Goal: Task Accomplishment & Management: Use online tool/utility

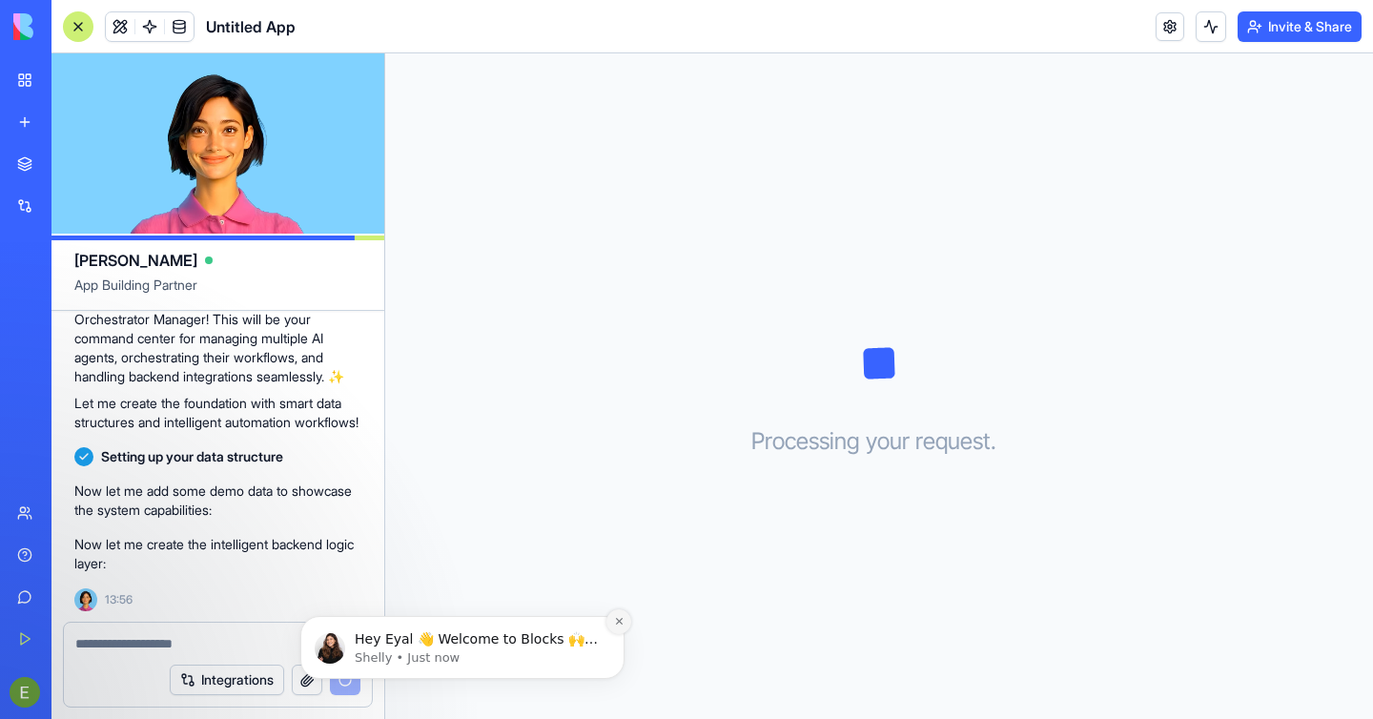
click at [617, 622] on icon "Dismiss notification" at bounding box center [619, 621] width 10 height 10
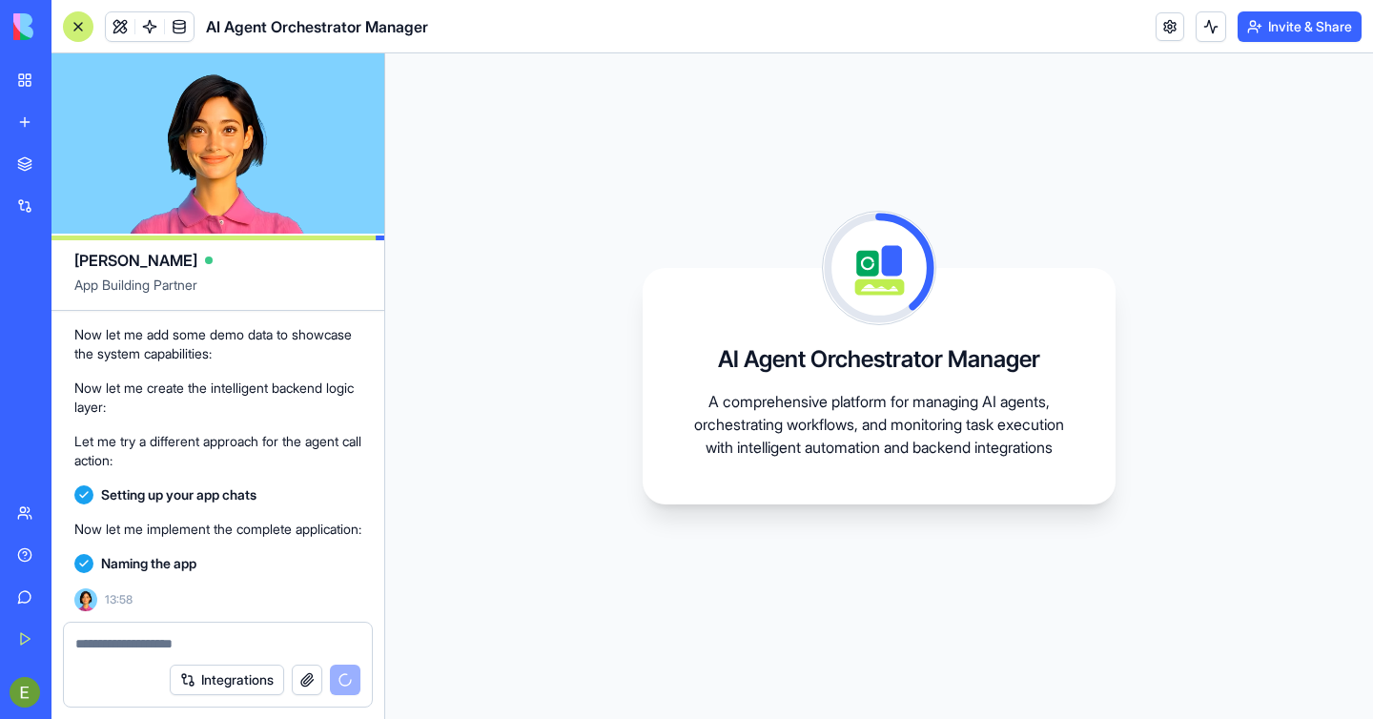
scroll to position [573, 0]
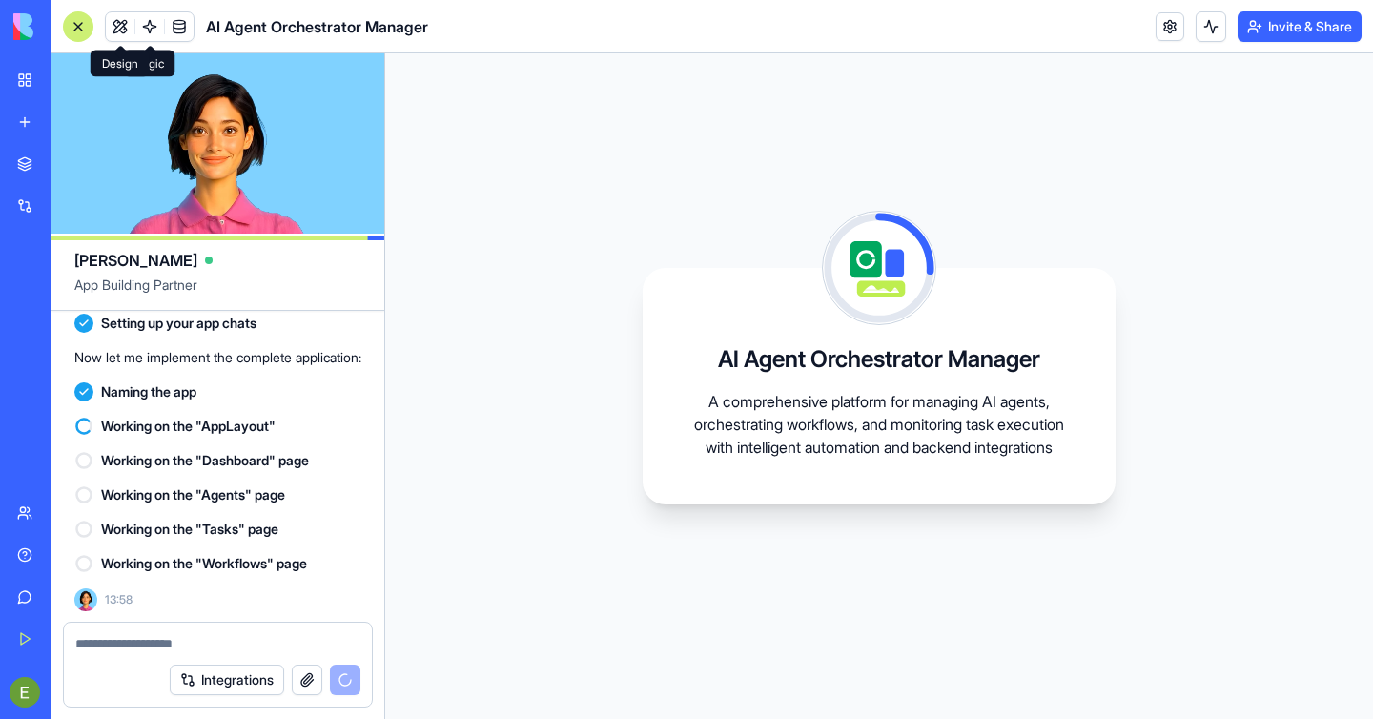
click at [110, 31] on span at bounding box center [119, 26] width 53 height 53
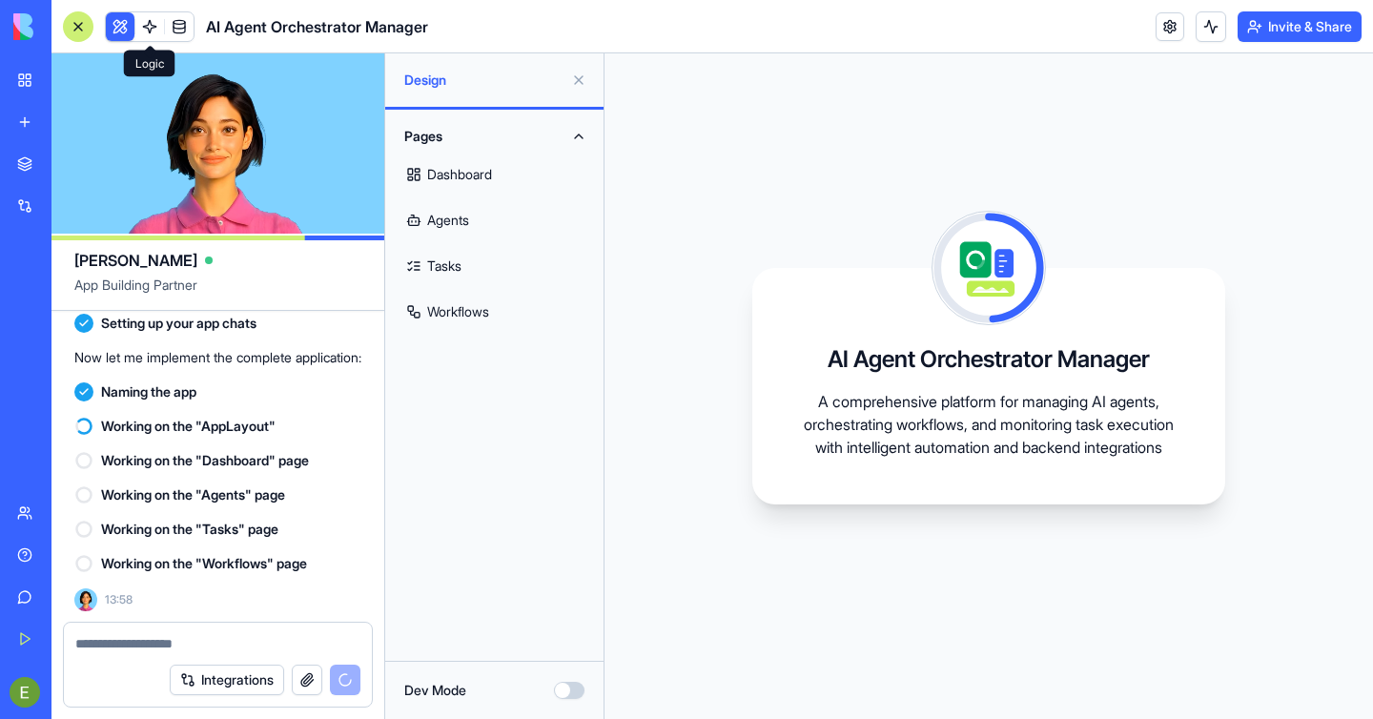
click at [145, 30] on link at bounding box center [149, 26] width 29 height 29
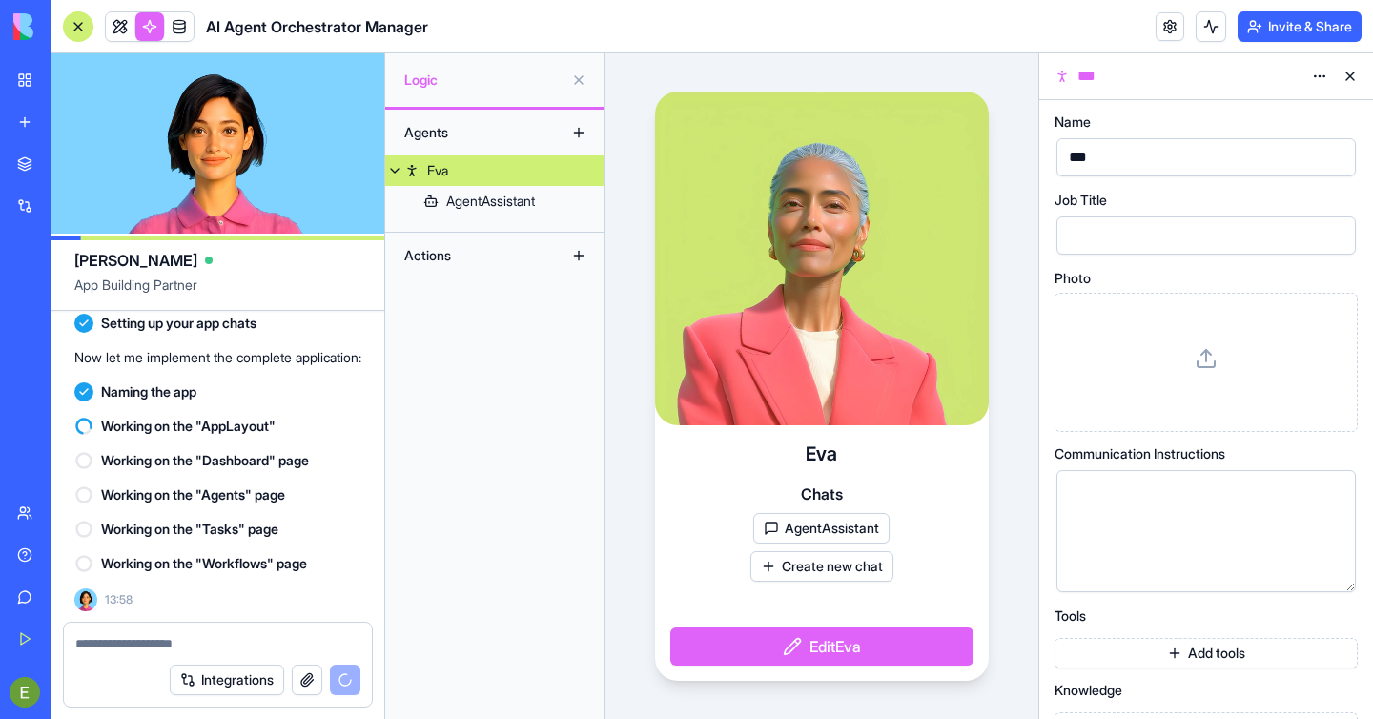
click at [578, 80] on button at bounding box center [578, 80] width 31 height 31
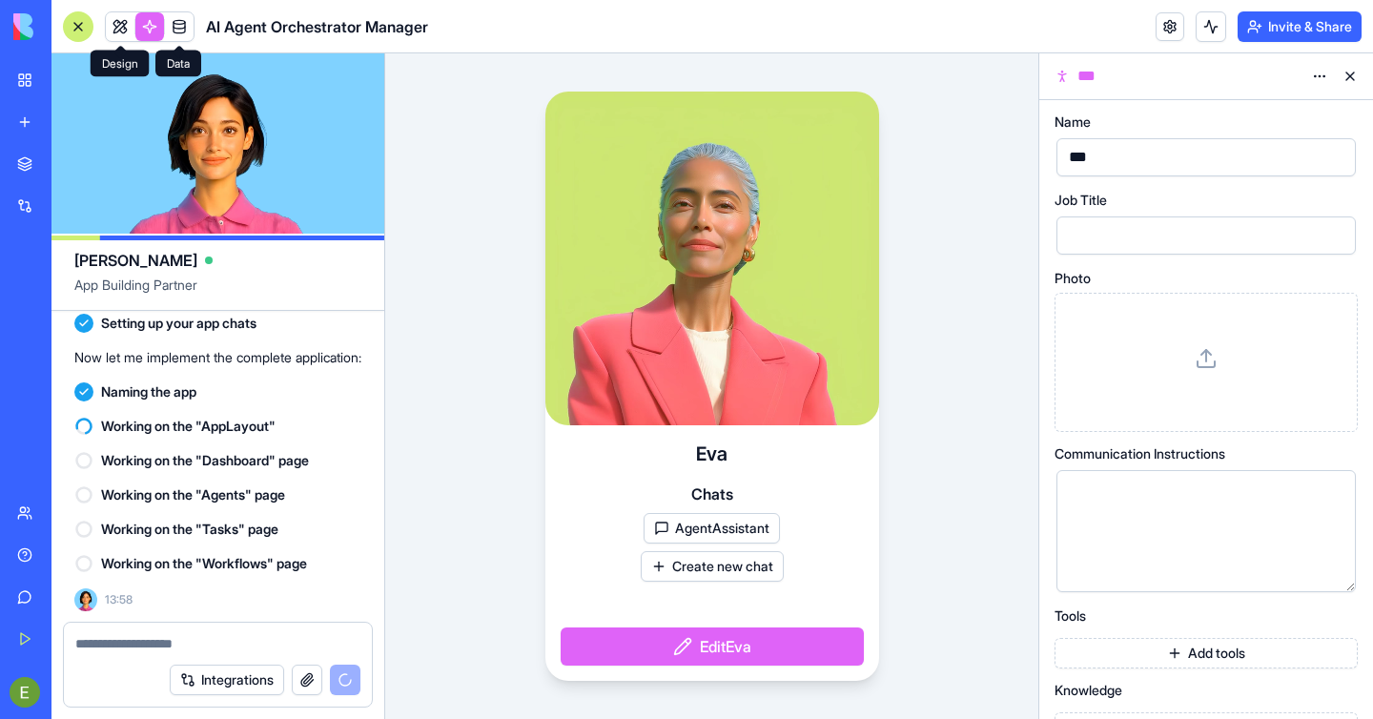
click at [184, 24] on link at bounding box center [179, 26] width 29 height 29
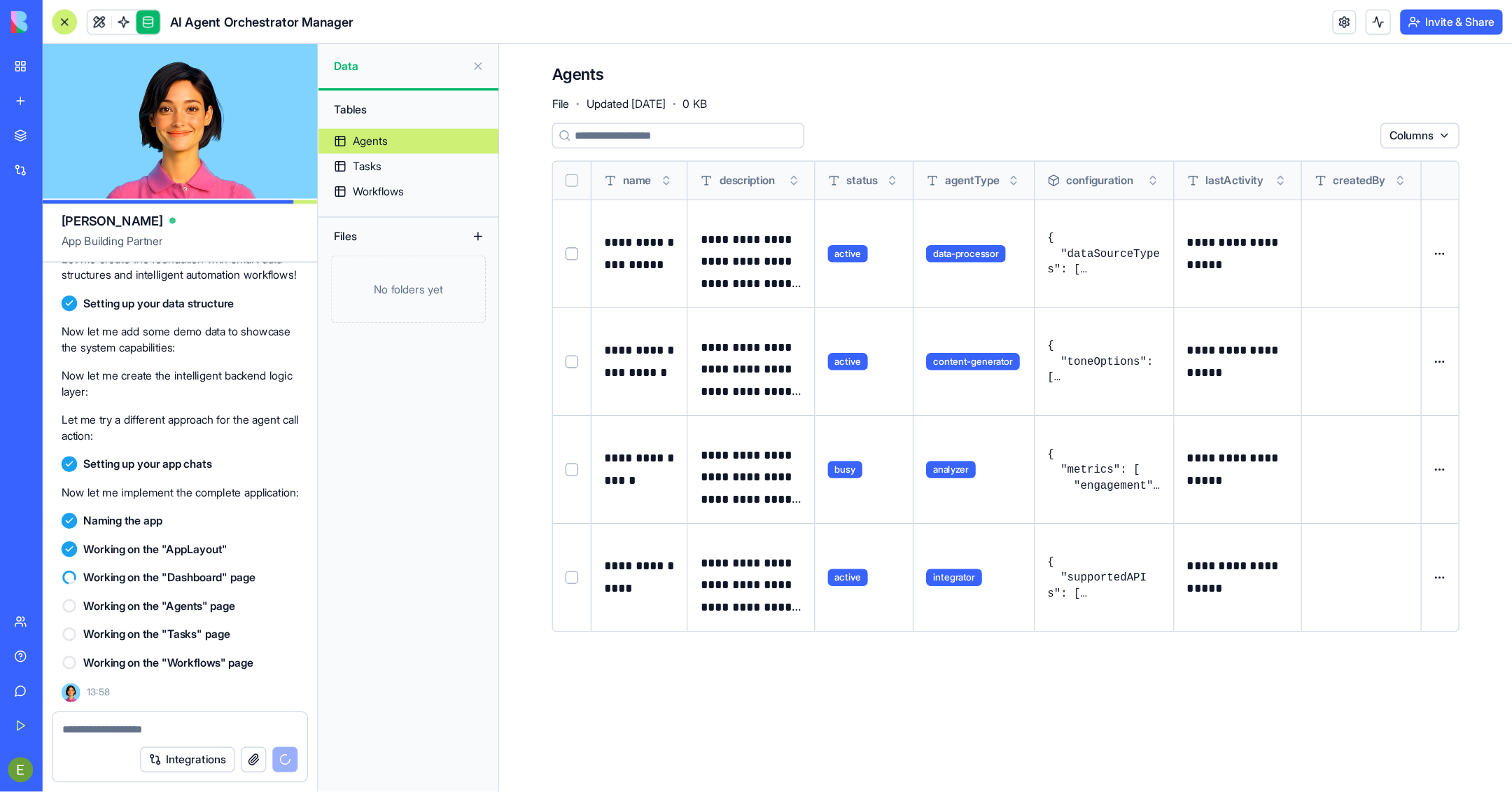
scroll to position [162, 0]
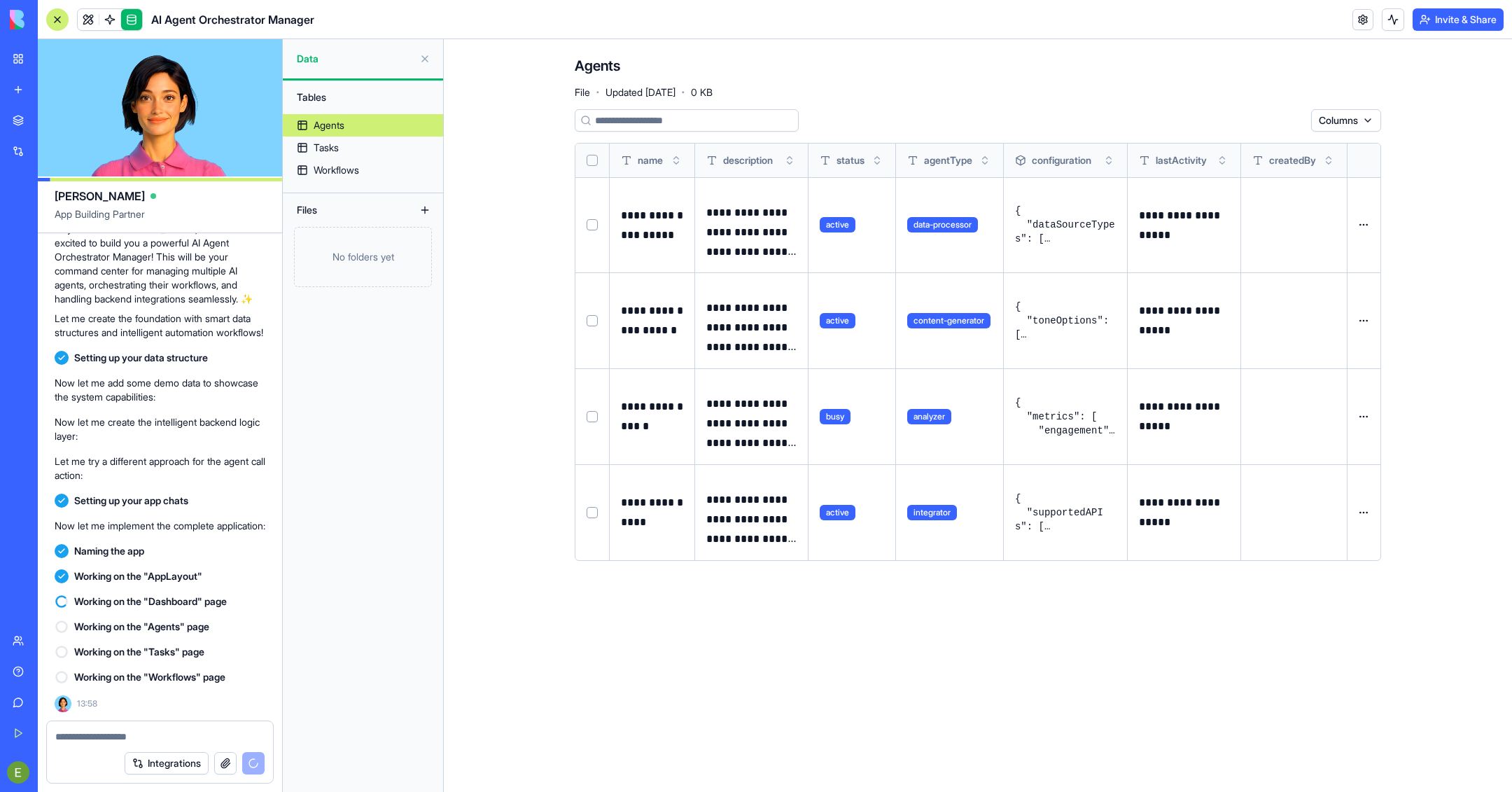
click at [1008, 246] on pre "{ "dataSourceTypes": [ "csv", "json", "api" ], "maxConcurrentTasks": 5 }" at bounding box center [1065, 224] width 101 height 42
click at [1008, 228] on html "BETA My Workspace New app Marketplace Integrations Recent Untitled App Marketin…" at bounding box center [756, 396] width 1512 height 792
click at [1008, 215] on html "BETA My Workspace New app Marketplace Integrations Recent Untitled App Marketin…" at bounding box center [756, 396] width 1512 height 792
click at [0, 0] on button at bounding box center [0, 0] width 0 height 0
click at [85, 24] on link at bounding box center [88, 19] width 21 height 21
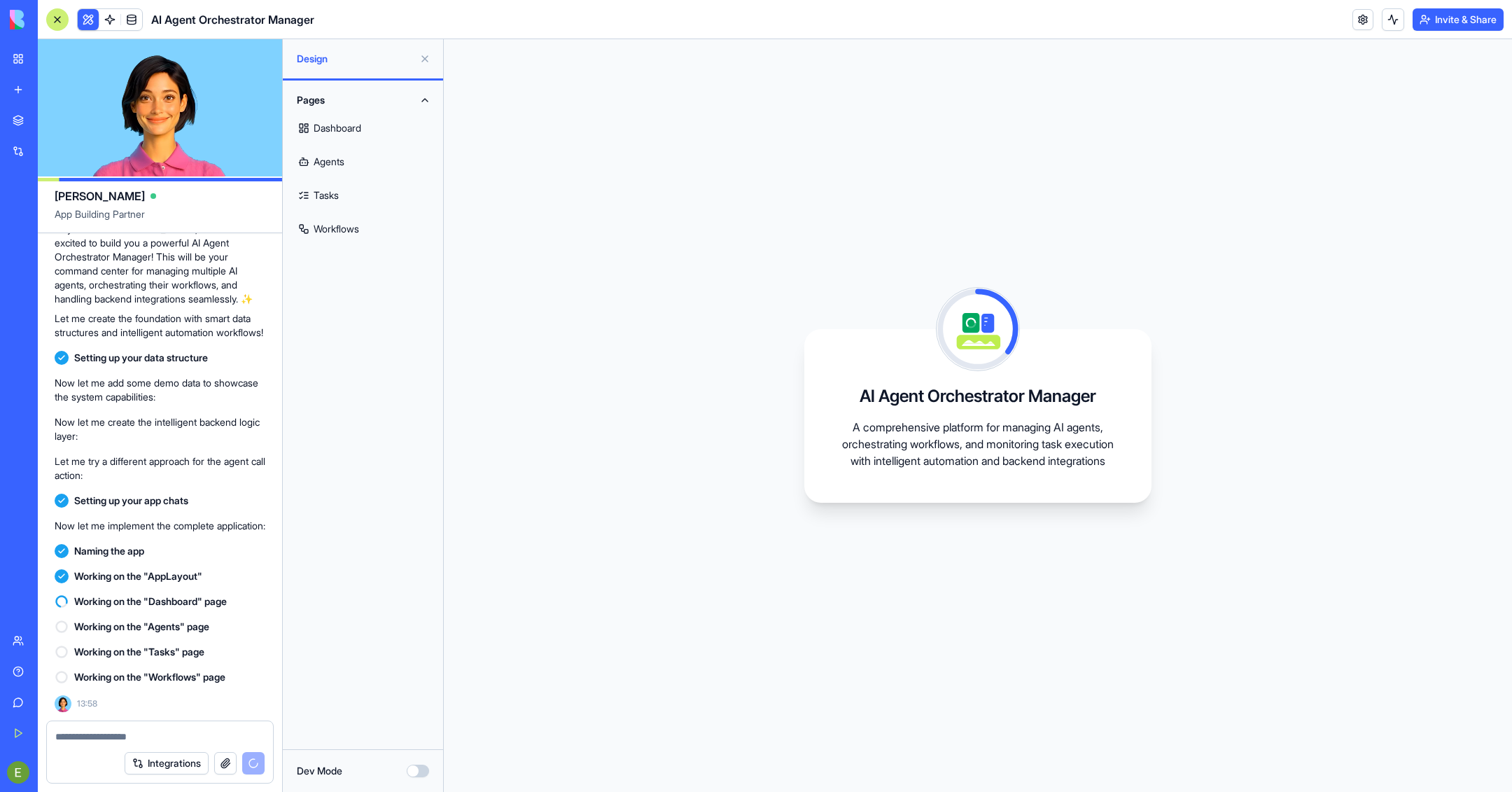
click at [339, 124] on link "Dashboard" at bounding box center [363, 129] width 143 height 34
click at [341, 159] on link "Agents" at bounding box center [363, 162] width 143 height 34
click at [352, 126] on link "Dashboard" at bounding box center [363, 129] width 143 height 34
click at [344, 232] on link "Workflows" at bounding box center [363, 229] width 143 height 34
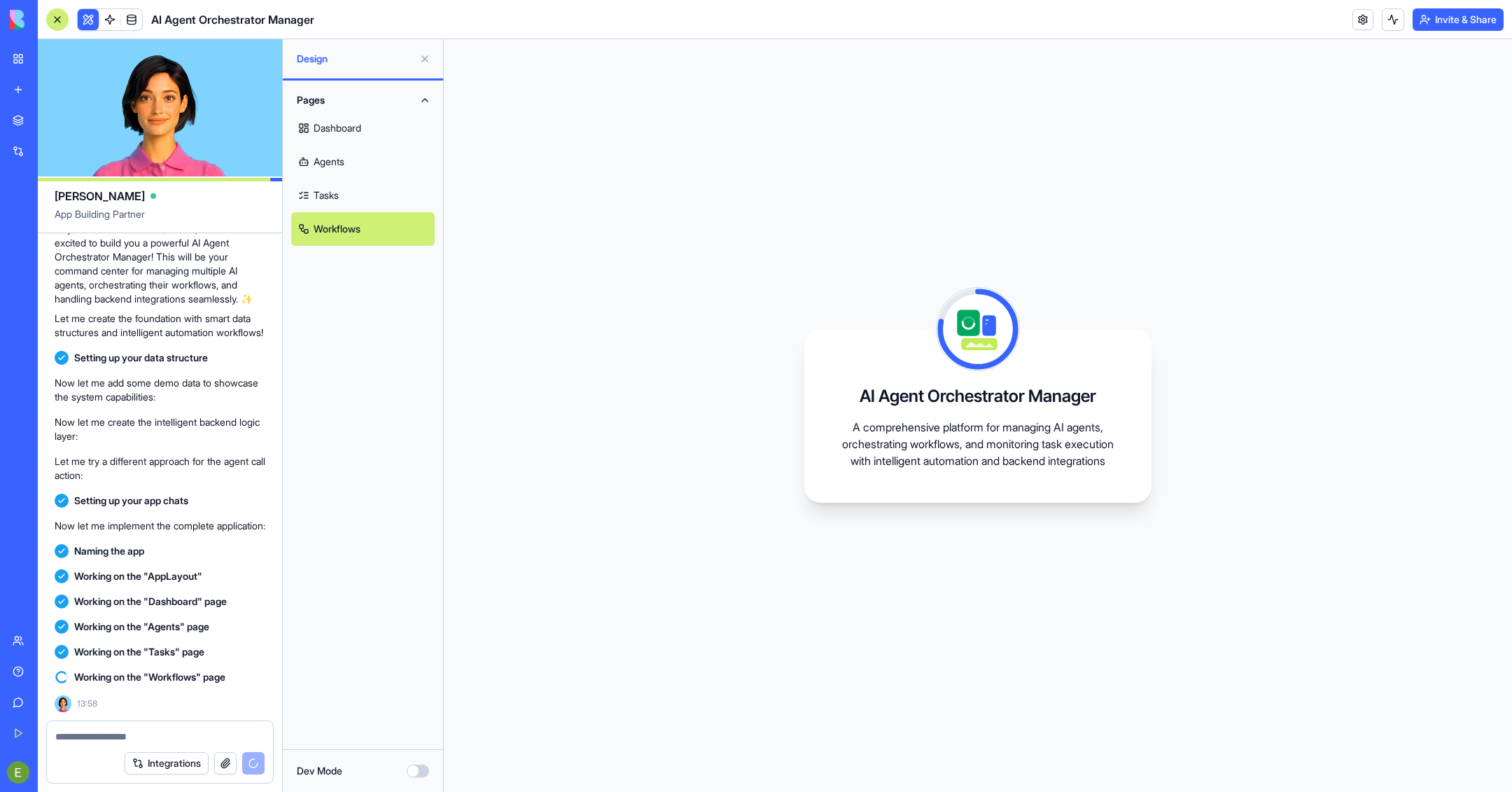
click at [327, 132] on link "Dashboard" at bounding box center [363, 129] width 143 height 34
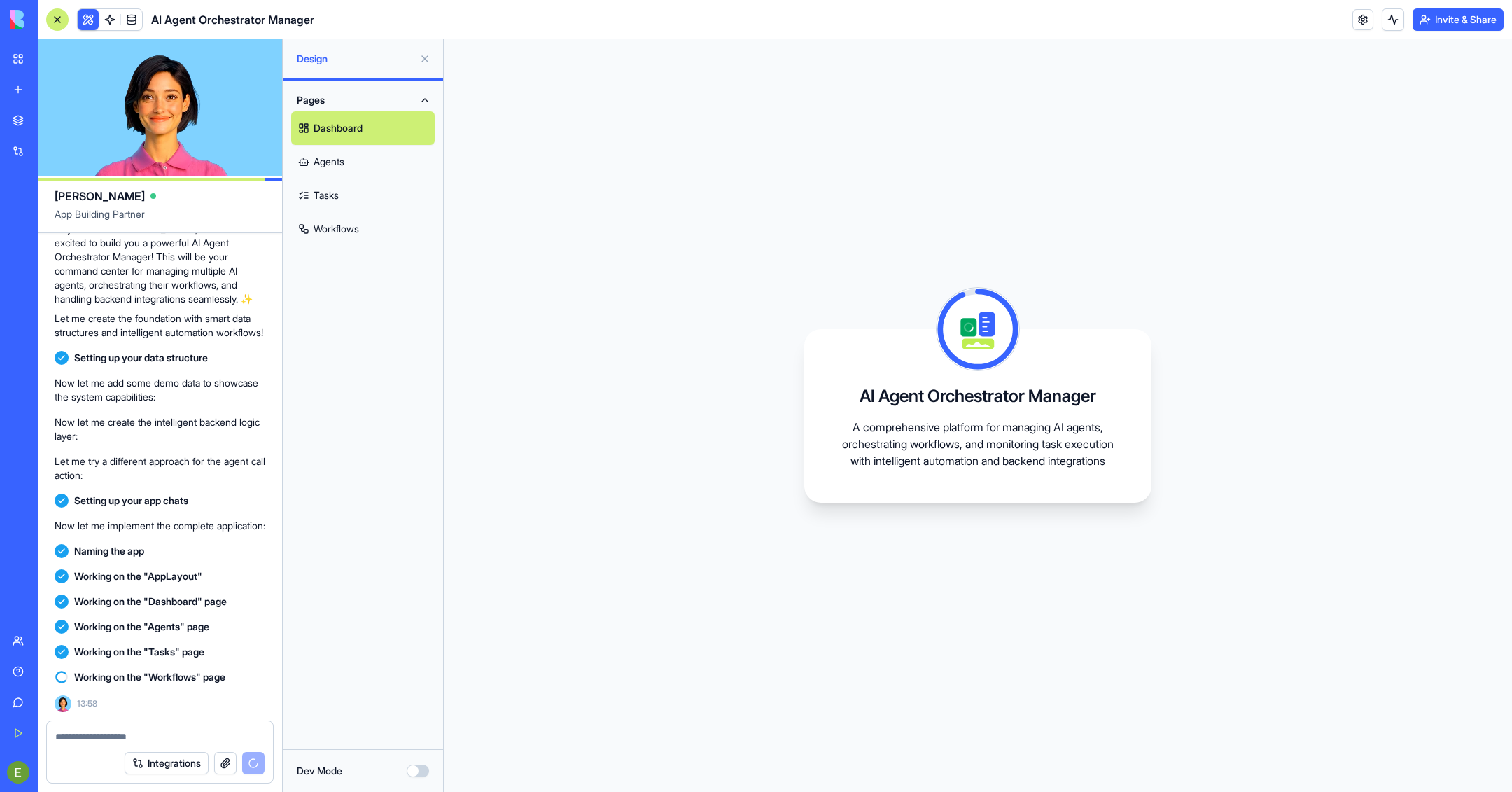
click at [412, 528] on button "Dev Mode" at bounding box center [418, 771] width 23 height 12
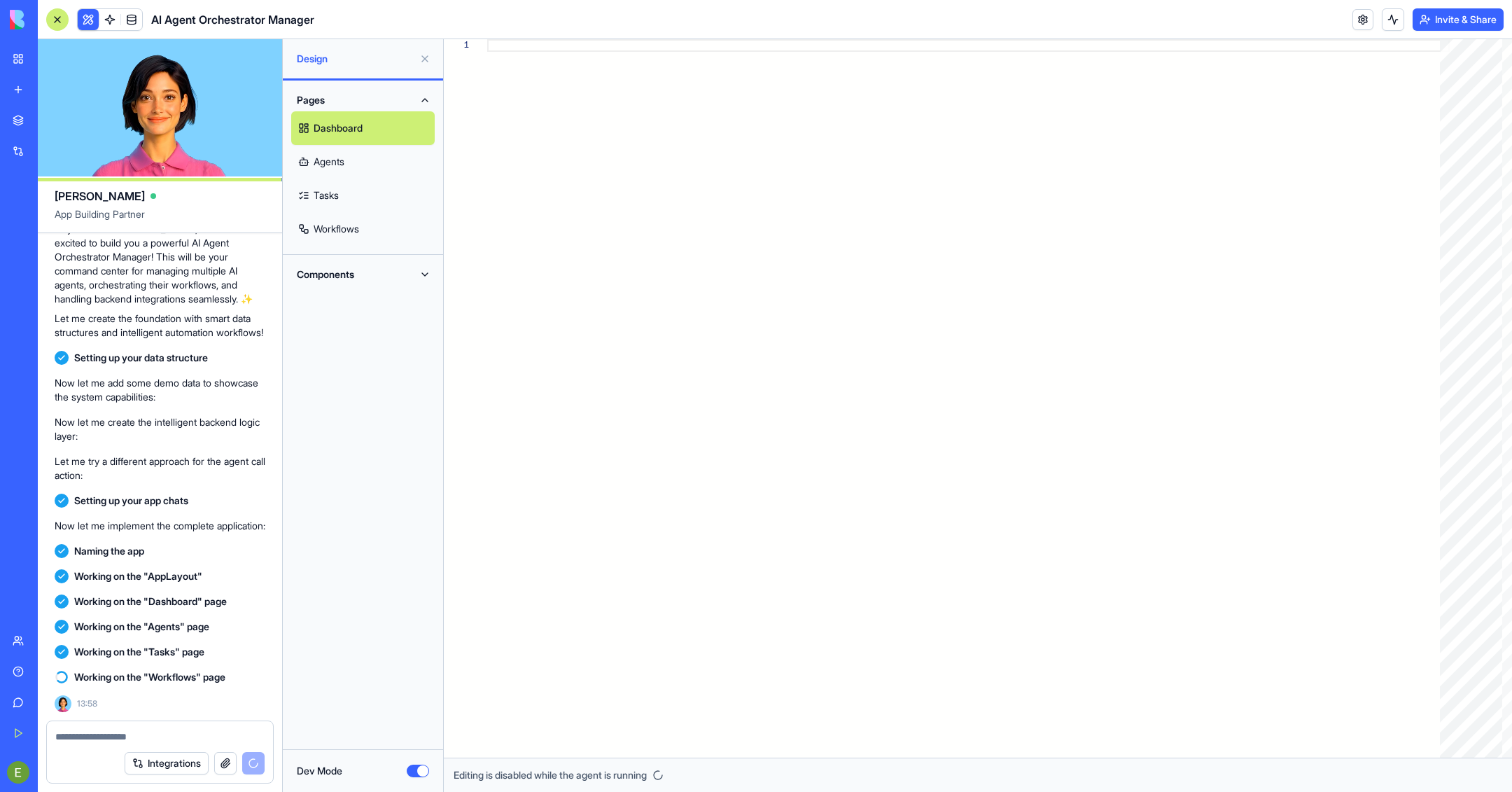
click at [350, 273] on button "Components" at bounding box center [363, 274] width 143 height 23
click at [358, 298] on link "AppLayout" at bounding box center [363, 303] width 143 height 34
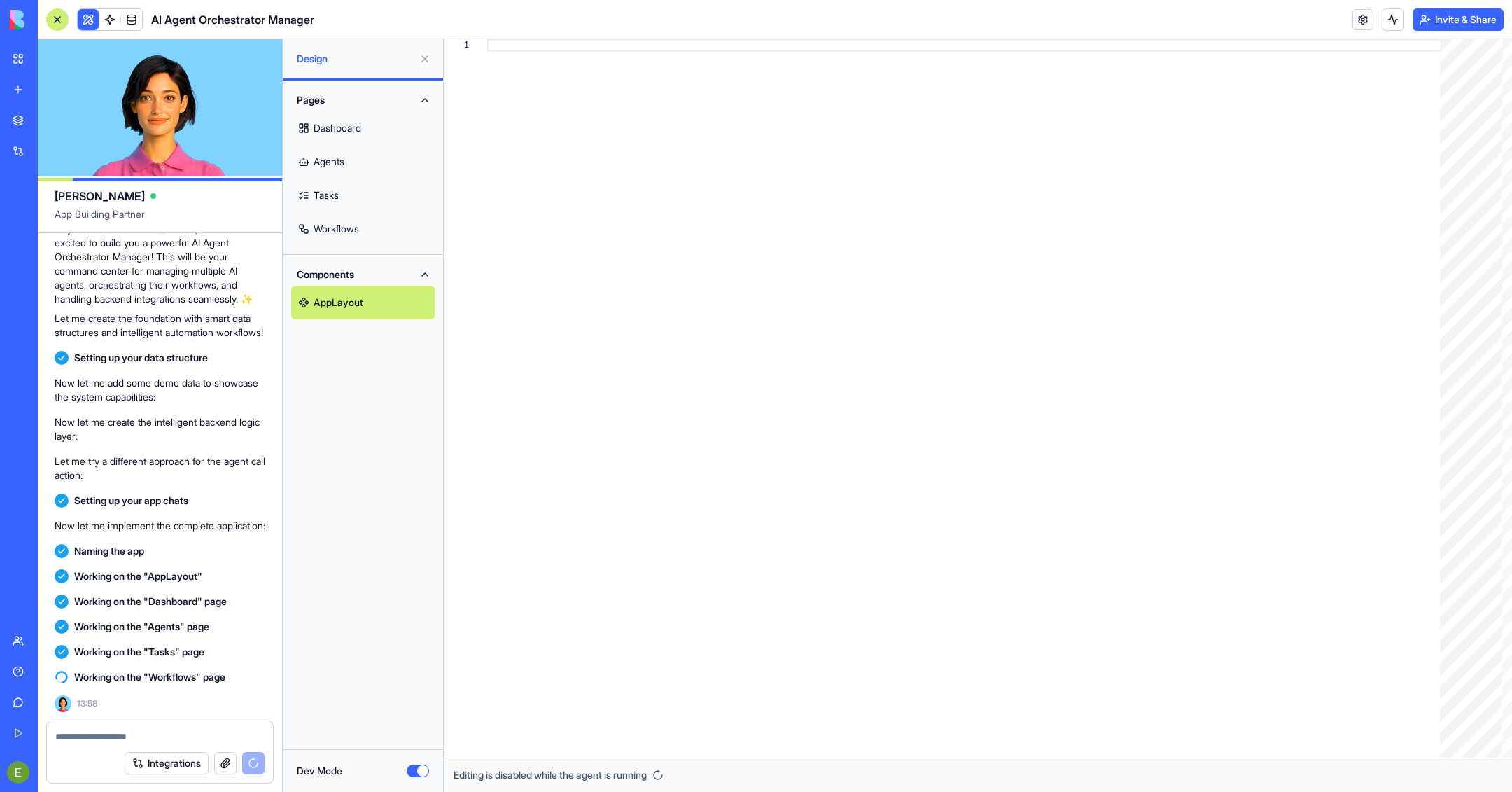
click at [361, 122] on link "Dashboard" at bounding box center [363, 129] width 143 height 34
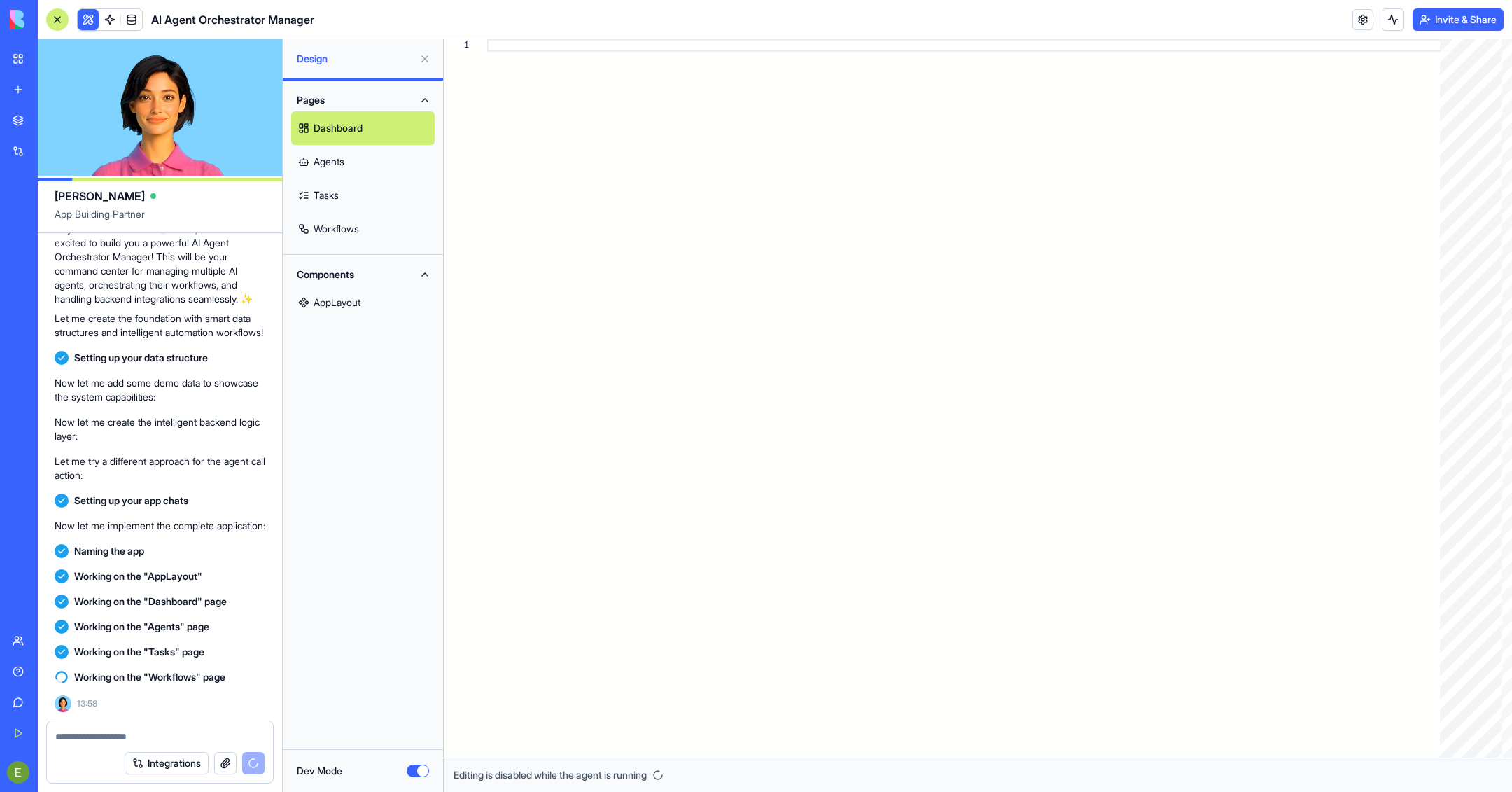
click at [344, 68] on div "Design" at bounding box center [363, 58] width 160 height 39
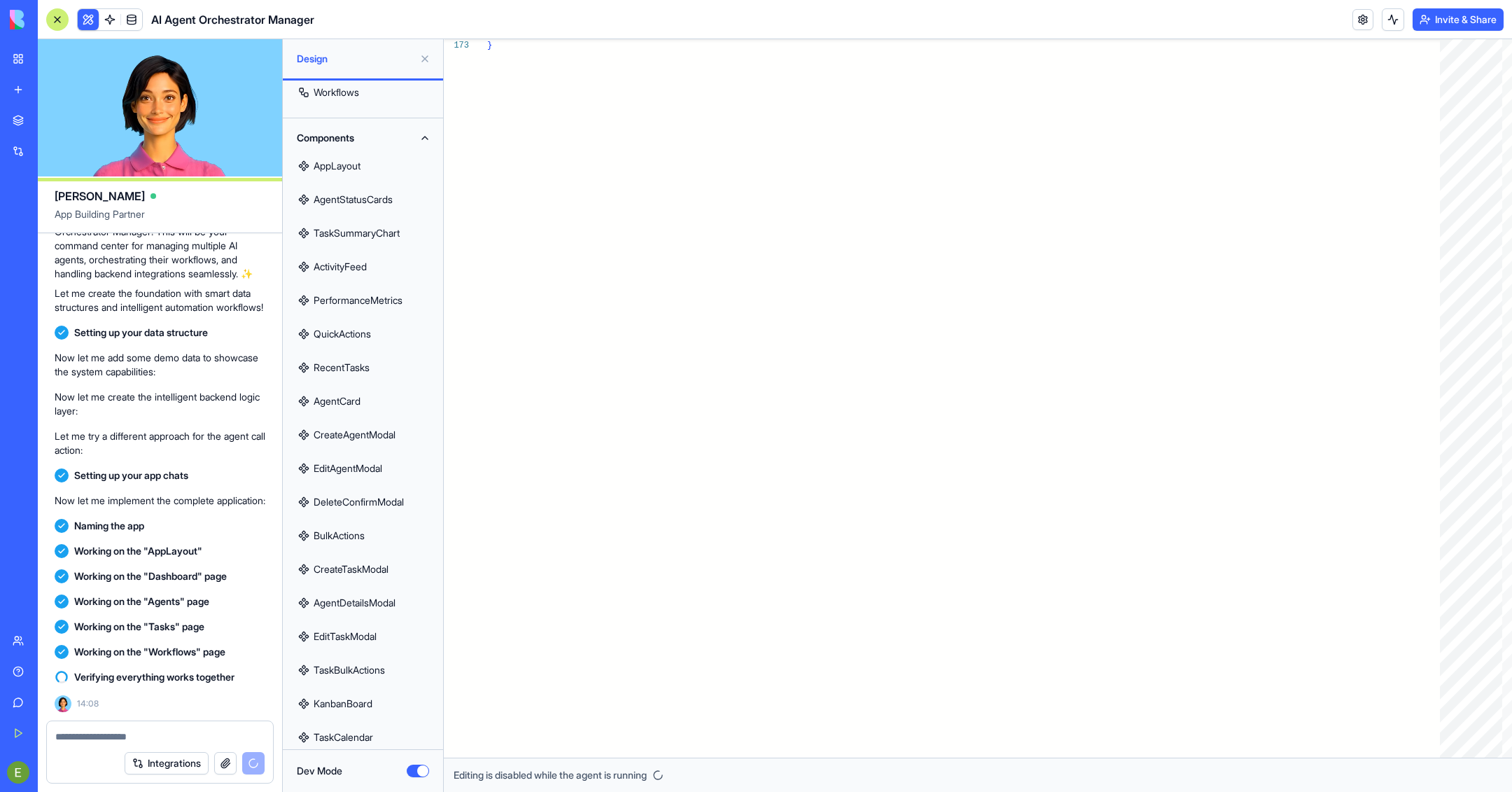
scroll to position [452, 0]
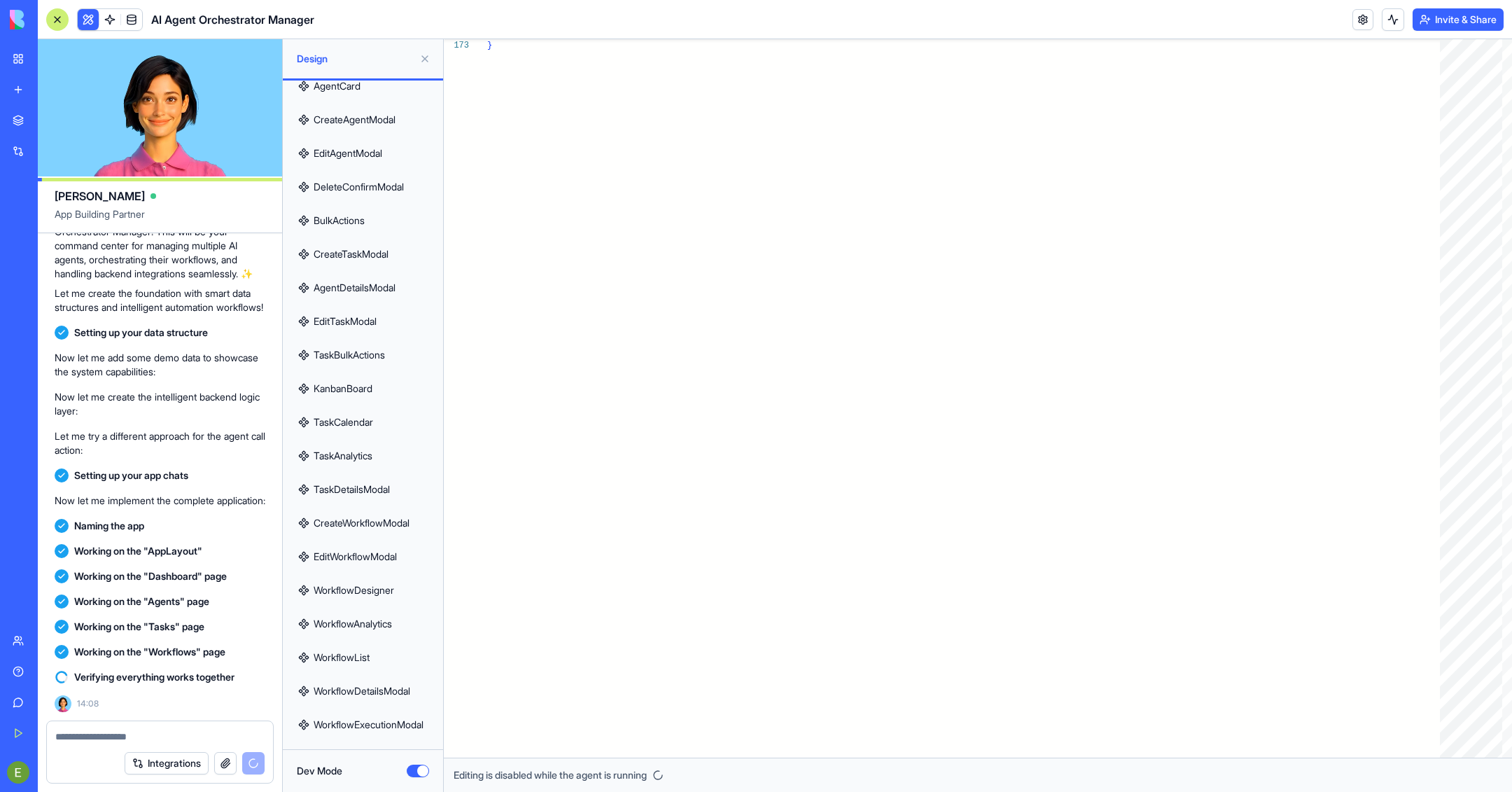
click at [360, 425] on link "TaskCalendar" at bounding box center [363, 422] width 143 height 34
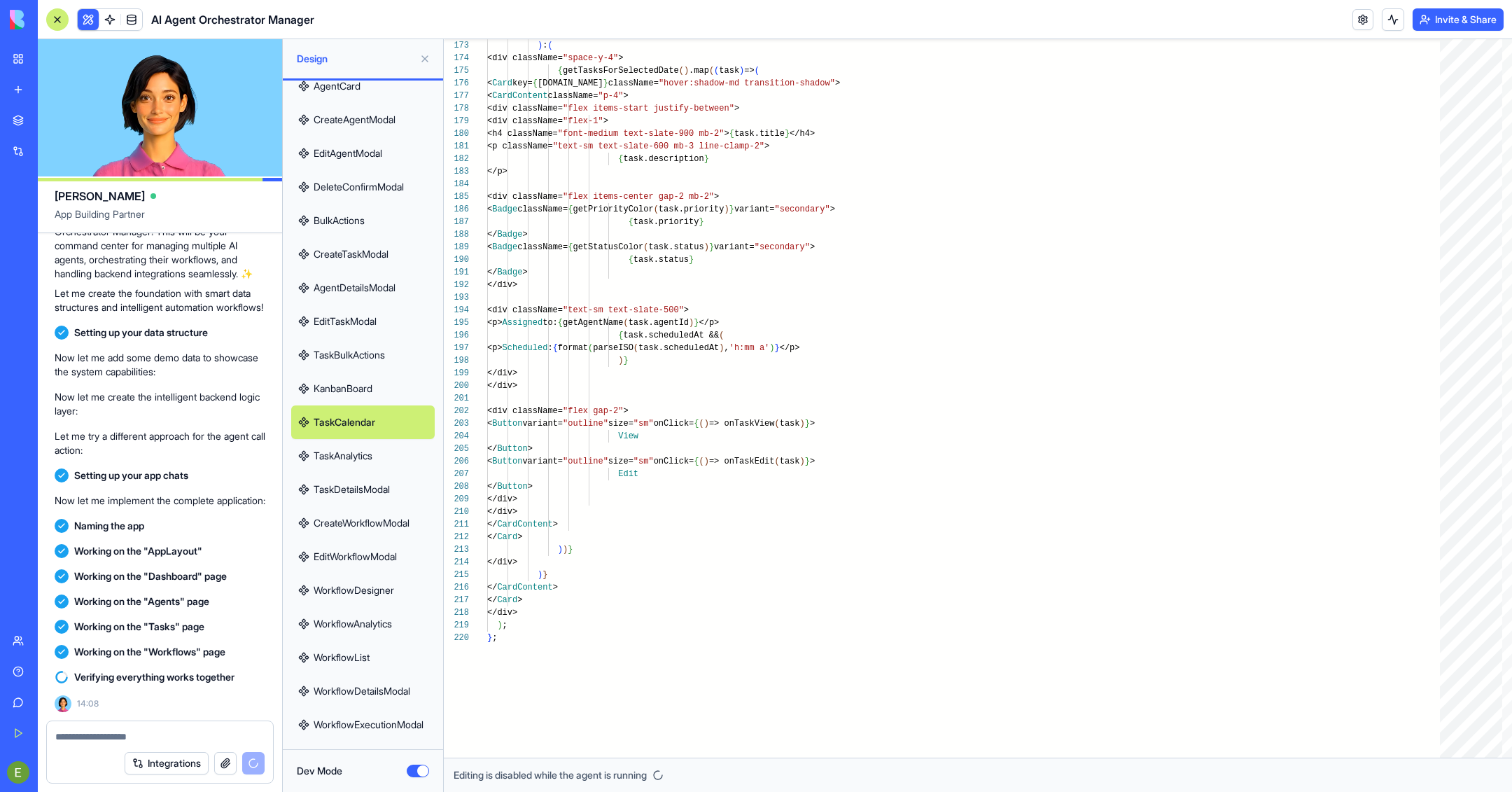
click at [359, 391] on link "KanbanBoard" at bounding box center [363, 389] width 143 height 34
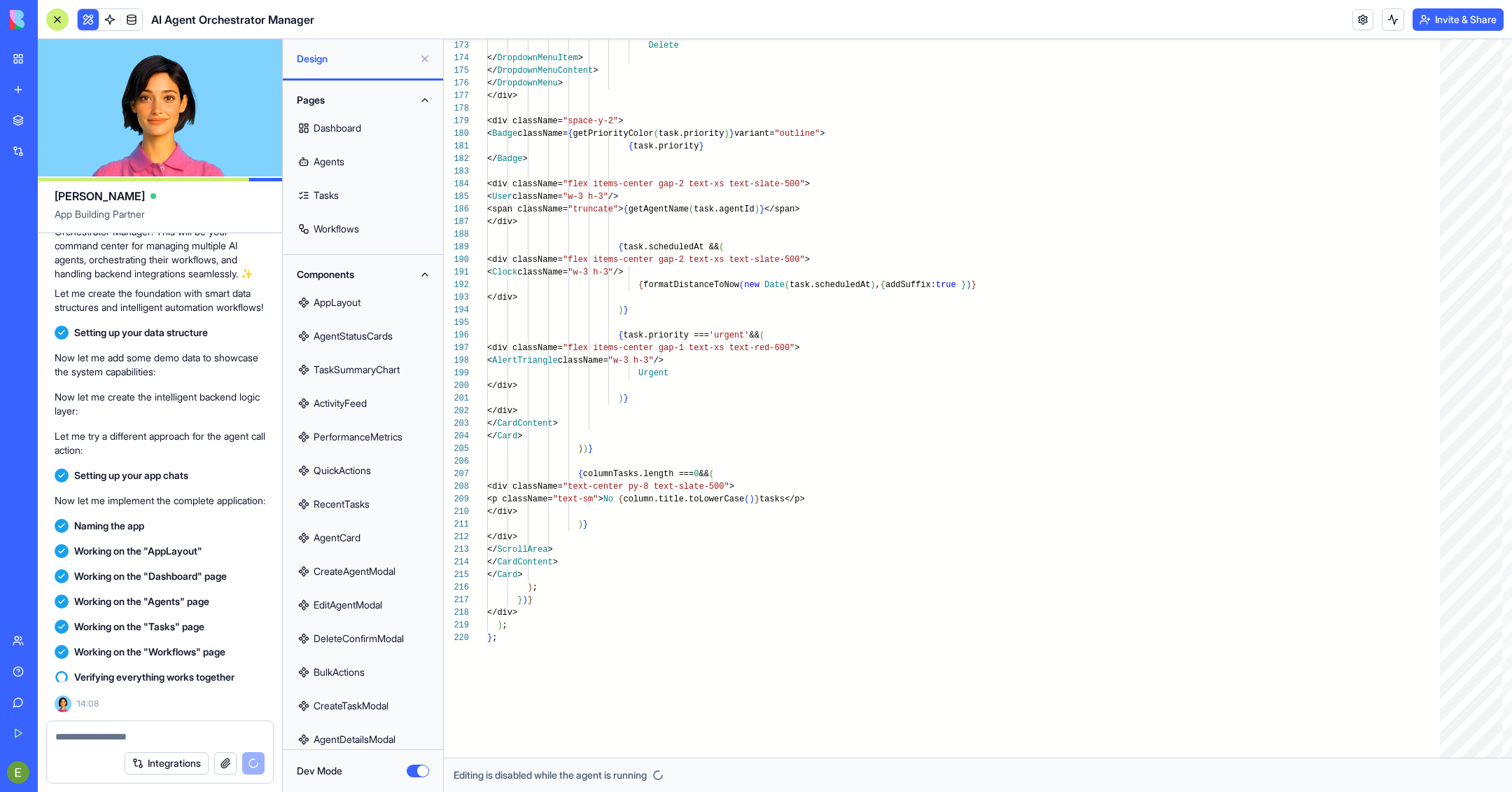
click at [334, 352] on link "AgentStatusCards" at bounding box center [363, 336] width 143 height 34
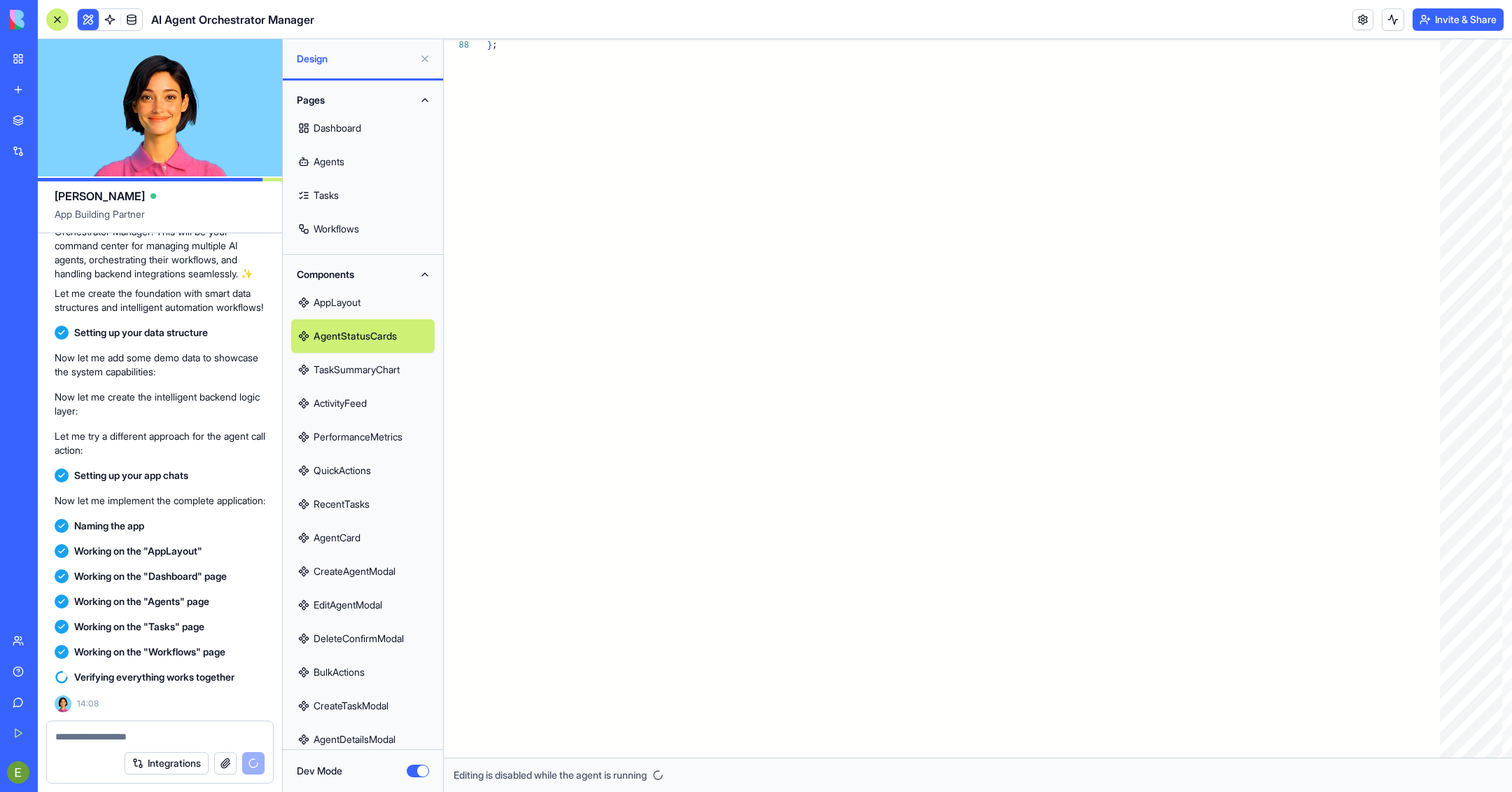
click at [333, 364] on link "TaskSummaryChart" at bounding box center [363, 370] width 143 height 34
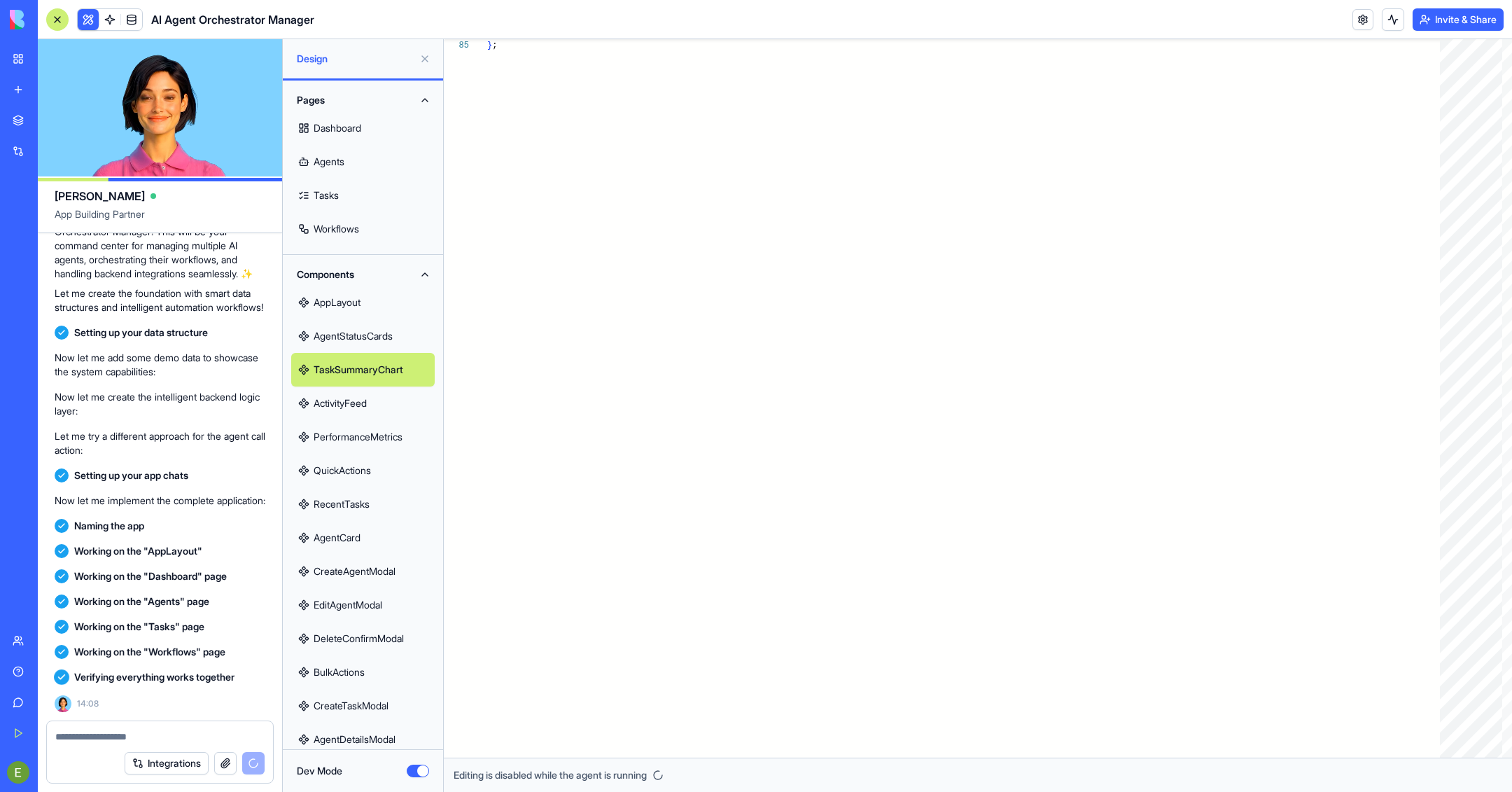
click at [334, 310] on link "AppLayout" at bounding box center [363, 303] width 143 height 34
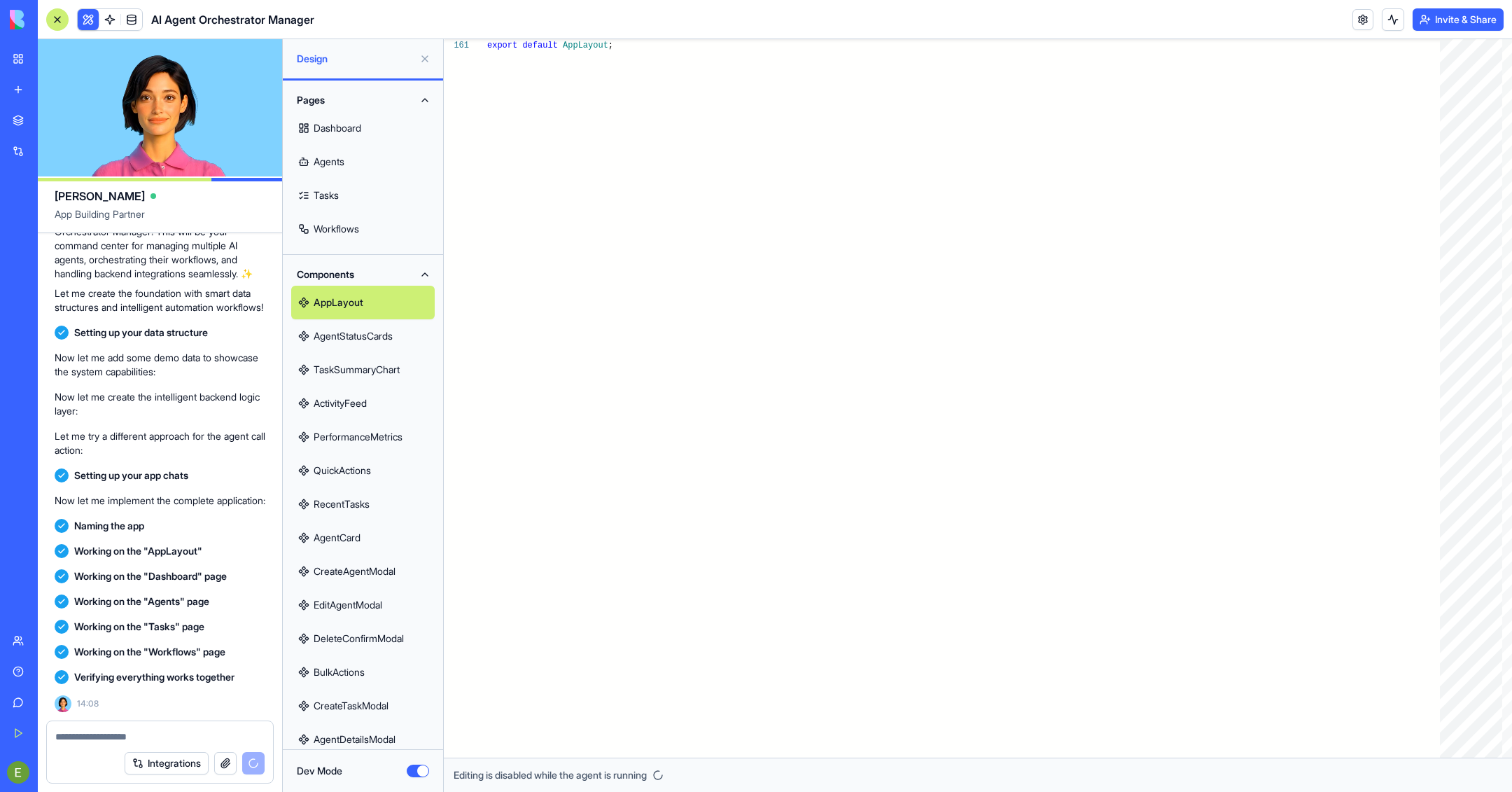
click at [348, 335] on link "AgentStatusCards" at bounding box center [363, 336] width 143 height 34
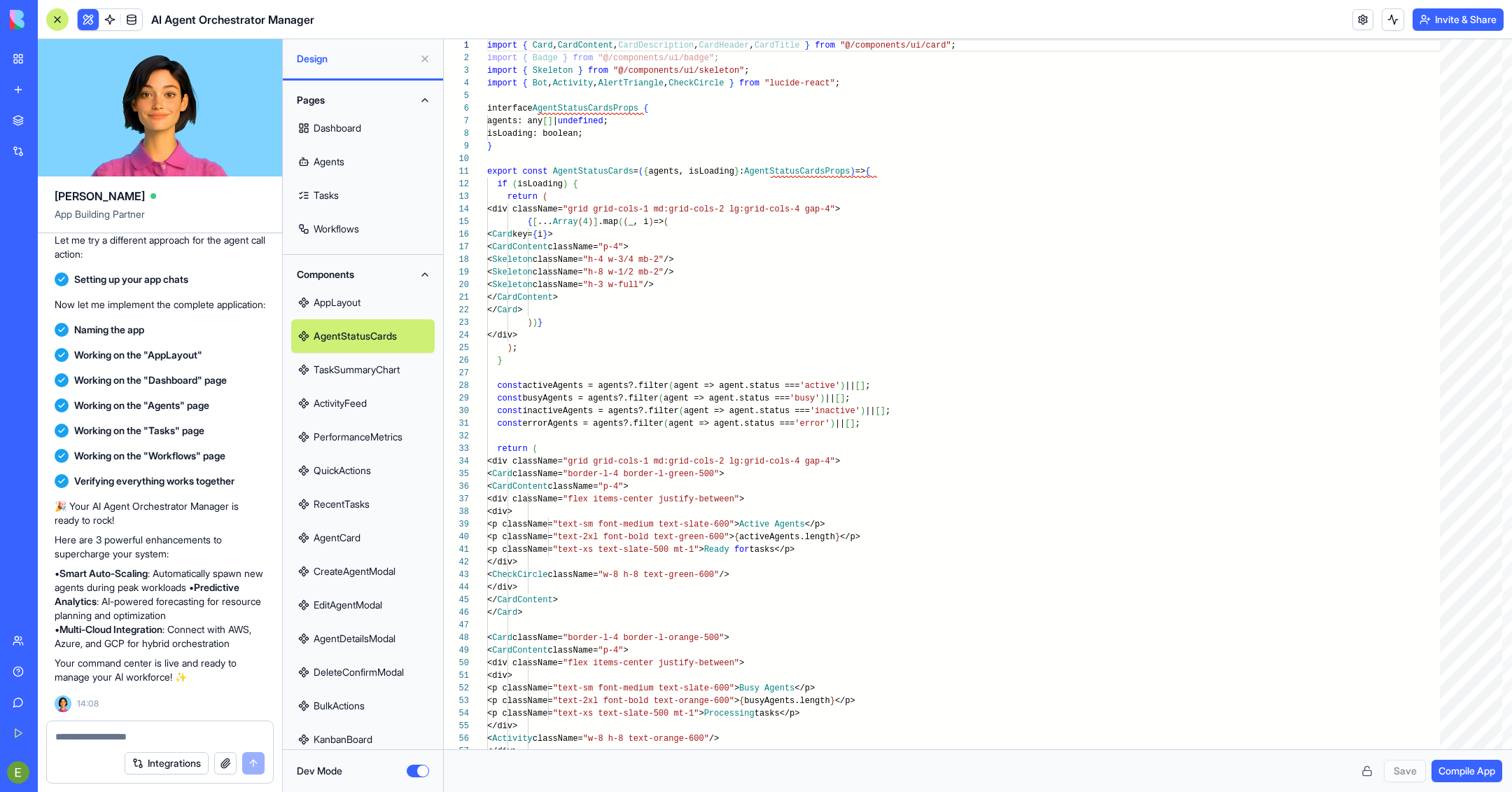
scroll to position [397, 0]
click at [366, 122] on link "Dashboard" at bounding box center [363, 129] width 143 height 34
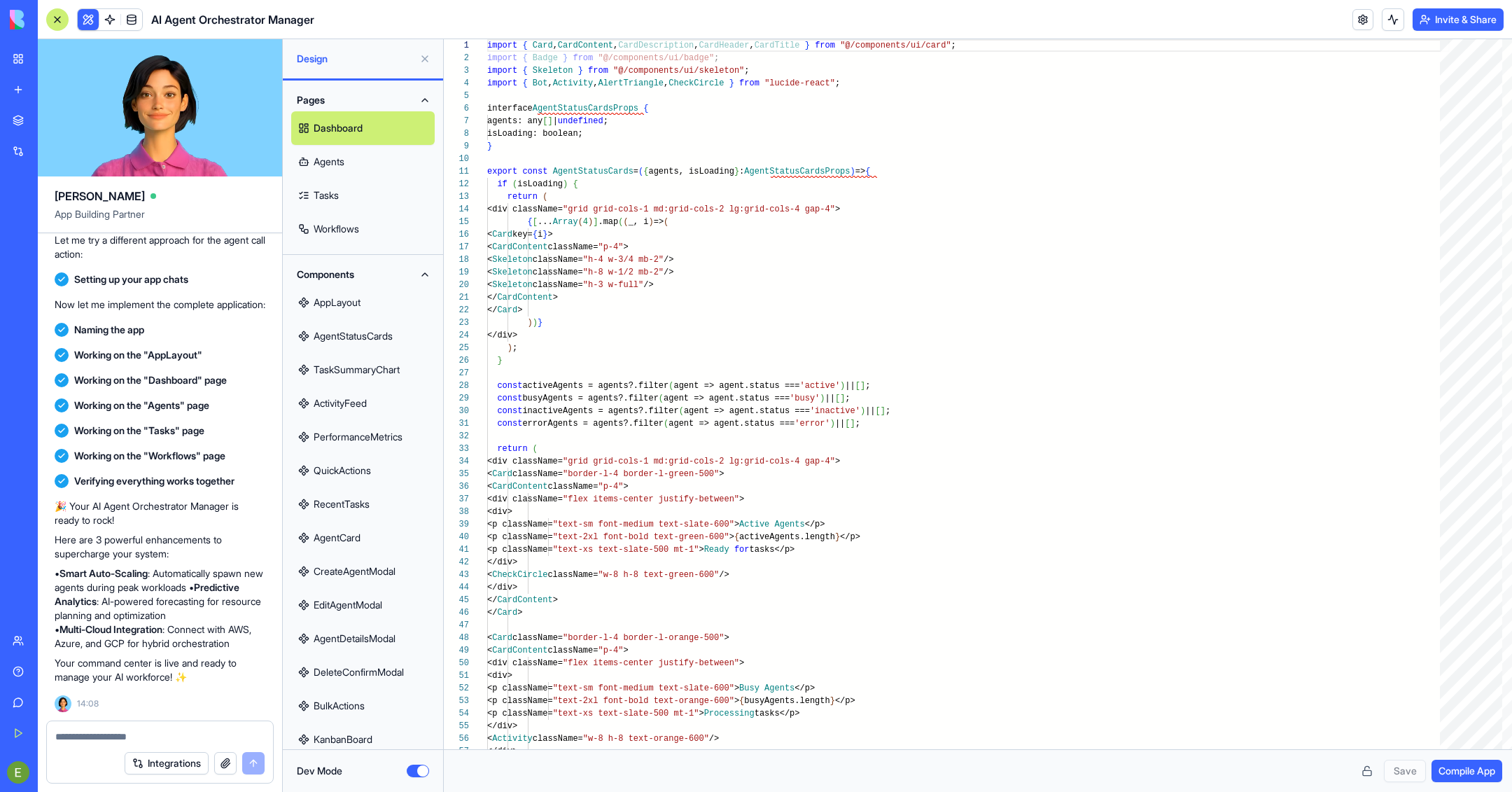
scroll to position [25, 0]
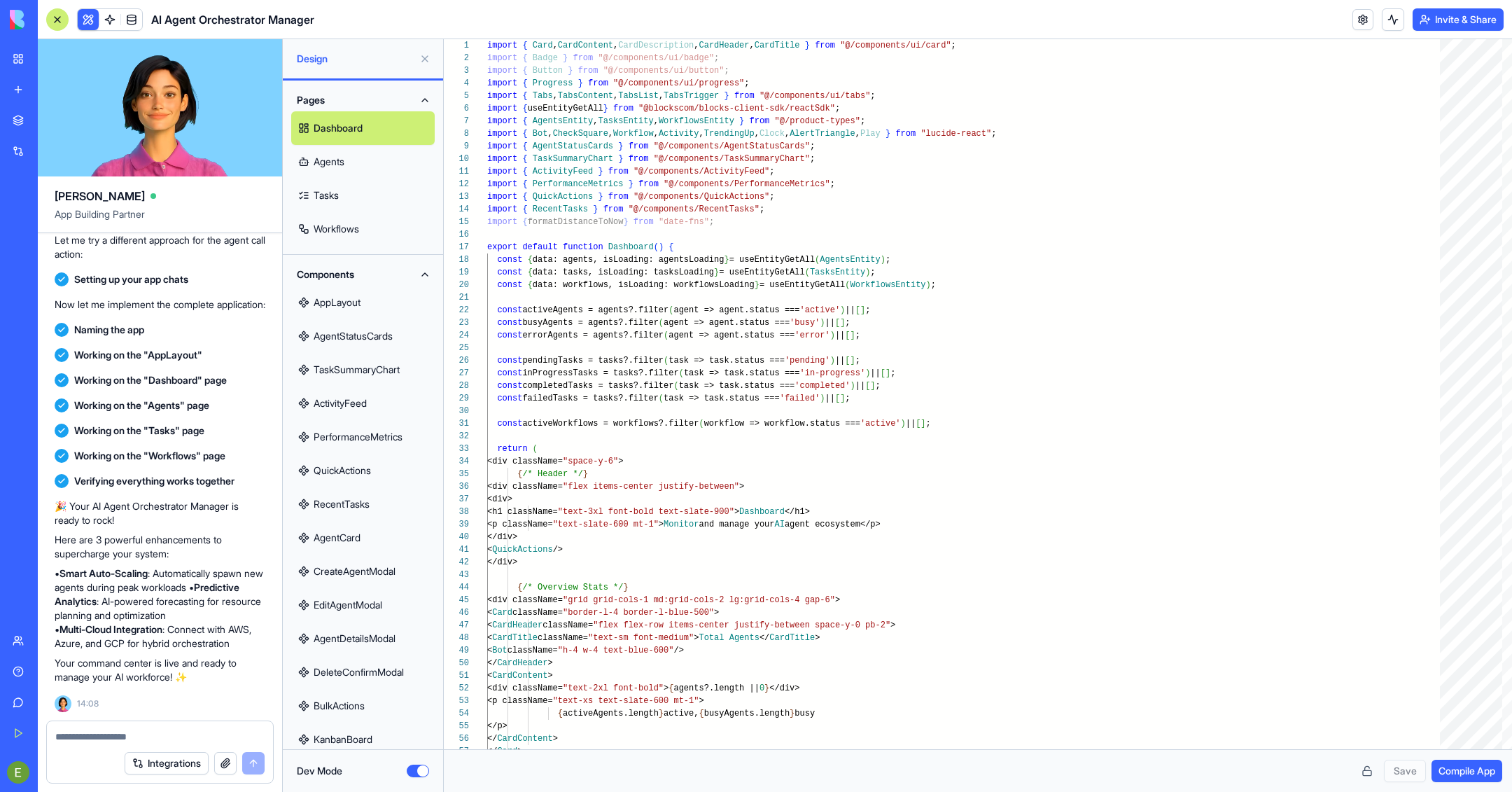
click at [84, 15] on button at bounding box center [88, 19] width 21 height 21
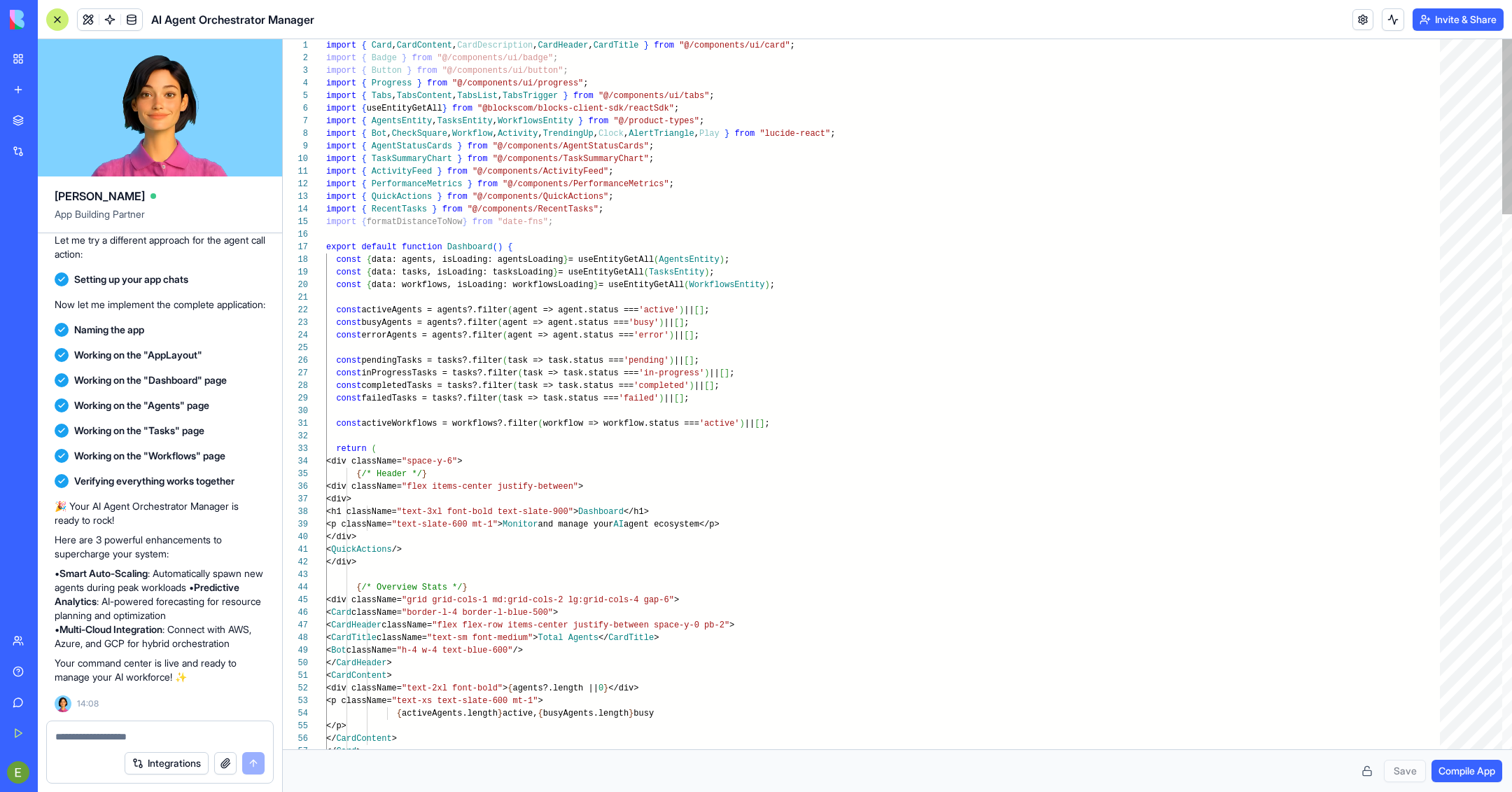
click at [84, 15] on button at bounding box center [88, 19] width 21 height 21
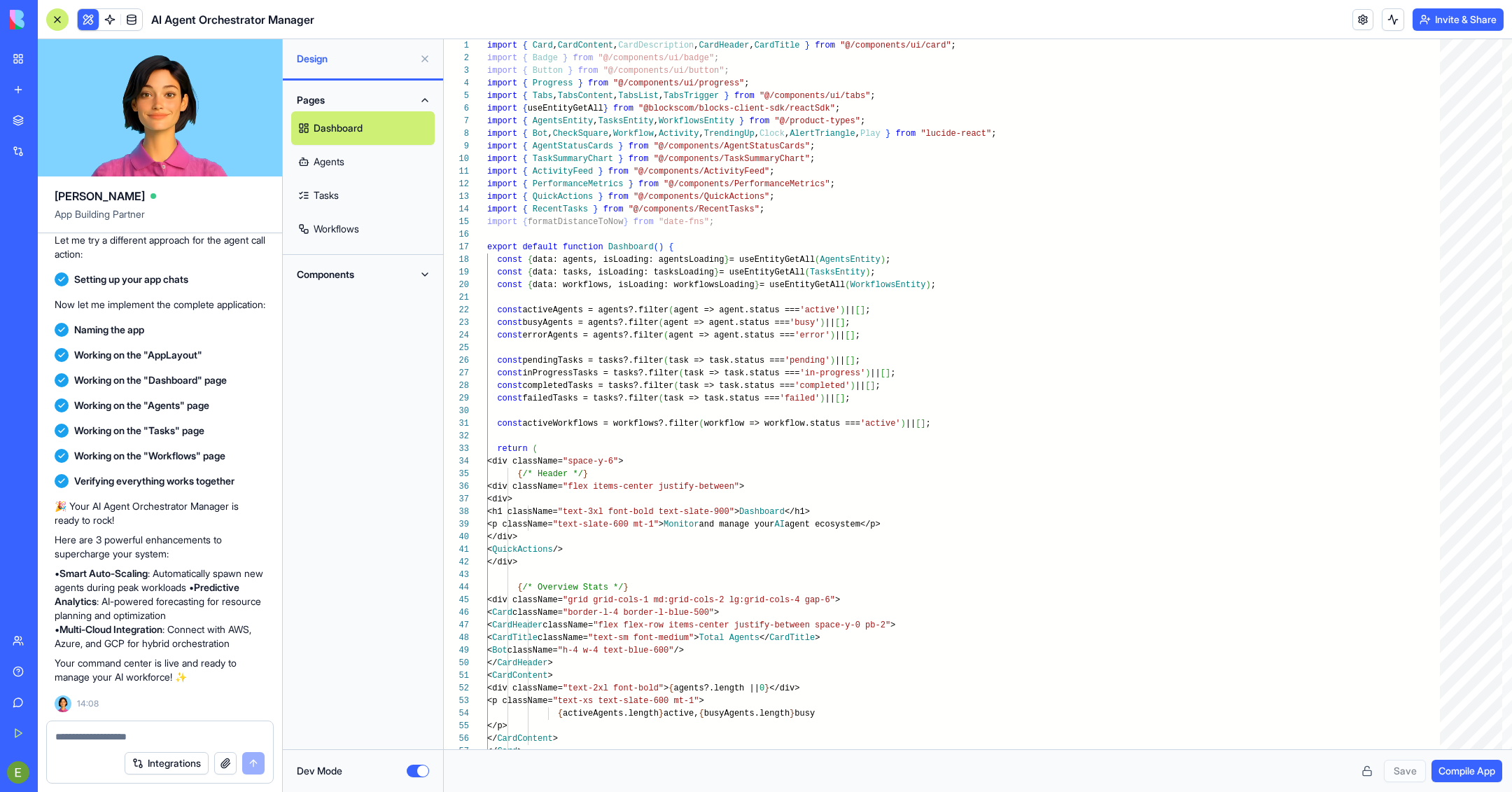
click at [1008, 528] on span "Compile App" at bounding box center [1466, 771] width 57 height 14
type textarea "**********"
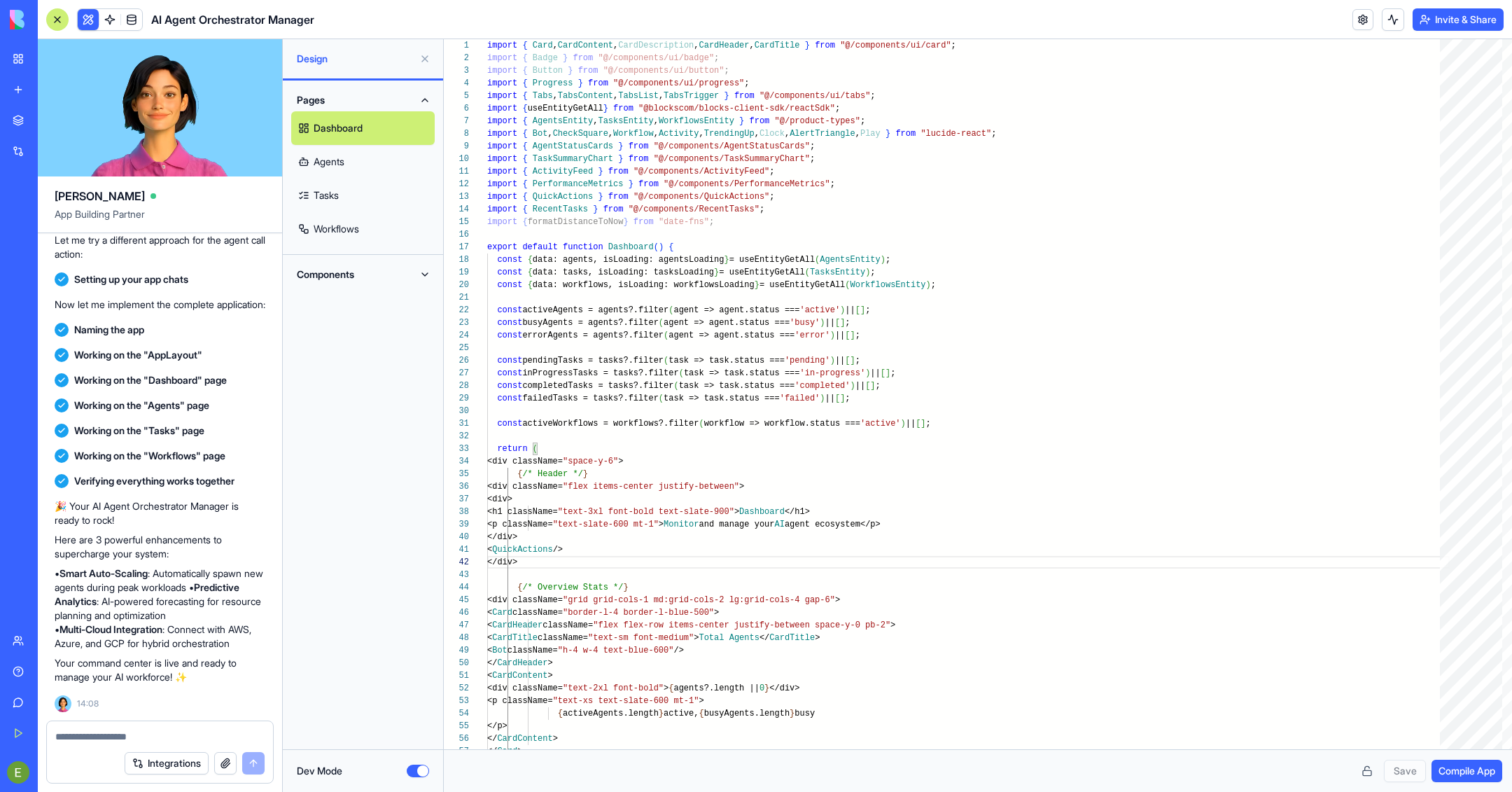
click at [413, 528] on button "Dev Mode" at bounding box center [418, 771] width 23 height 12
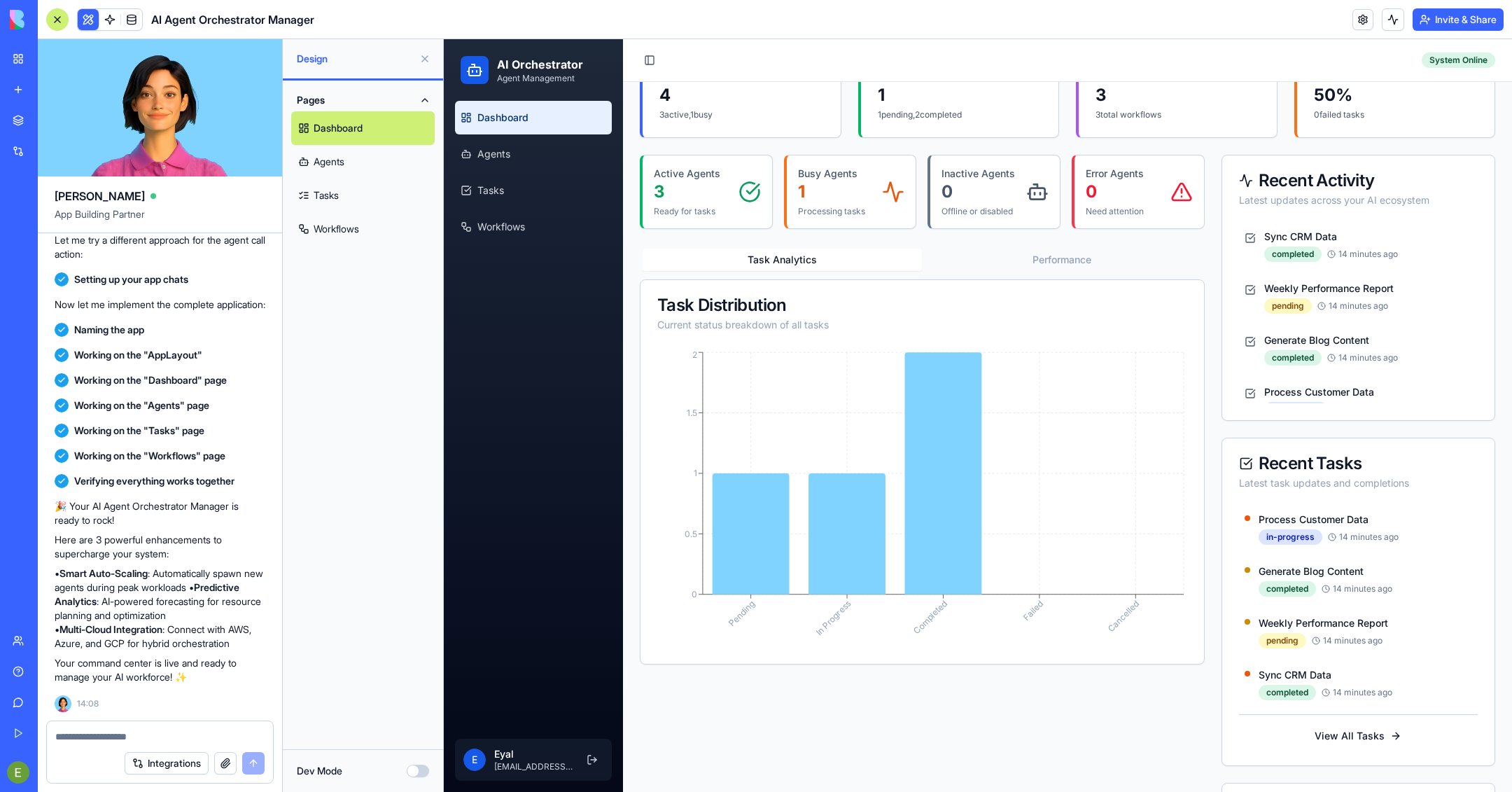
scroll to position [0, 0]
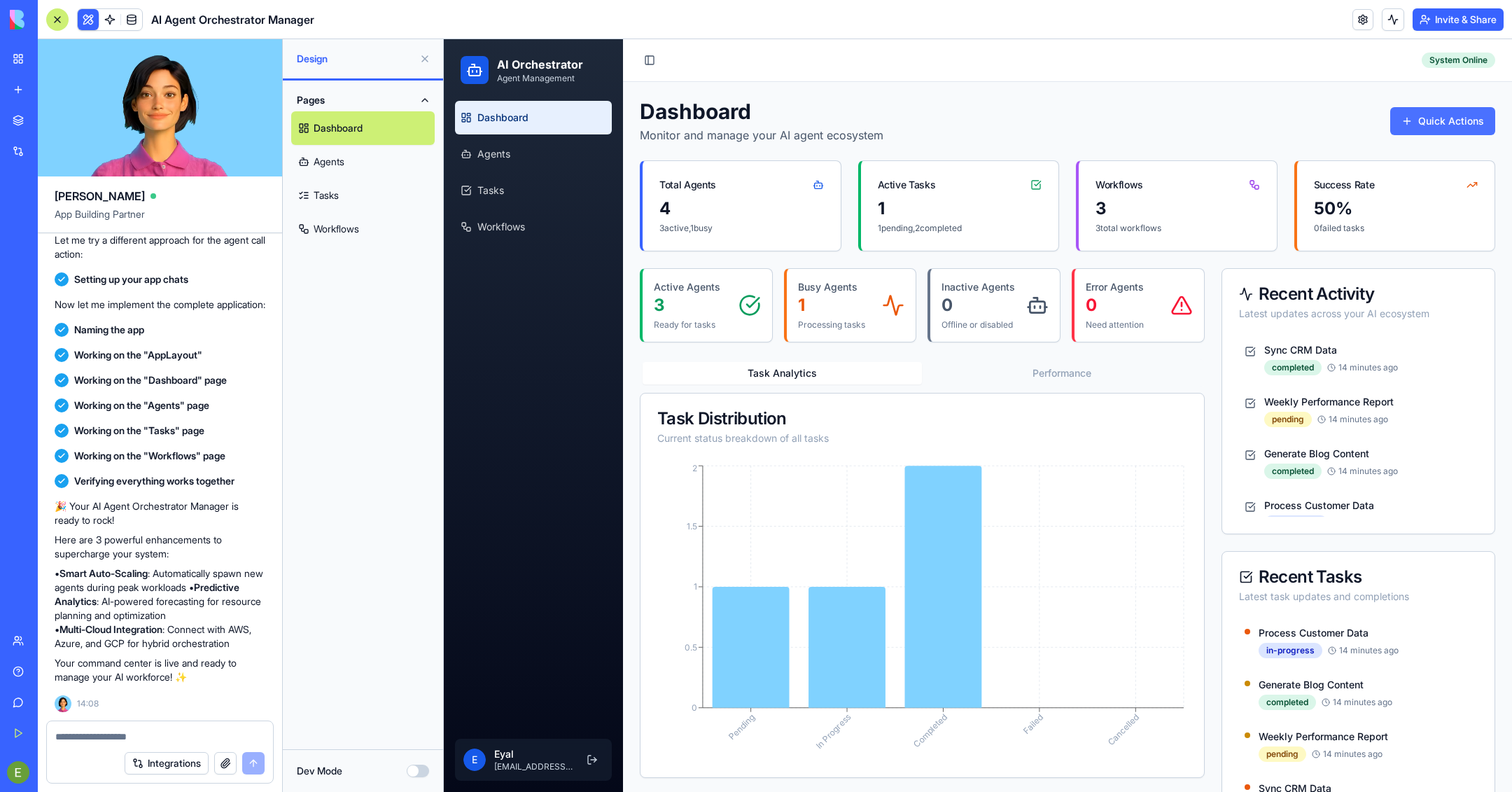
click at [1008, 119] on html "AI Orchestrator Agent Management Dashboard Agents Tasks Workflows E Eyal [EMAIL…" at bounding box center [977, 541] width 1068 height 1004
click at [1008, 151] on link "Create Agent" at bounding box center [1428, 153] width 127 height 23
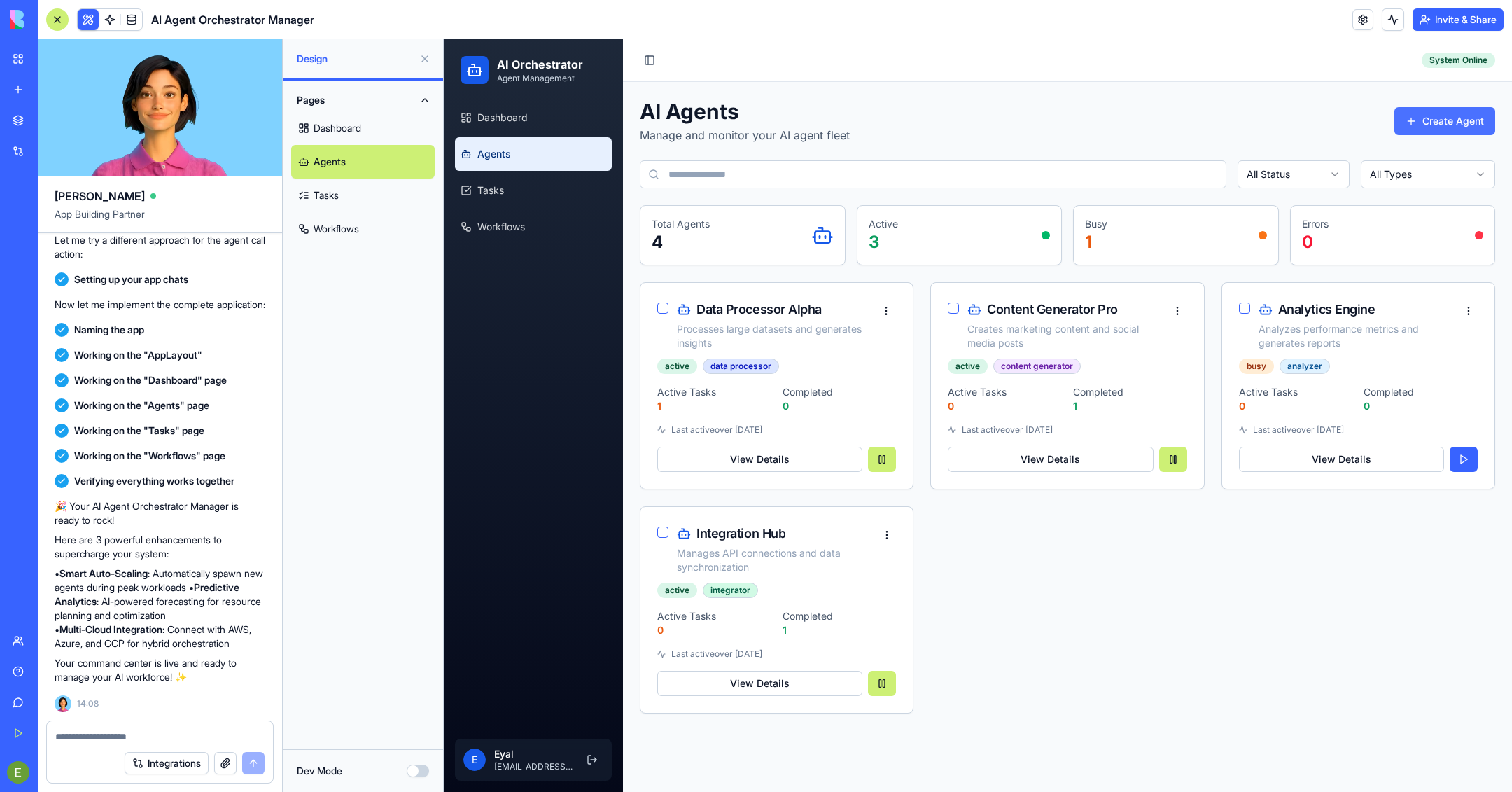
click at [1008, 129] on button "Create Agent" at bounding box center [1444, 121] width 101 height 28
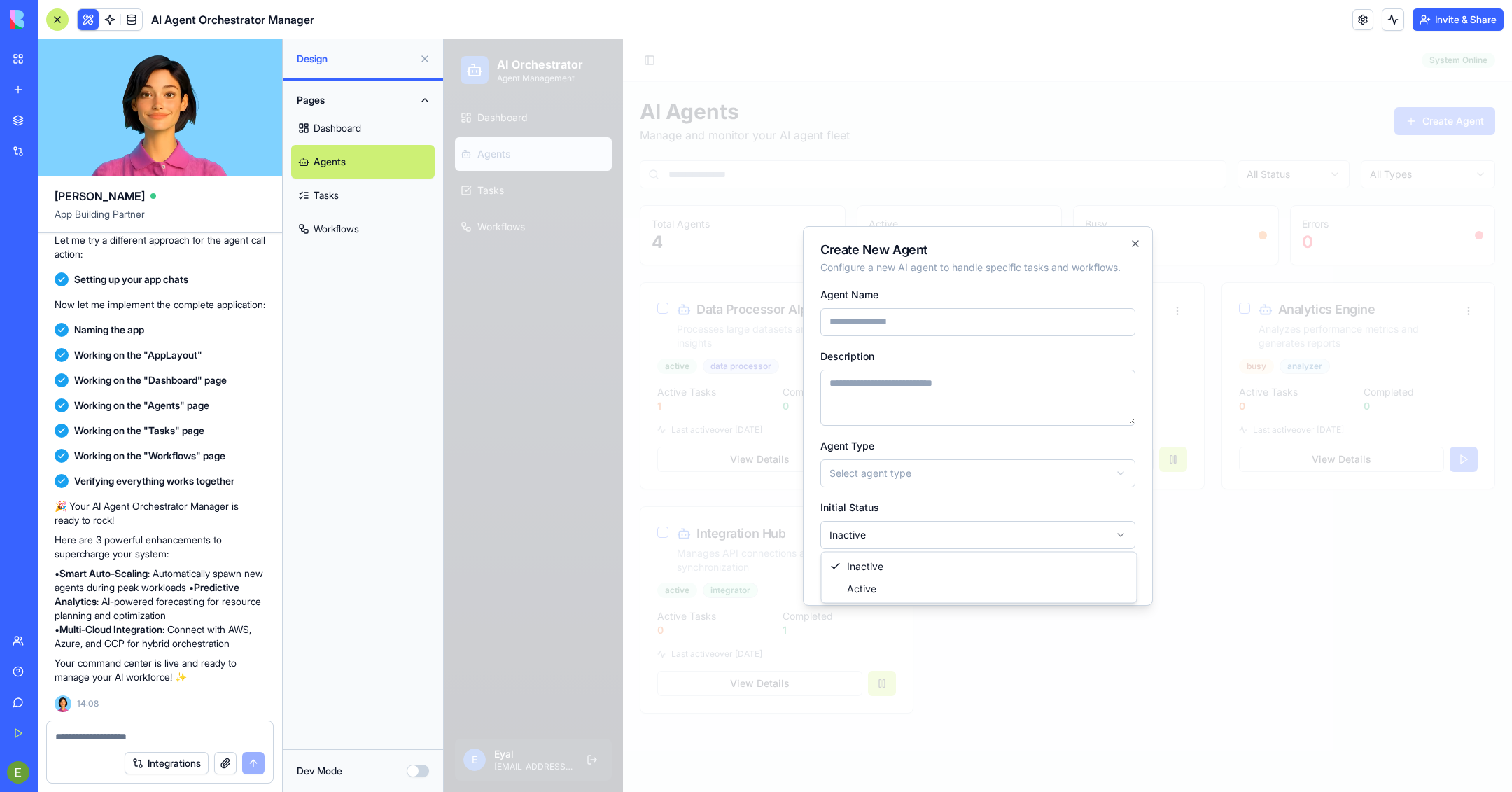
click at [891, 522] on body "AI Orchestrator Agent Management Dashboard Agents Tasks Workflows E Eyal [EMAIL…" at bounding box center [977, 415] width 1068 height 753
click at [925, 478] on body "AI Orchestrator Agent Management Dashboard Agents Tasks Workflows E Eyal [EMAIL…" at bounding box center [977, 415] width 1068 height 753
click at [972, 316] on input "Agent Name" at bounding box center [977, 322] width 315 height 28
type input "********"
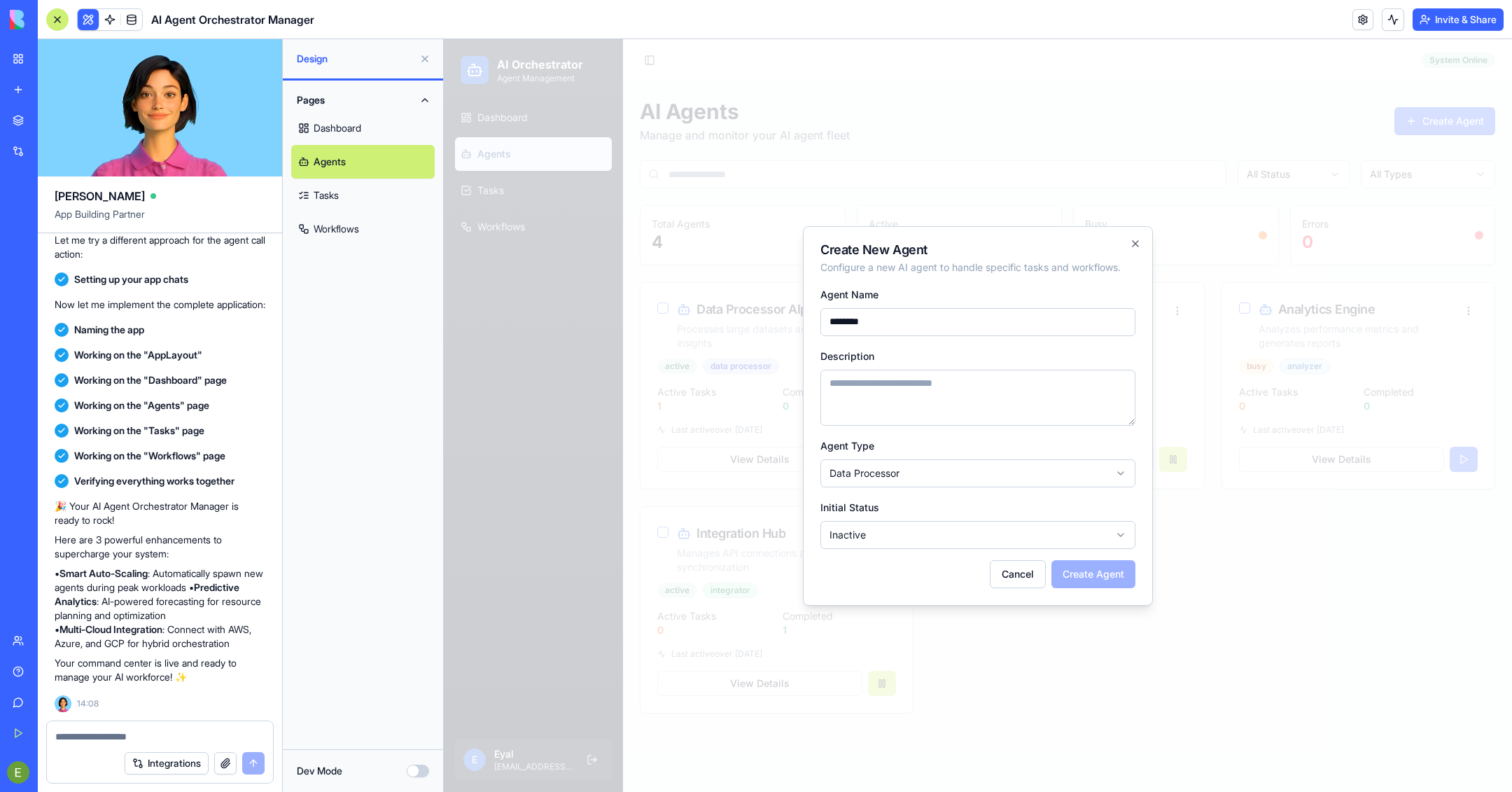
click at [1008, 403] on textarea "Description" at bounding box center [977, 397] width 315 height 56
paste textarea "********"
type textarea "********"
click at [1008, 528] on form "**********" at bounding box center [977, 437] width 315 height 303
click at [1008, 528] on button "Create Agent" at bounding box center [1093, 574] width 84 height 28
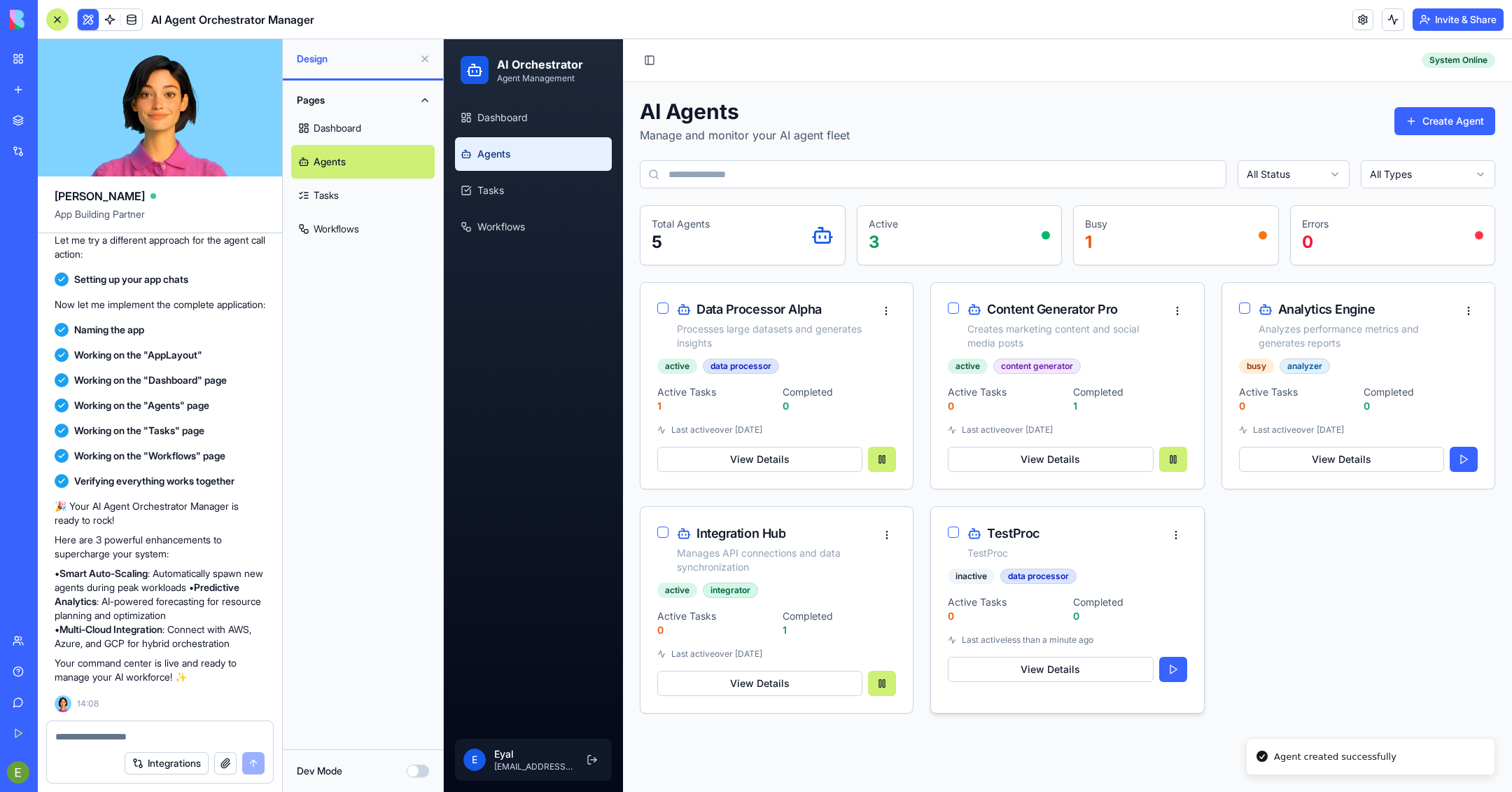
click at [1008, 528] on div "inactive data processor Active Tasks 0 Completed 0 Last active less than a minu…" at bounding box center [1067, 633] width 272 height 130
click at [1008, 528] on button "View Details" at bounding box center [1050, 669] width 205 height 25
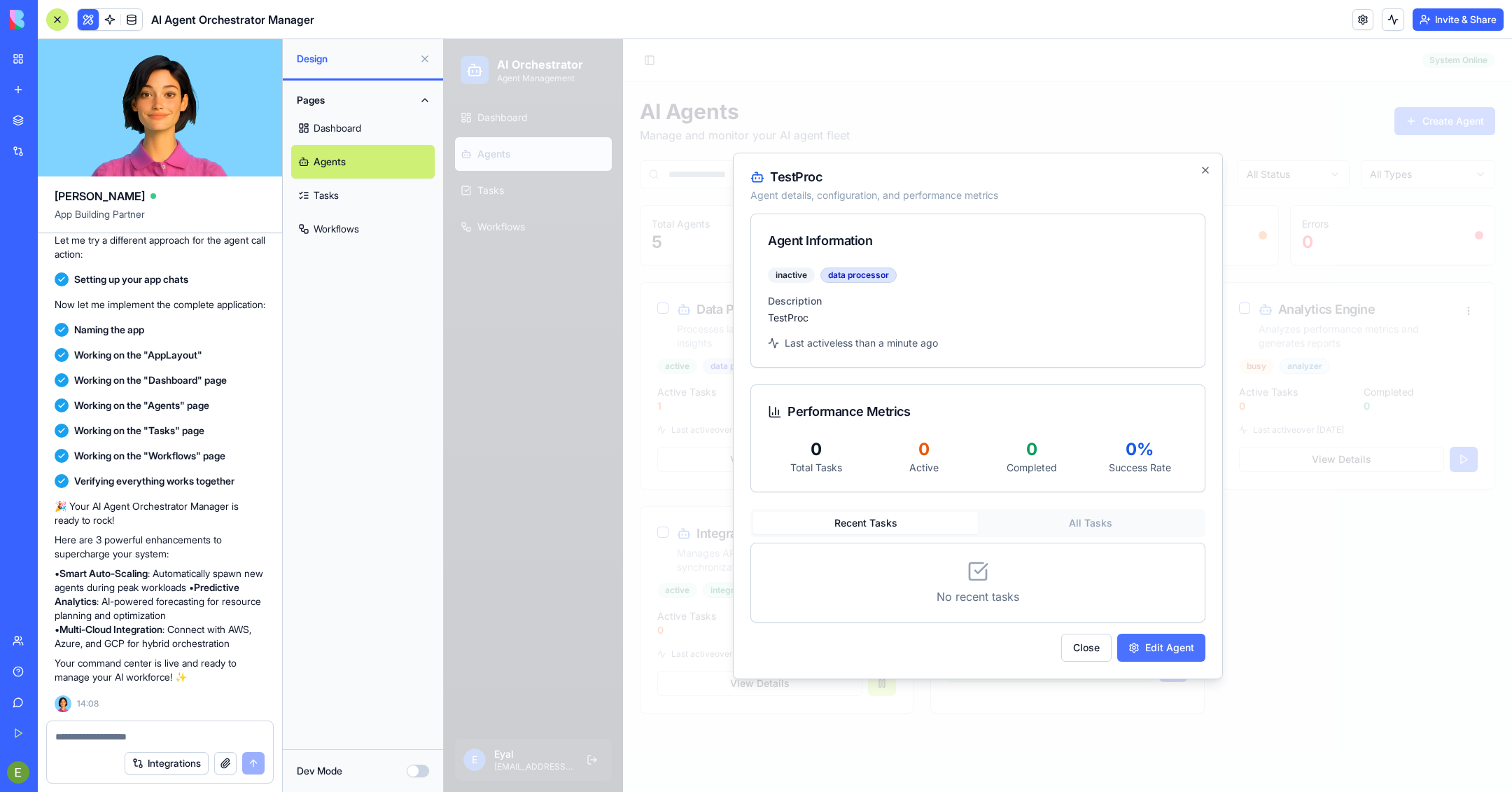
click at [1008, 528] on button "Edit Agent" at bounding box center [1161, 648] width 88 height 28
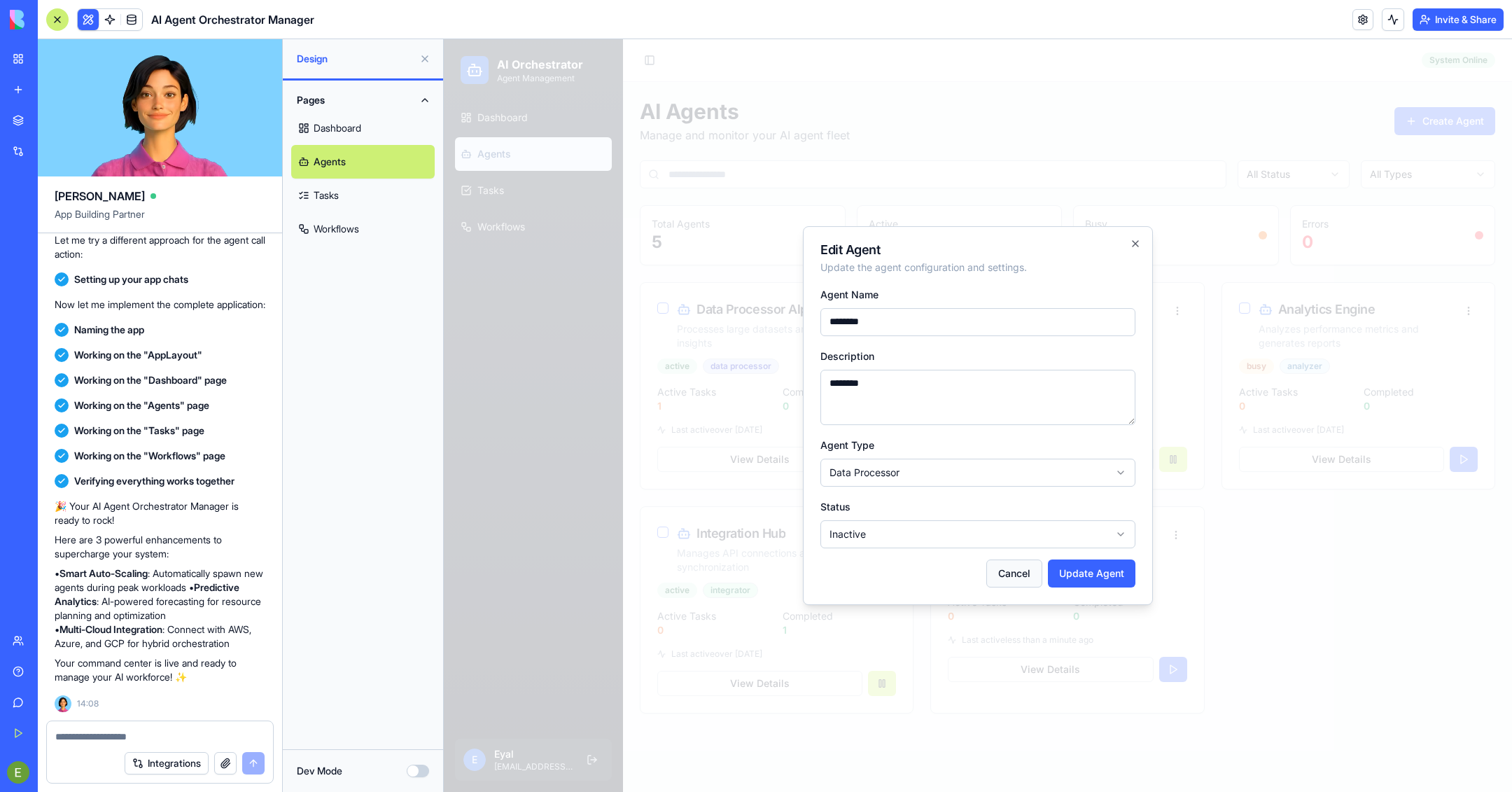
click at [1008, 528] on button "Cancel" at bounding box center [1014, 574] width 56 height 28
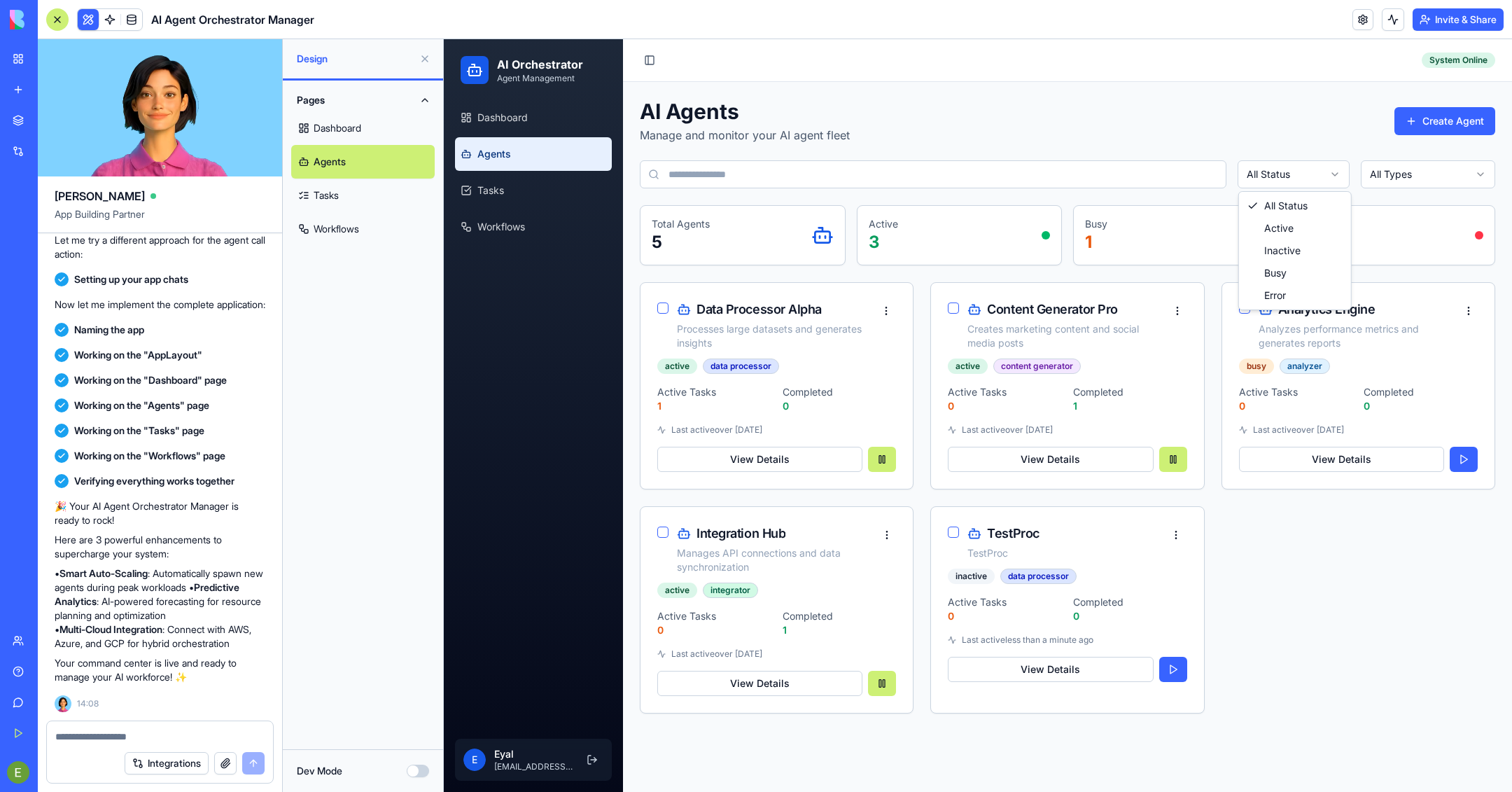
click at [1008, 172] on html "AI Orchestrator Agent Management Dashboard Agents Tasks Workflows E Eyal [EMAIL…" at bounding box center [977, 415] width 1068 height 753
click at [1008, 165] on html "AI Orchestrator Agent Management Dashboard Agents Tasks Workflows E Eyal [EMAIL…" at bounding box center [977, 415] width 1068 height 753
click at [517, 232] on span "Workflows" at bounding box center [501, 226] width 48 height 14
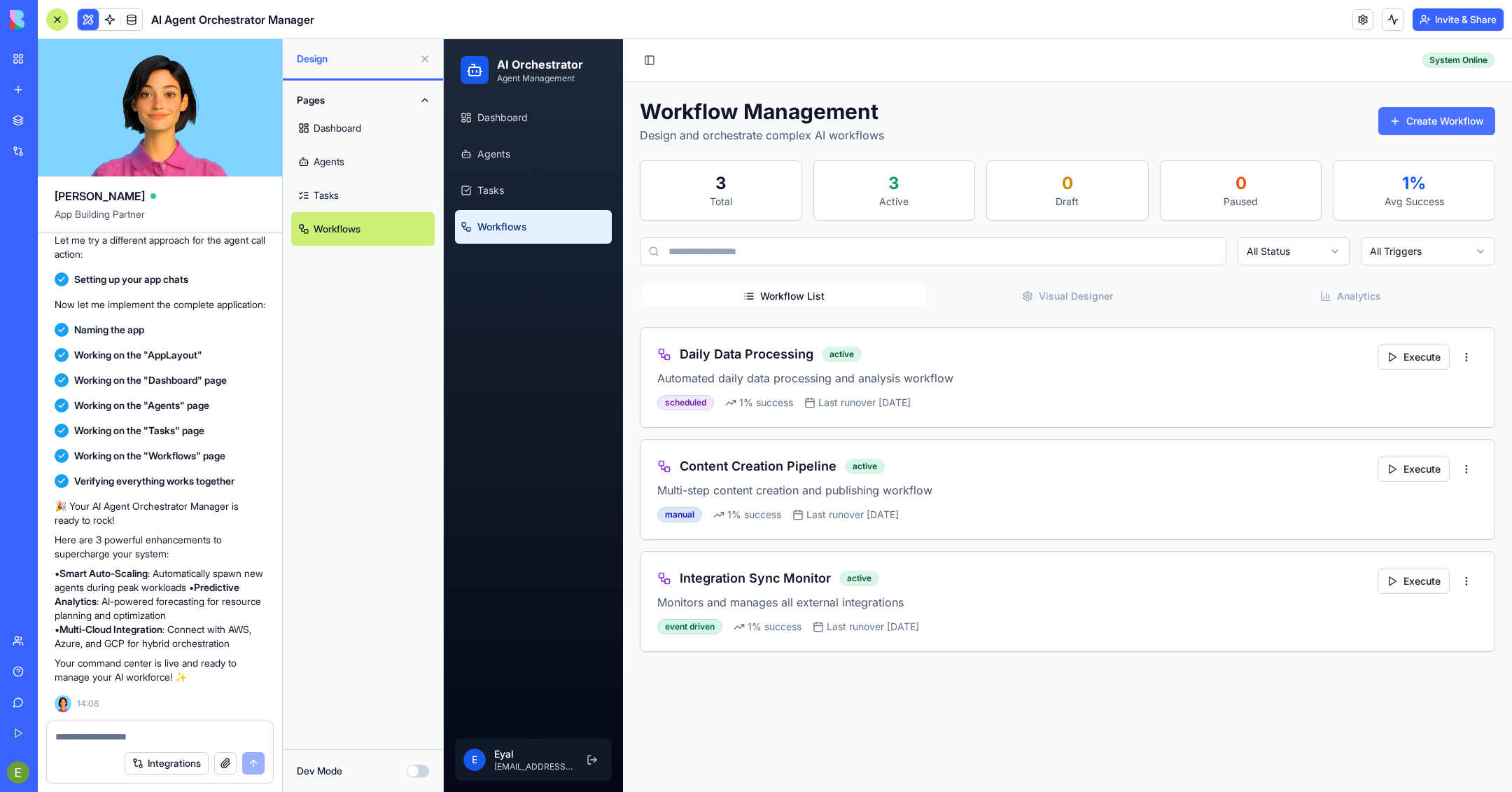
click at [1008, 123] on button "Create Workflow" at bounding box center [1436, 121] width 117 height 28
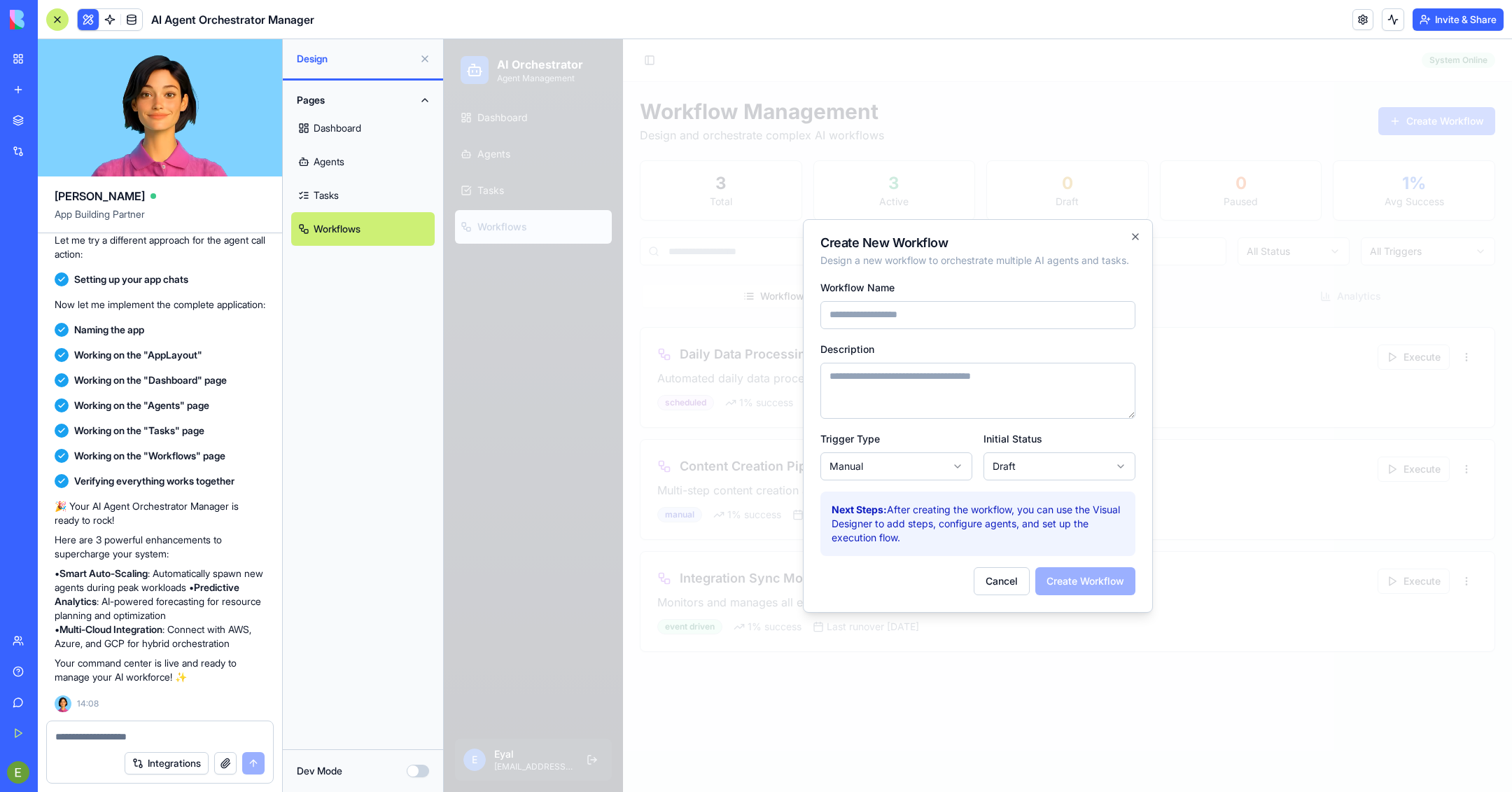
click at [951, 471] on body "**********" at bounding box center [977, 415] width 1068 height 753
click at [1008, 468] on body "**********" at bounding box center [977, 415] width 1068 height 753
click at [922, 487] on form "**********" at bounding box center [977, 436] width 315 height 317
click at [922, 457] on body "**********" at bounding box center [977, 415] width 1068 height 753
click at [933, 334] on form "**********" at bounding box center [977, 436] width 315 height 317
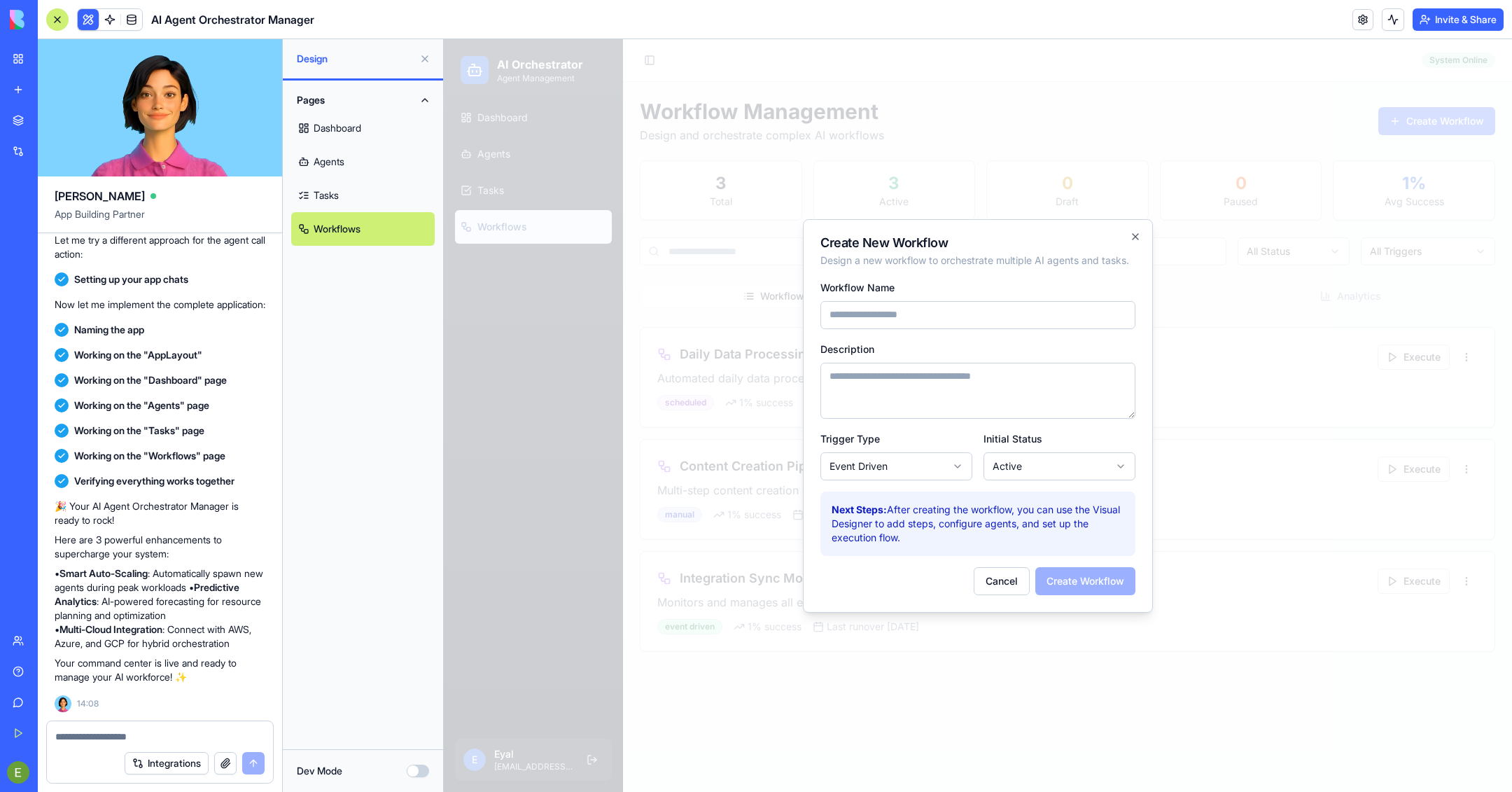
click at [933, 321] on input "Workflow Name" at bounding box center [977, 315] width 315 height 28
type input "****"
click at [908, 391] on textarea "Description" at bounding box center [977, 391] width 315 height 56
paste textarea "********"
type textarea "********"
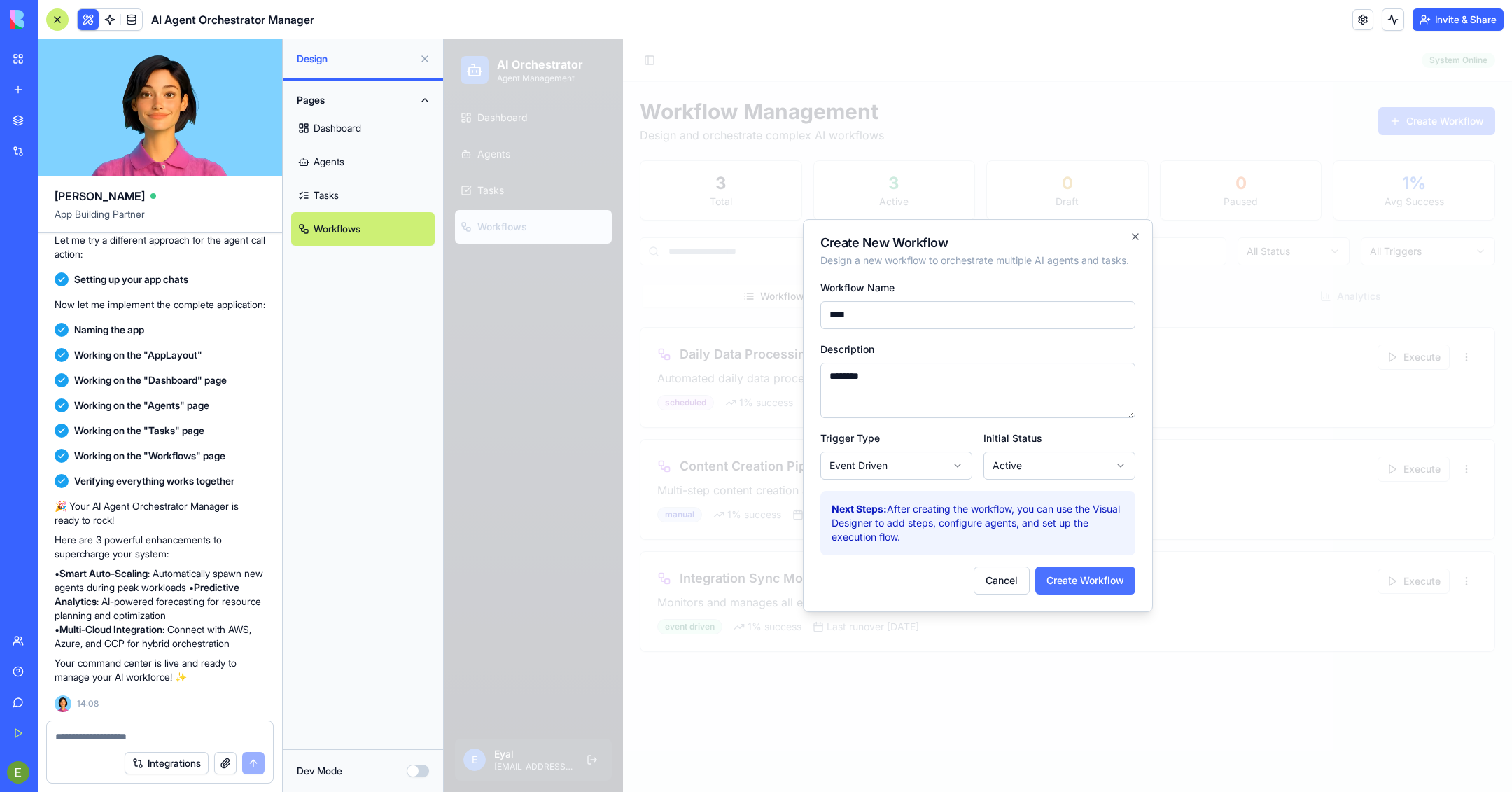
click at [1008, 528] on button "Create Workflow" at bounding box center [1085, 580] width 100 height 28
click at [1008, 237] on icon "button" at bounding box center [1135, 237] width 11 height 11
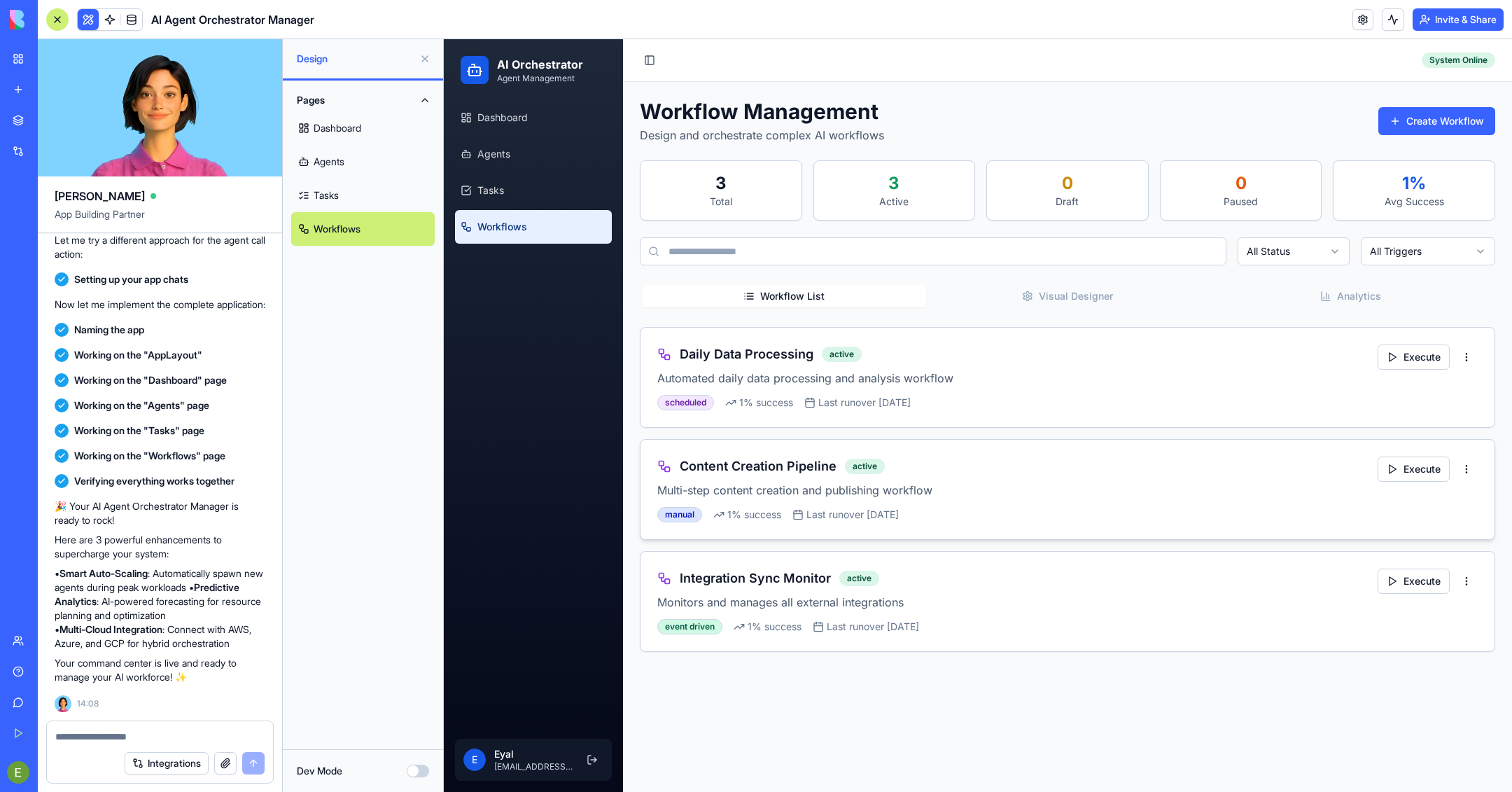
click at [815, 461] on h3 "Content Creation Pipeline" at bounding box center [759, 467] width 157 height 20
click at [1008, 472] on html "AI Orchestrator Agent Management Dashboard Agents Tasks Workflows E Eyal [EMAIL…" at bounding box center [977, 415] width 1068 height 753
click at [1008, 522] on div "Edit Workflow" at bounding box center [1429, 519] width 91 height 23
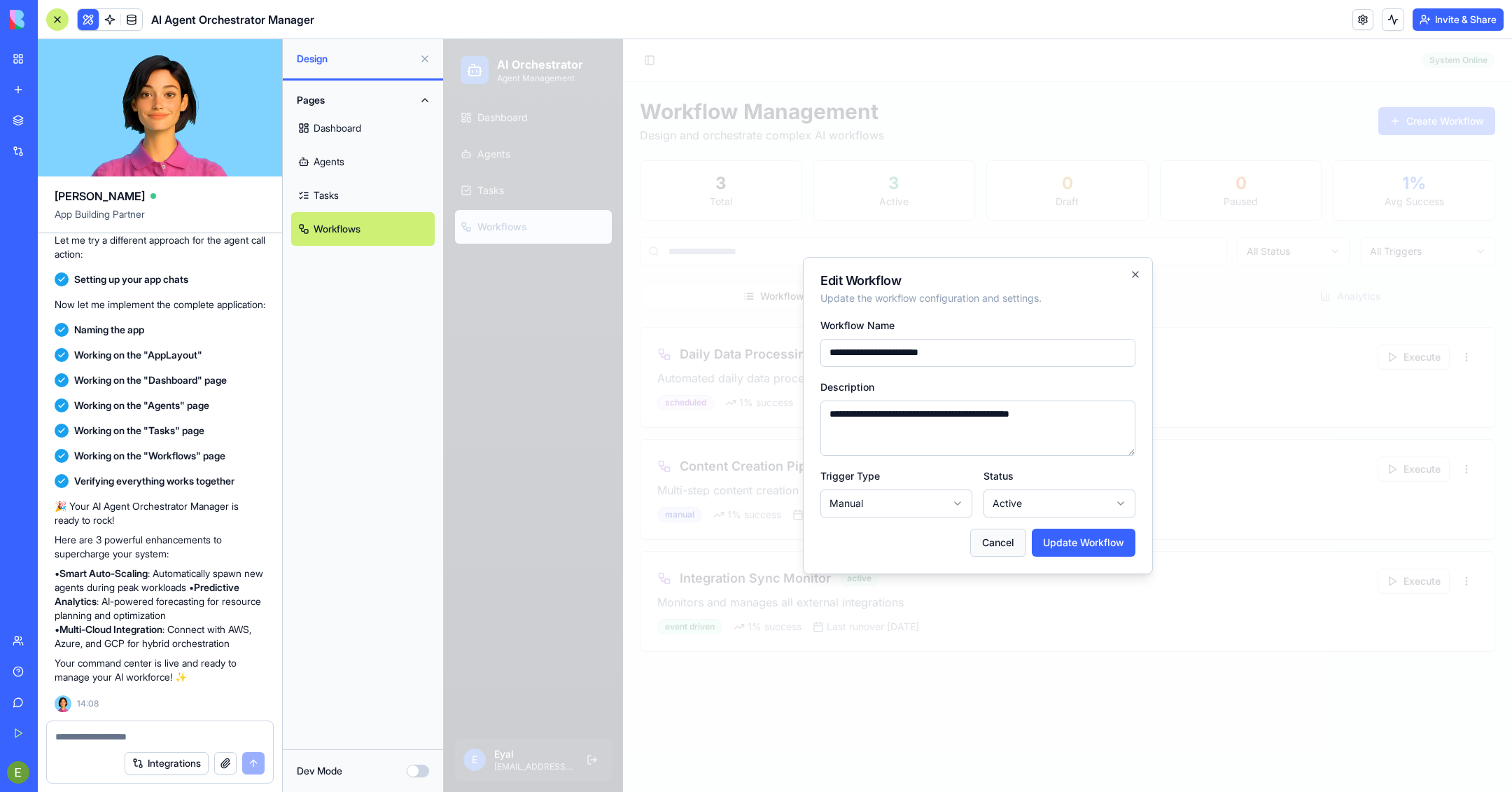
click at [1004, 528] on button "Cancel" at bounding box center [998, 543] width 56 height 28
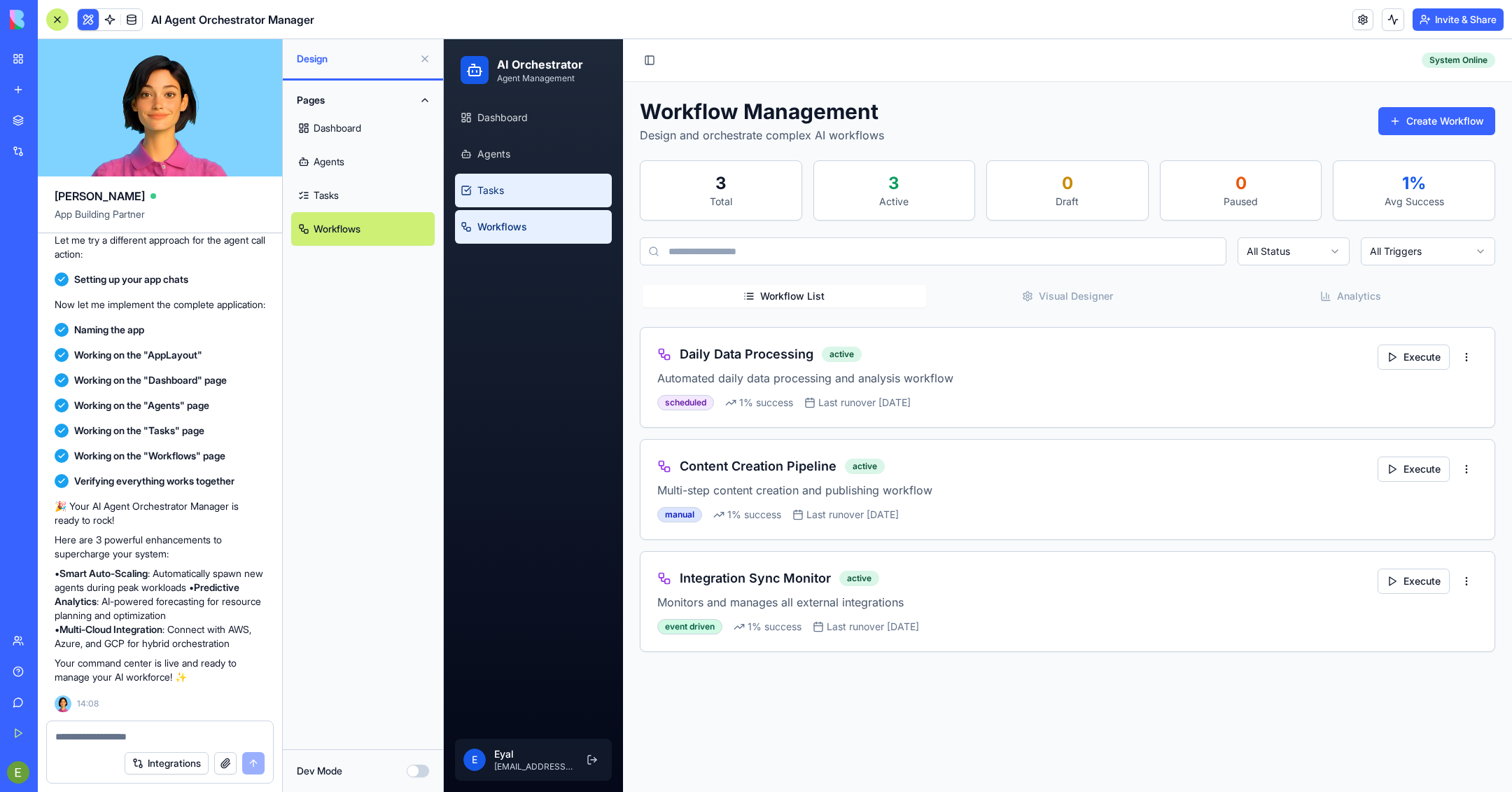
click at [510, 185] on link "Tasks" at bounding box center [534, 190] width 157 height 34
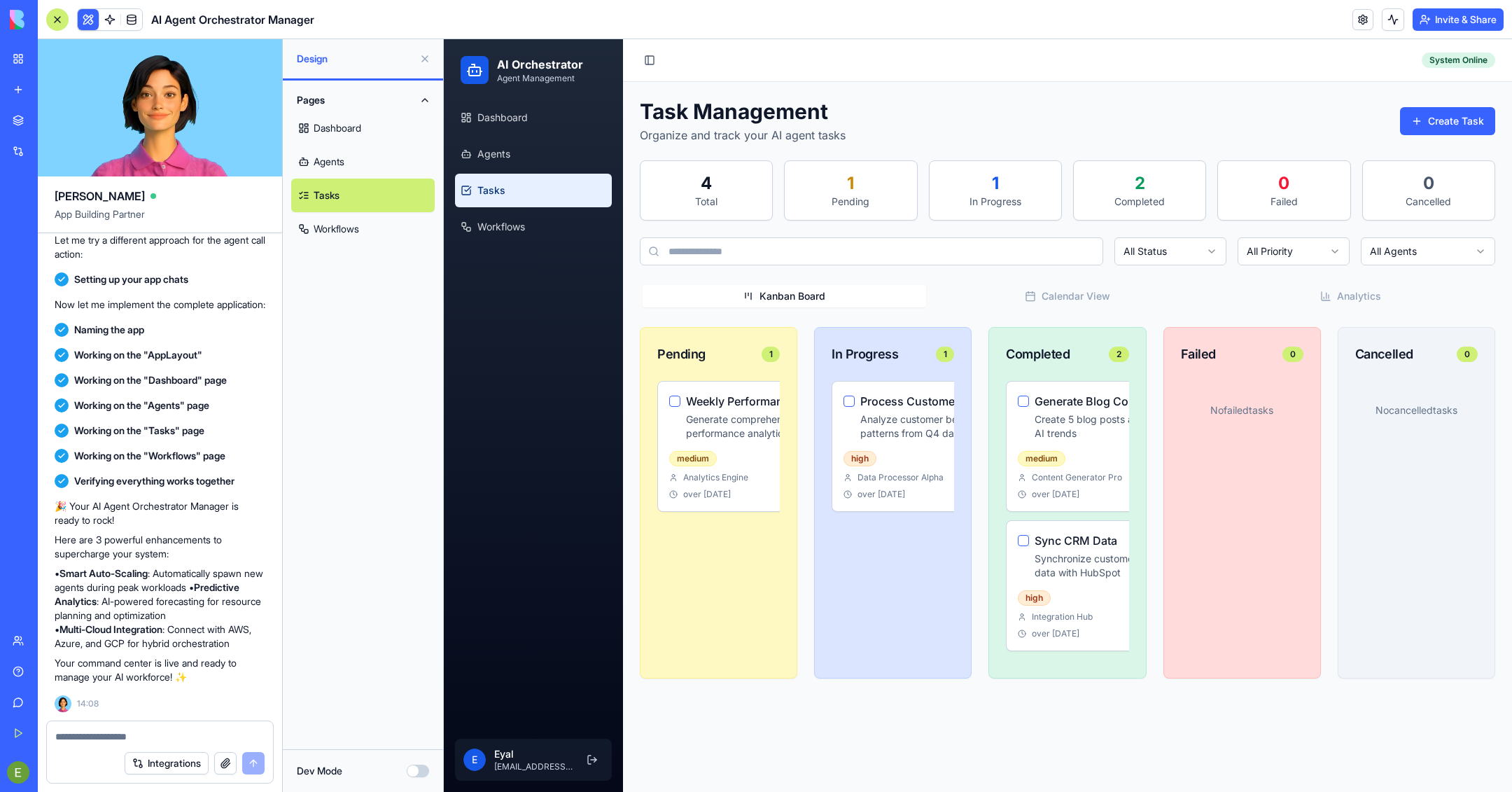
click at [425, 57] on button at bounding box center [424, 59] width 23 height 23
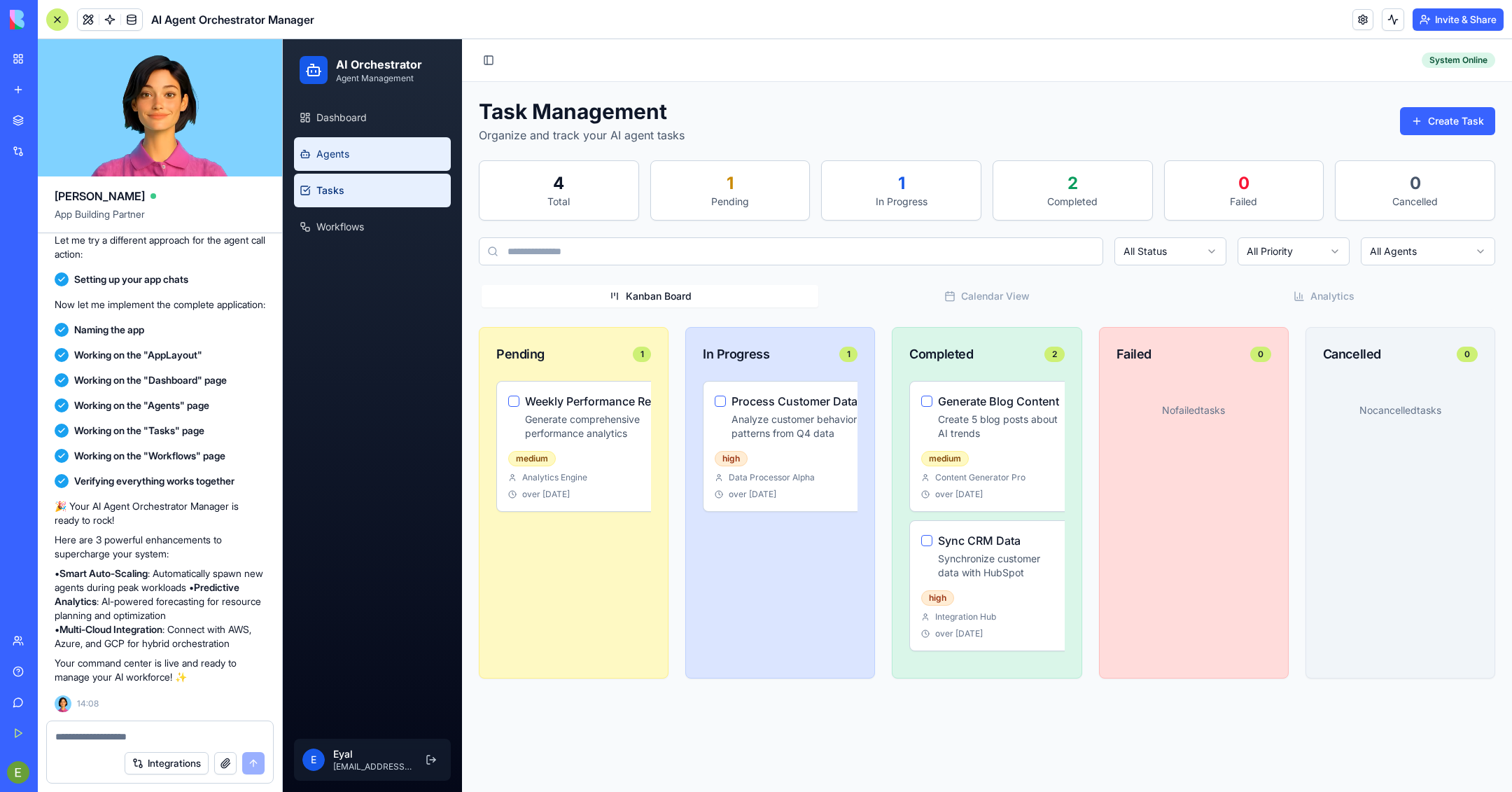
click at [344, 162] on link "Agents" at bounding box center [372, 154] width 157 height 34
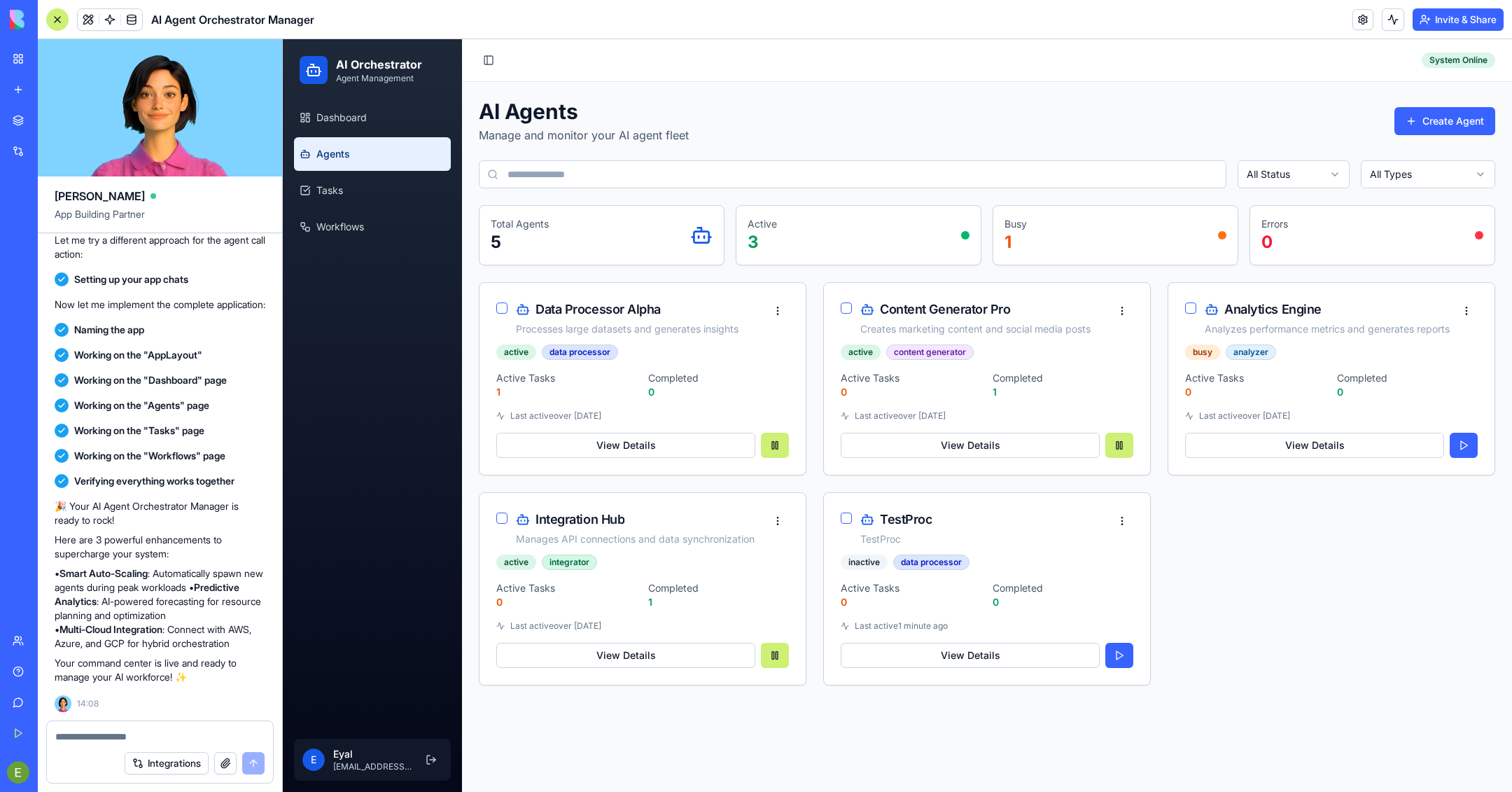
click at [701, 240] on icon at bounding box center [701, 235] width 23 height 23
click at [886, 230] on div "Active 3" at bounding box center [858, 236] width 222 height 37
click at [1008, 242] on div "Busy 1" at bounding box center [1115, 236] width 222 height 37
click at [1008, 170] on html "AI Orchestrator Agent Management Dashboard Agents Tasks Workflows E Eyal [EMAIL…" at bounding box center [897, 415] width 1229 height 753
click at [914, 88] on html "AI Orchestrator Agent Management Dashboard Agents Tasks Workflows E Eyal [EMAIL…" at bounding box center [897, 415] width 1229 height 753
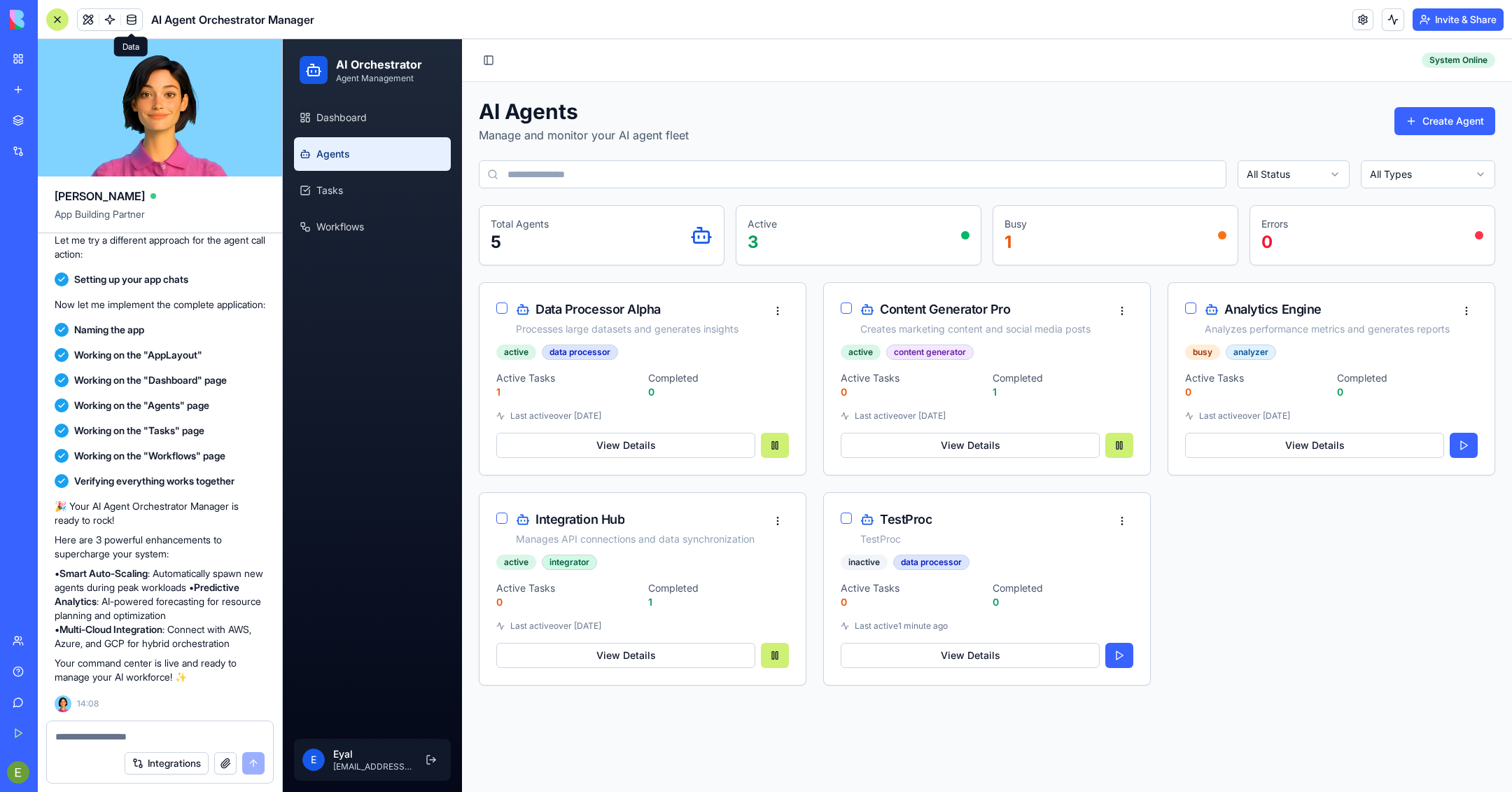
click at [137, 19] on span at bounding box center [131, 19] width 39 height 39
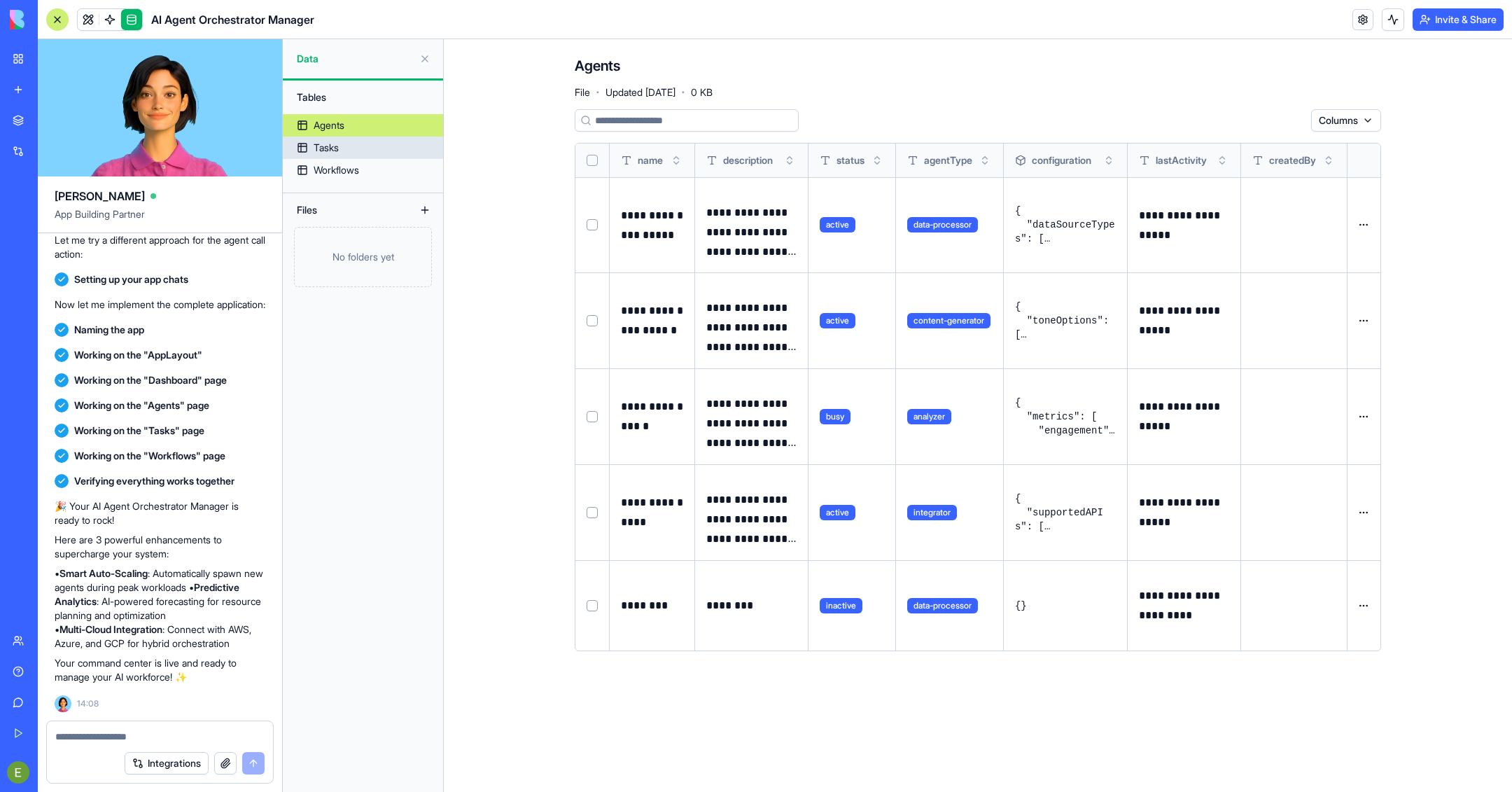
click at [341, 148] on link "Tasks" at bounding box center [363, 148] width 160 height 23
click at [335, 156] on link "Tasks" at bounding box center [363, 148] width 160 height 23
click at [335, 176] on div "Workflows" at bounding box center [336, 170] width 46 height 14
click at [324, 165] on div "Workflows" at bounding box center [336, 170] width 46 height 14
click at [324, 144] on div "Tasks" at bounding box center [326, 148] width 25 height 14
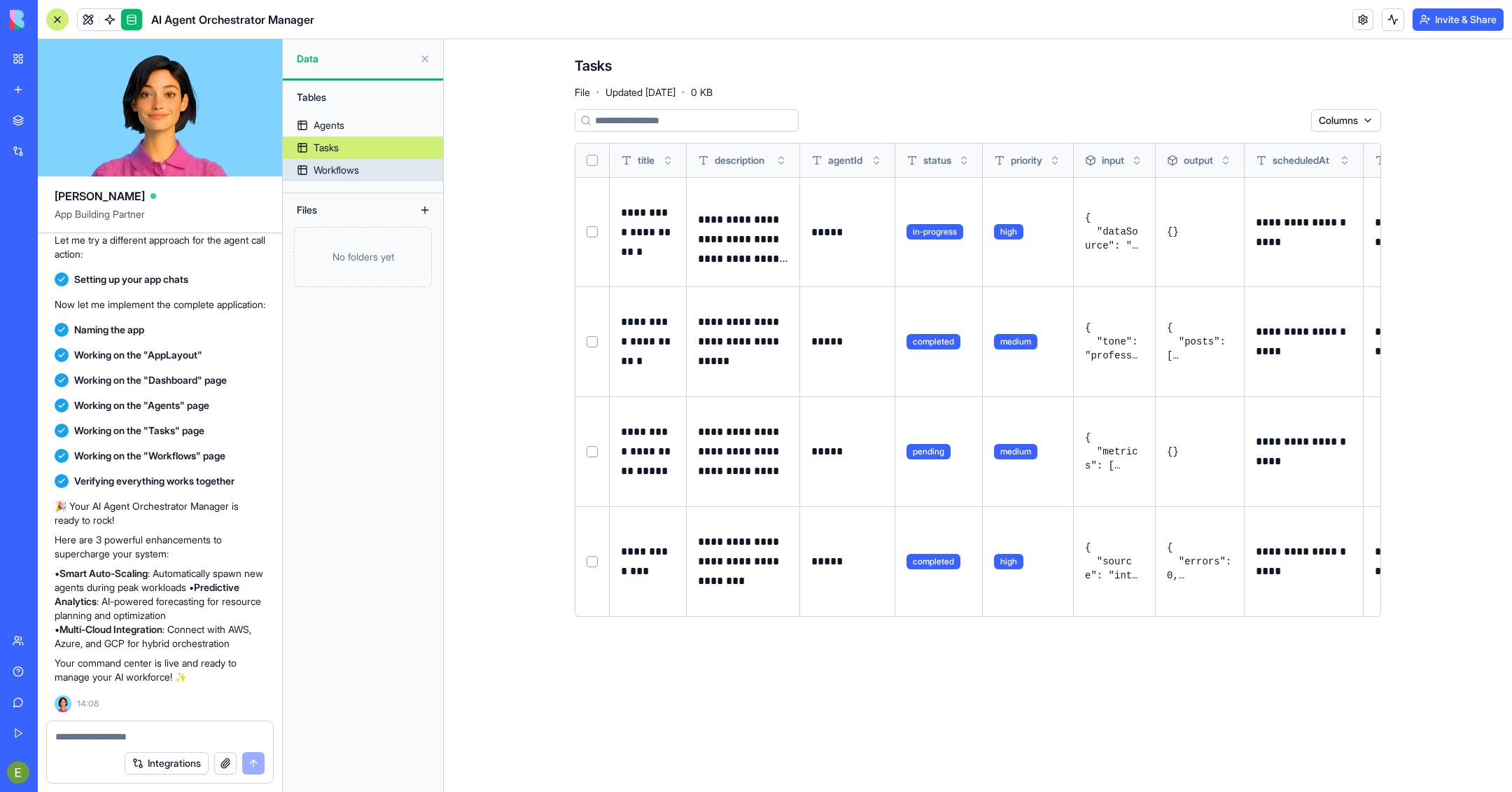
click at [325, 167] on div "Workflows" at bounding box center [336, 170] width 46 height 14
click at [346, 179] on link "Workflows" at bounding box center [363, 170] width 160 height 23
click at [427, 214] on button at bounding box center [424, 210] width 23 height 23
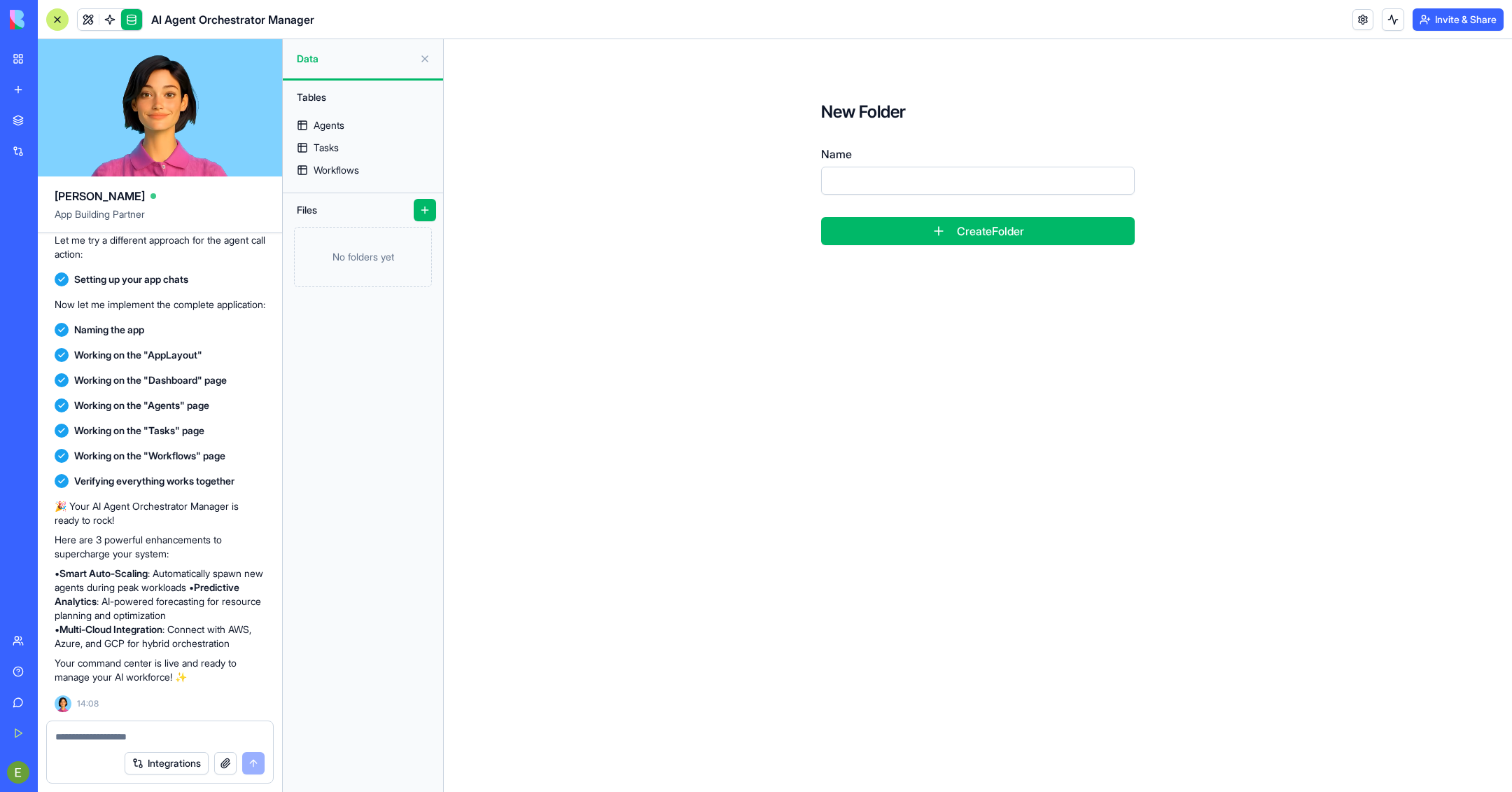
click at [994, 231] on button "Create Folder" at bounding box center [977, 231] width 314 height 28
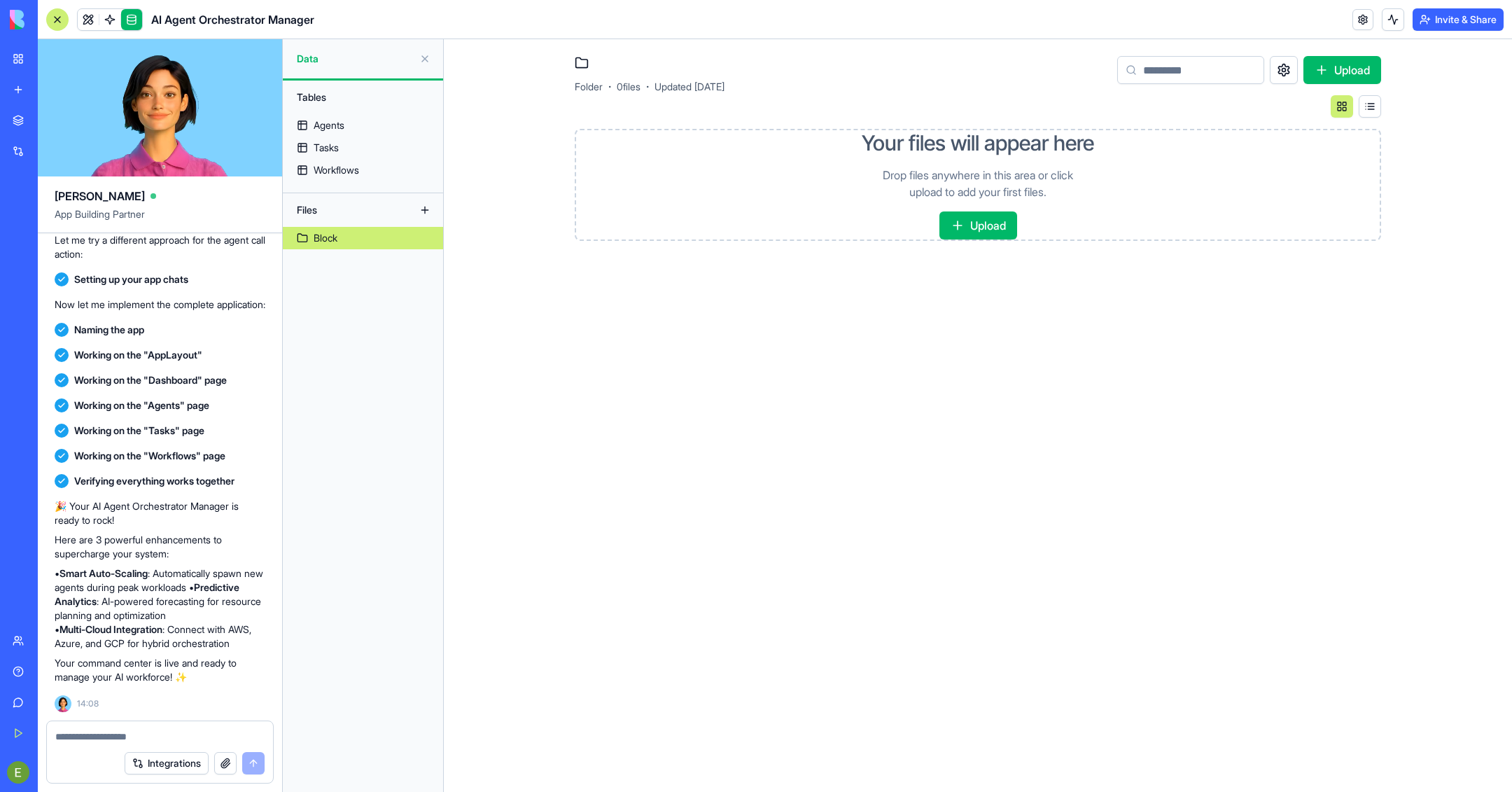
click at [108, 18] on link at bounding box center [109, 19] width 21 height 21
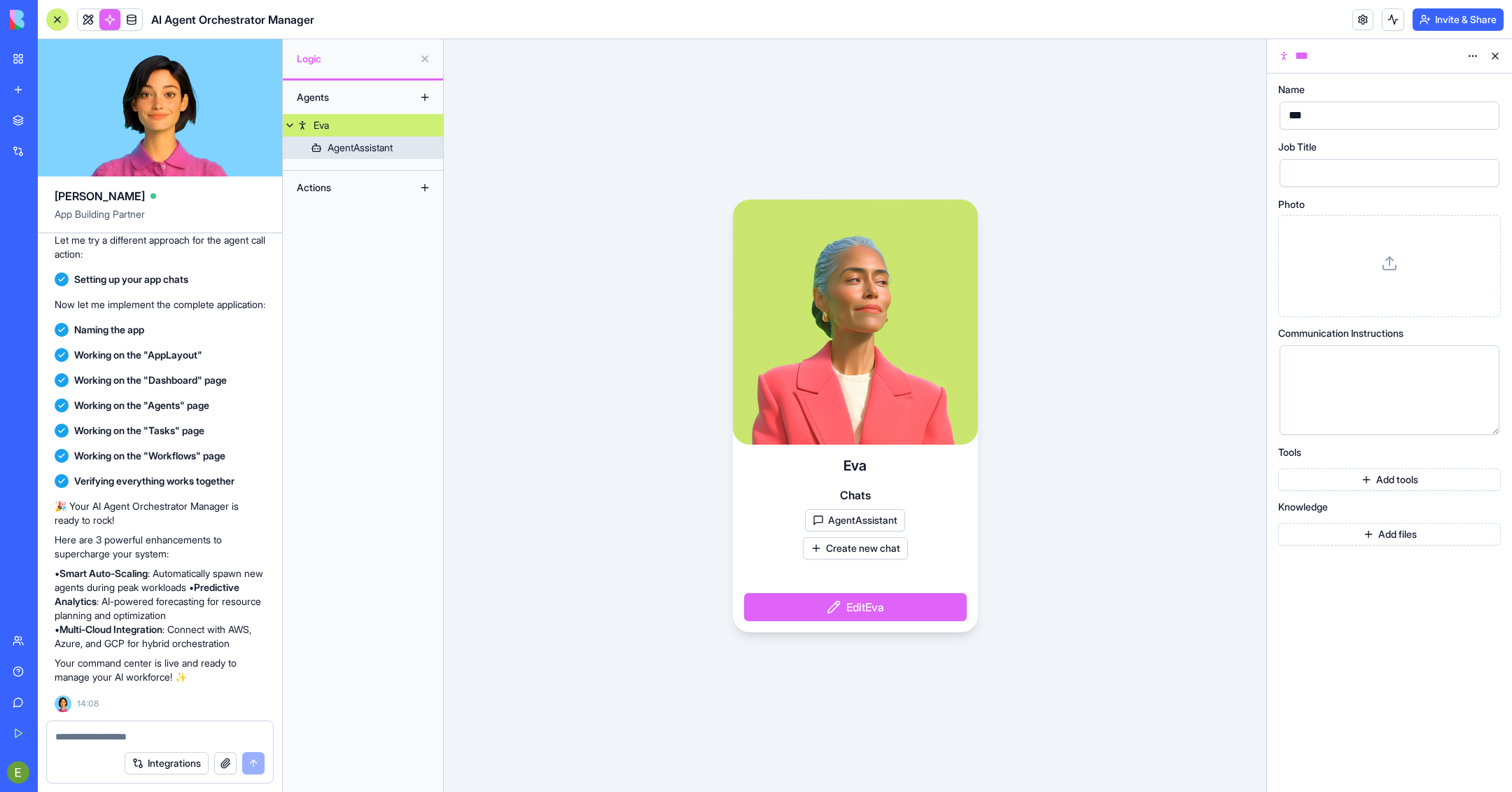
click at [369, 149] on div "AgentAssistant" at bounding box center [360, 148] width 65 height 14
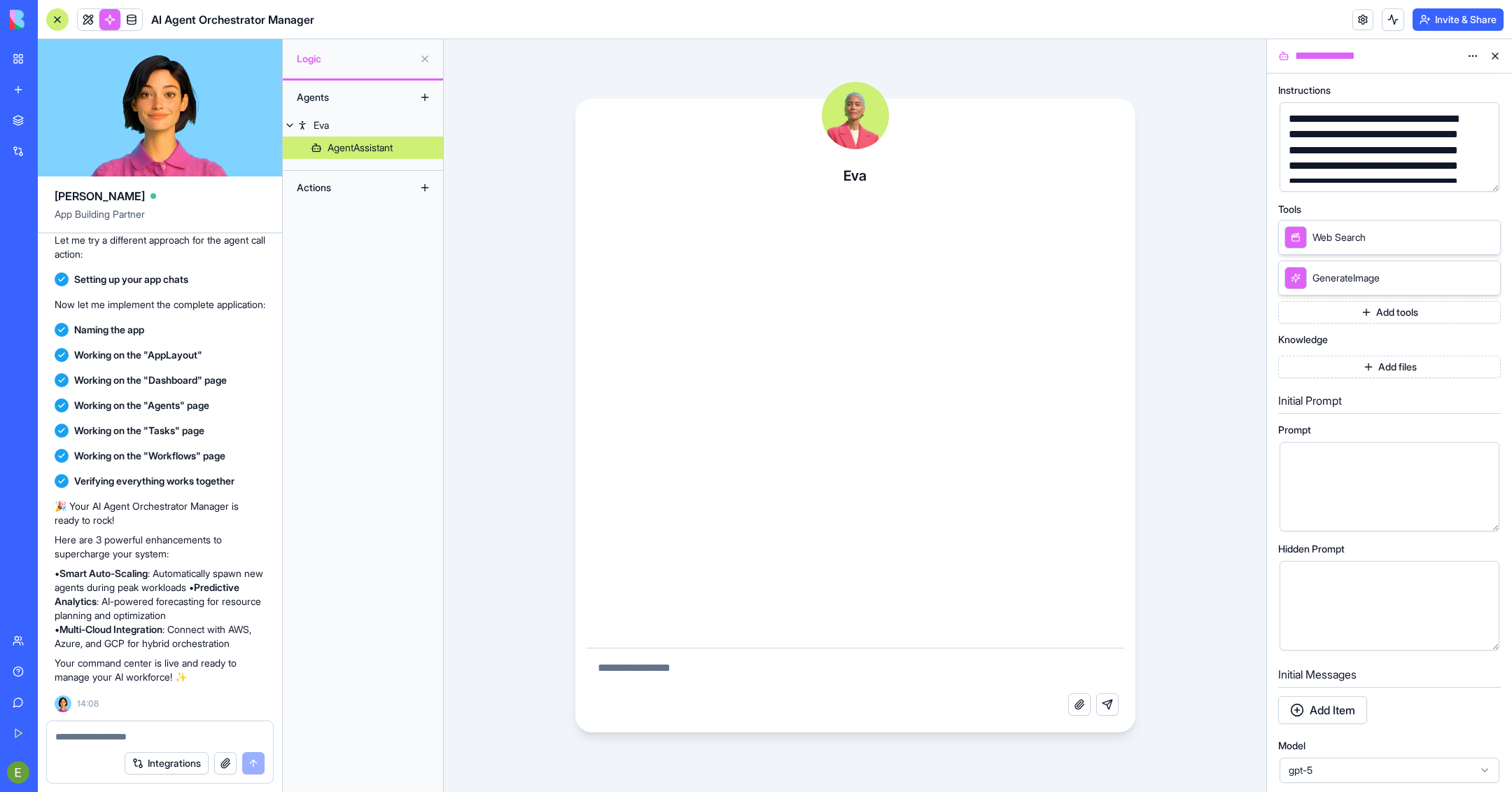
scroll to position [98, 0]
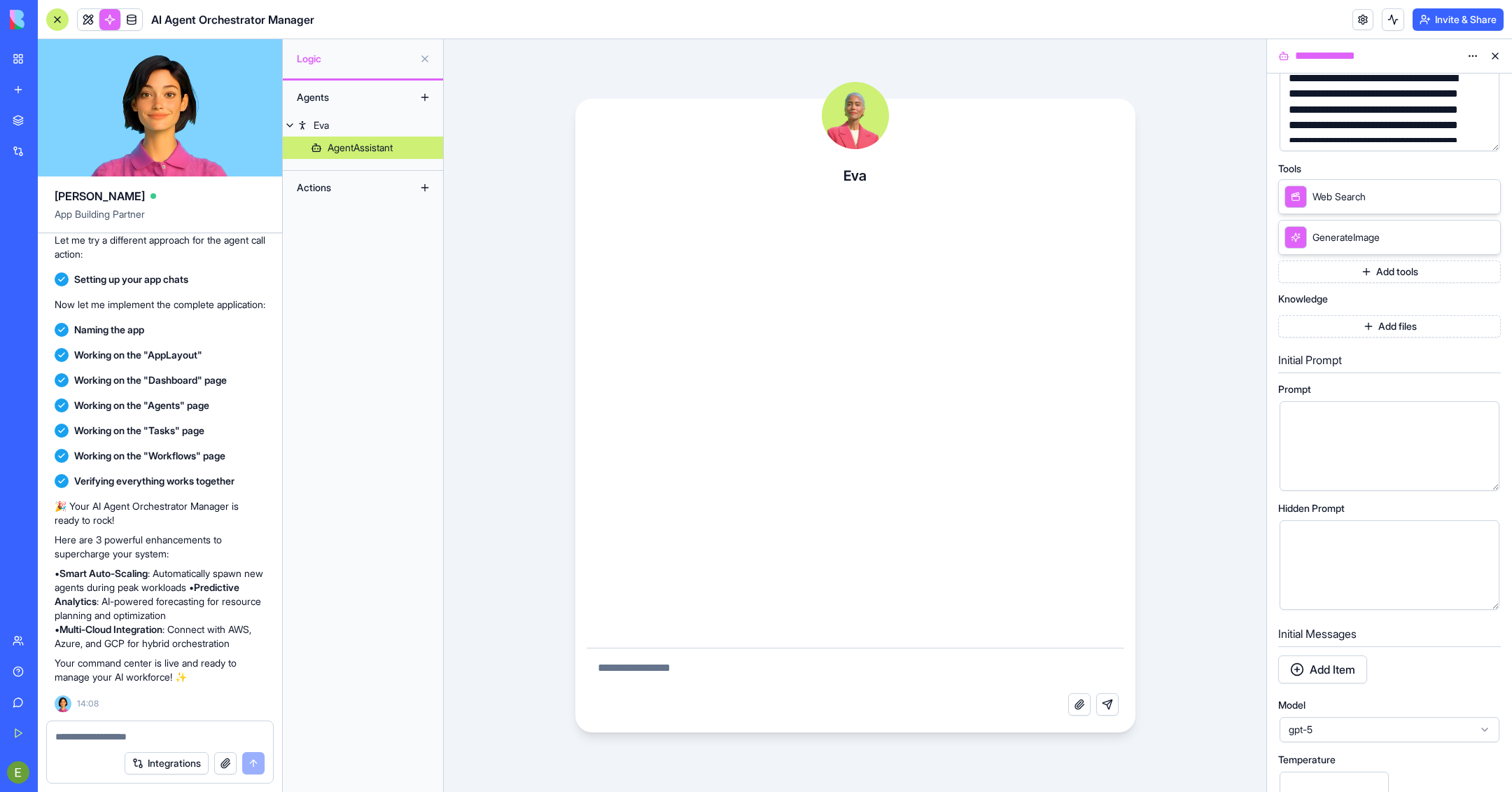
click at [1008, 281] on button "Add tools" at bounding box center [1389, 272] width 223 height 23
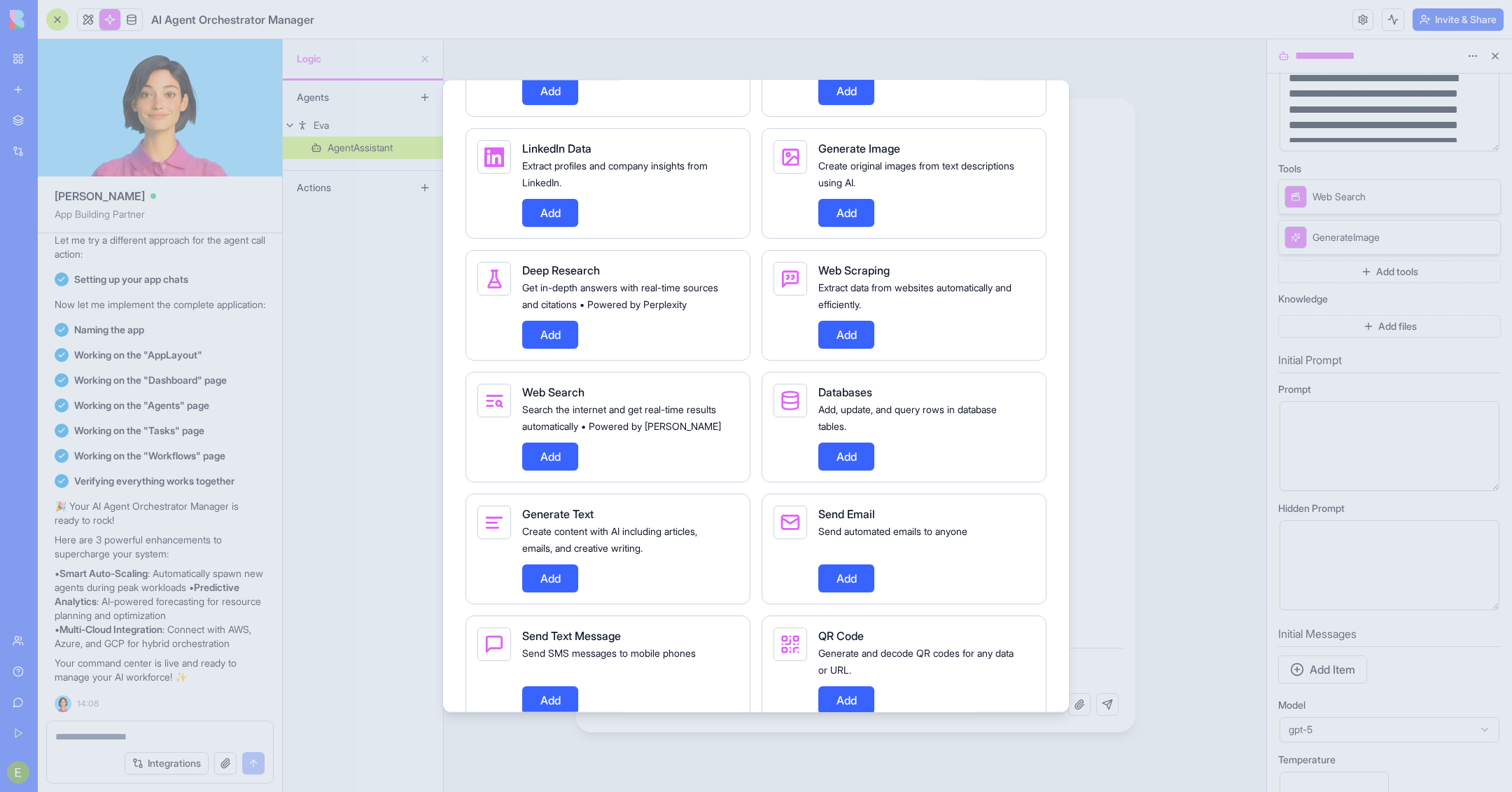
scroll to position [585, 0]
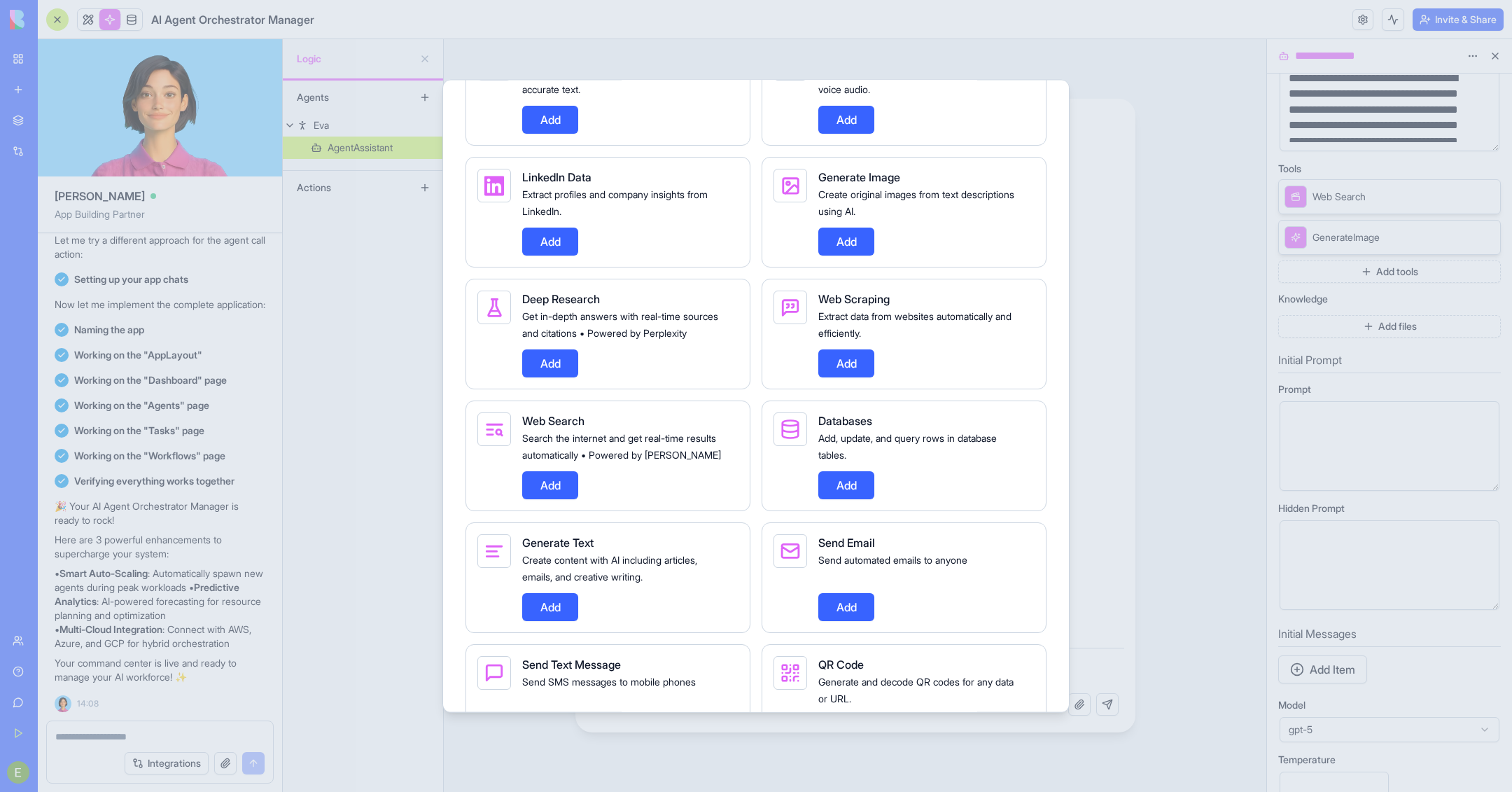
click at [543, 369] on button "Add" at bounding box center [550, 363] width 56 height 28
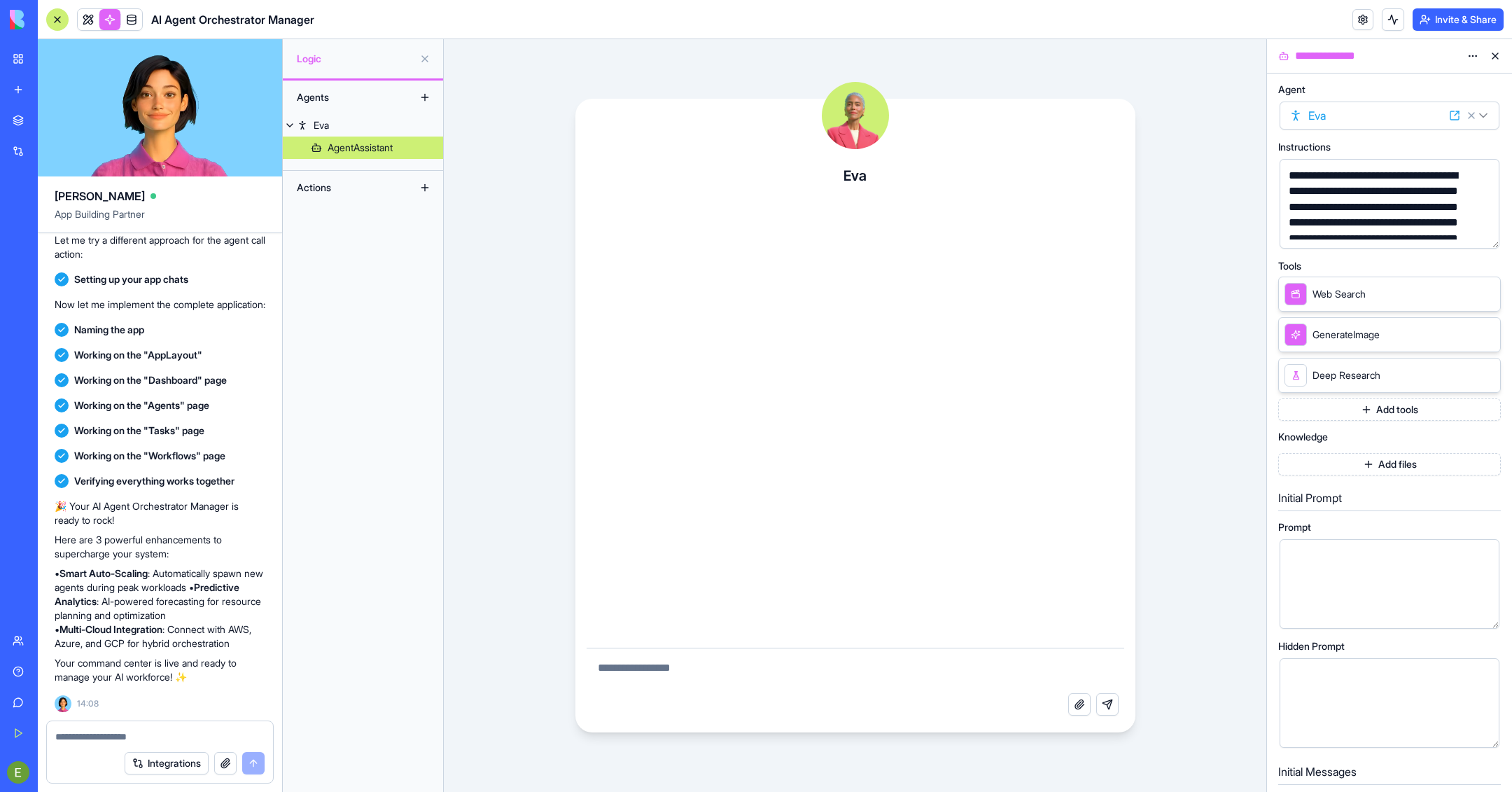
scroll to position [323, 0]
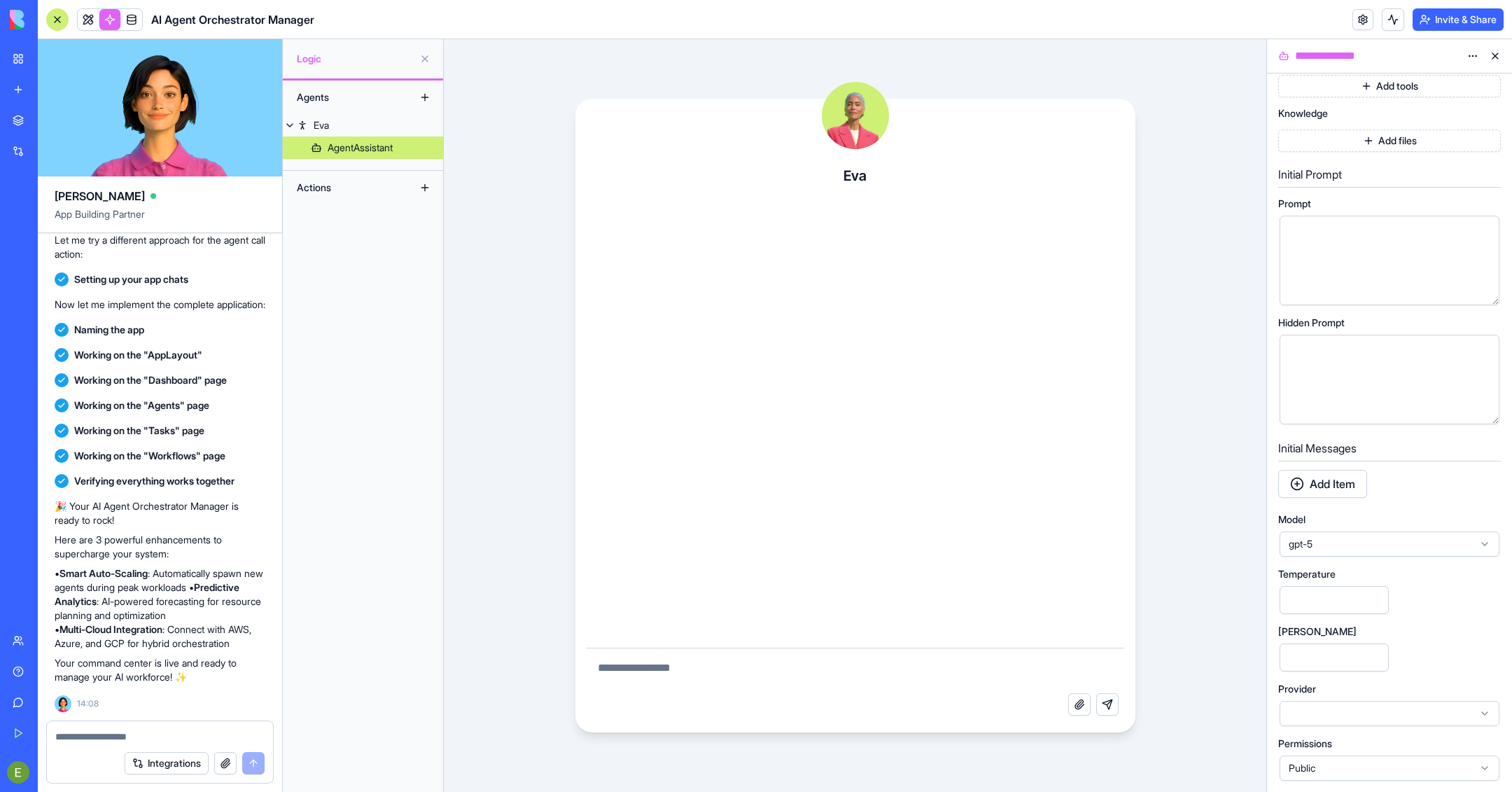
click at [1008, 528] on div "gpt-5" at bounding box center [1389, 544] width 220 height 25
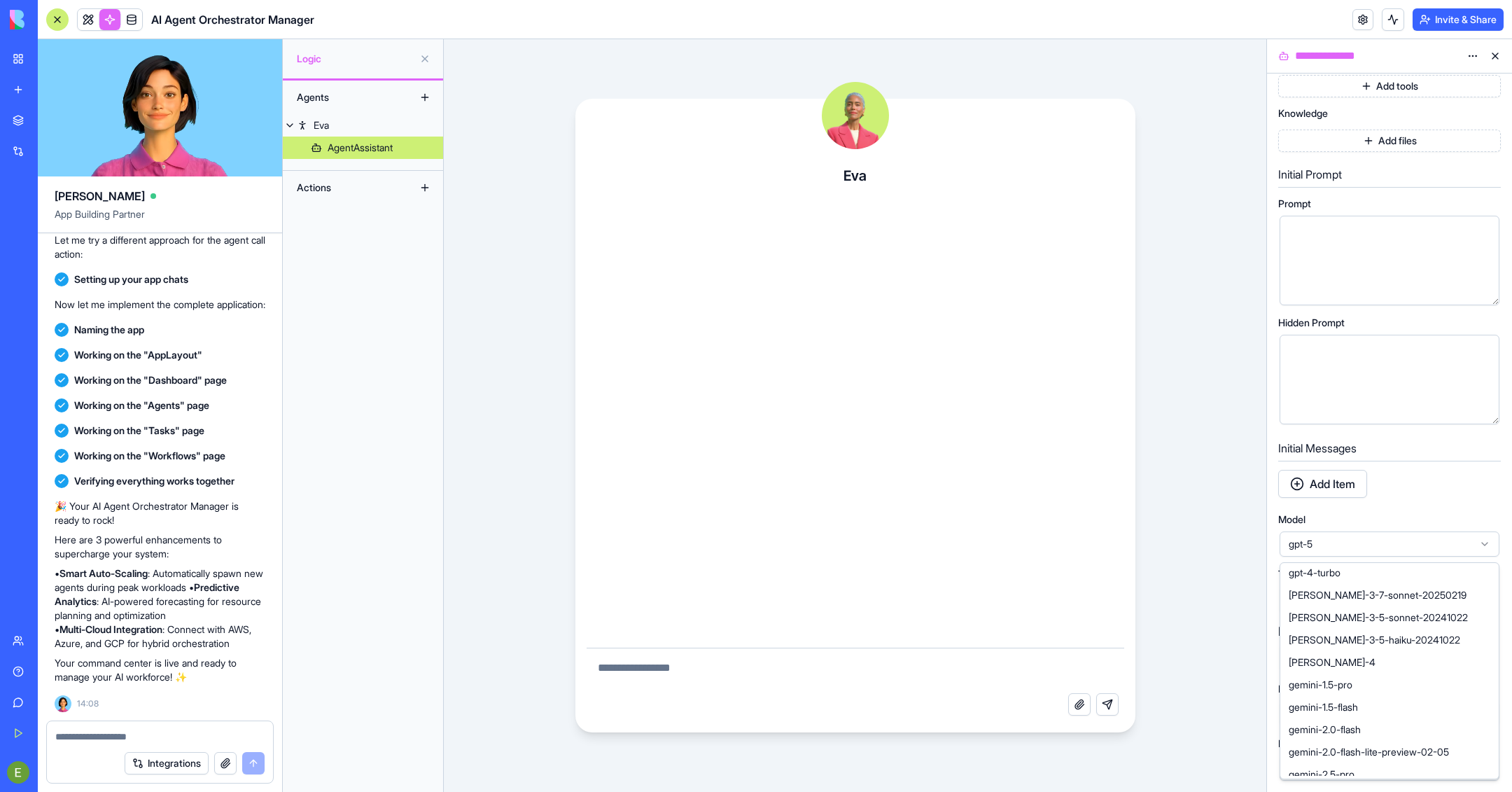
scroll to position [462, 0]
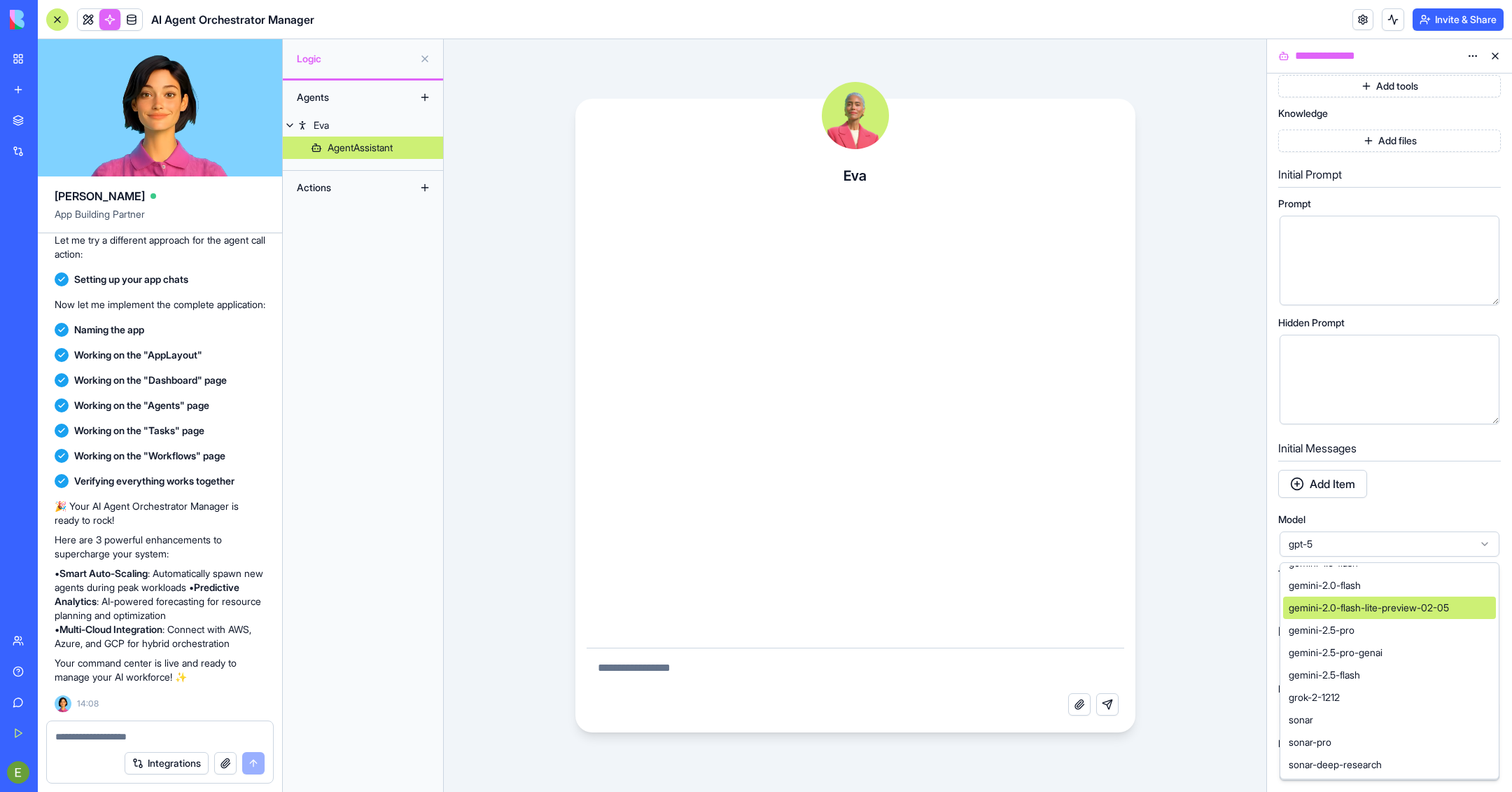
click at [1008, 437] on div "Initial Messages Add Item" at bounding box center [1389, 470] width 223 height 67
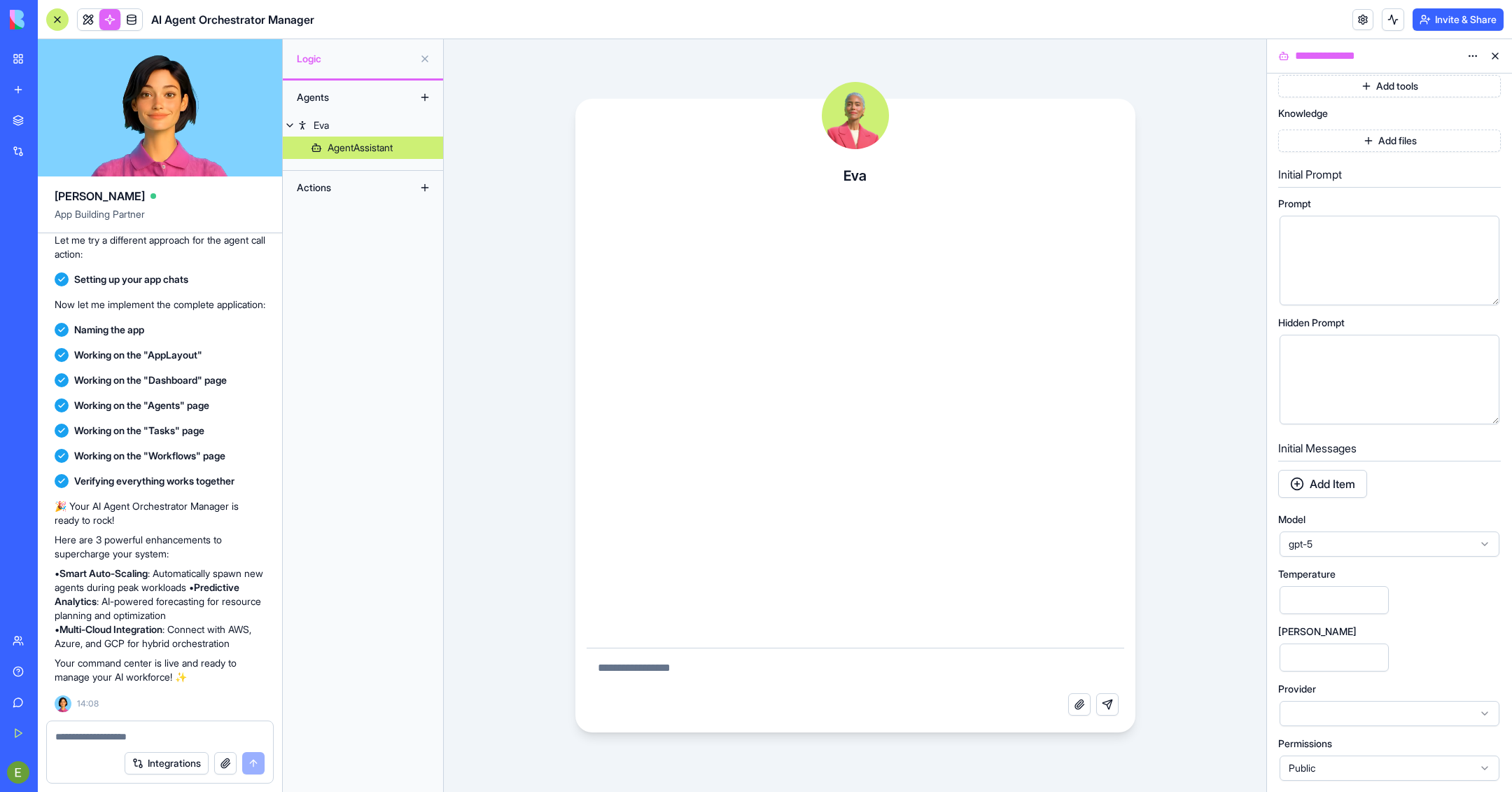
click at [1008, 528] on input "[PERSON_NAME]" at bounding box center [1334, 658] width 109 height 28
click at [1008, 528] on span "Public" at bounding box center [1381, 768] width 185 height 14
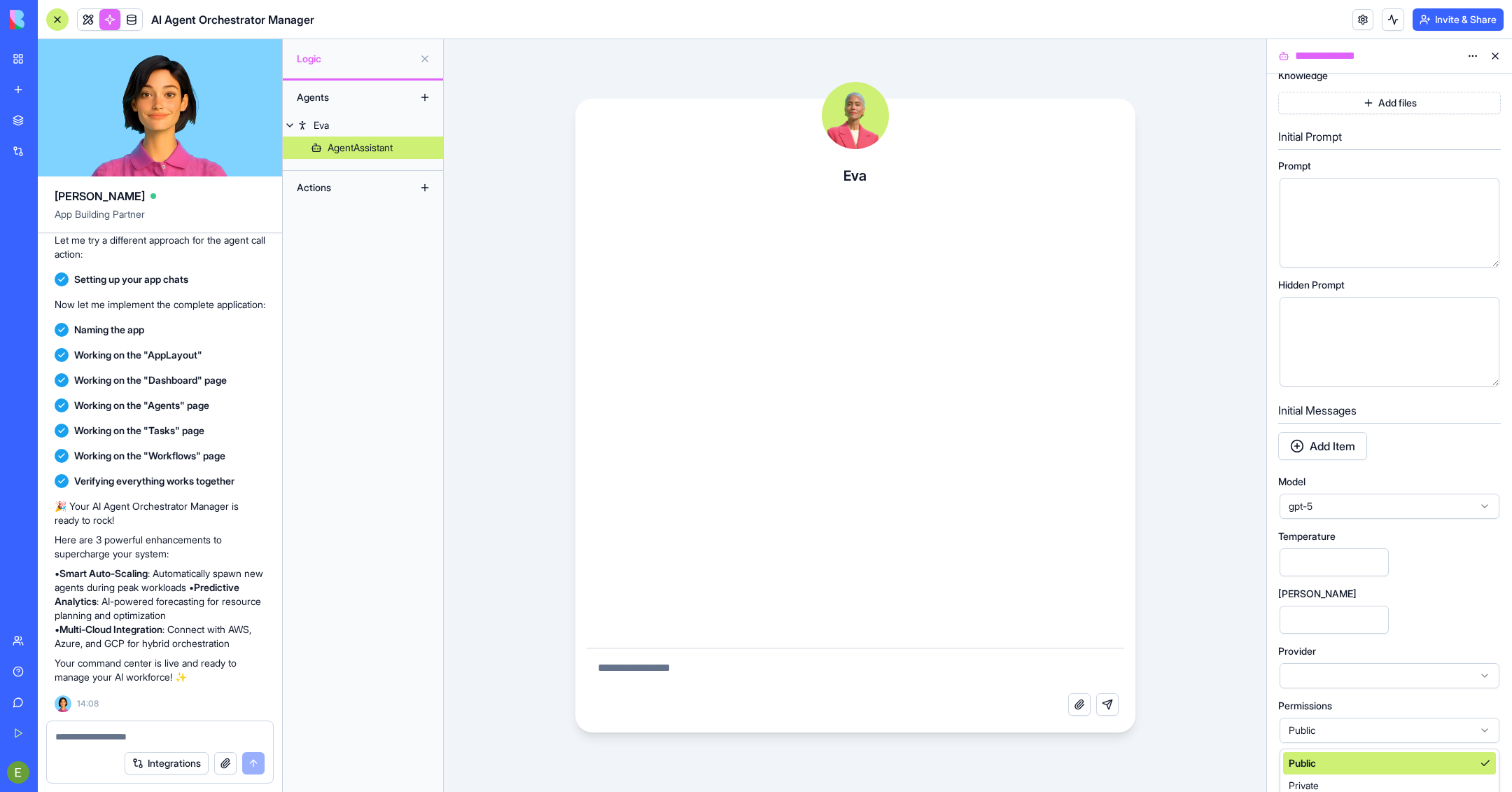
scroll to position [323, 0]
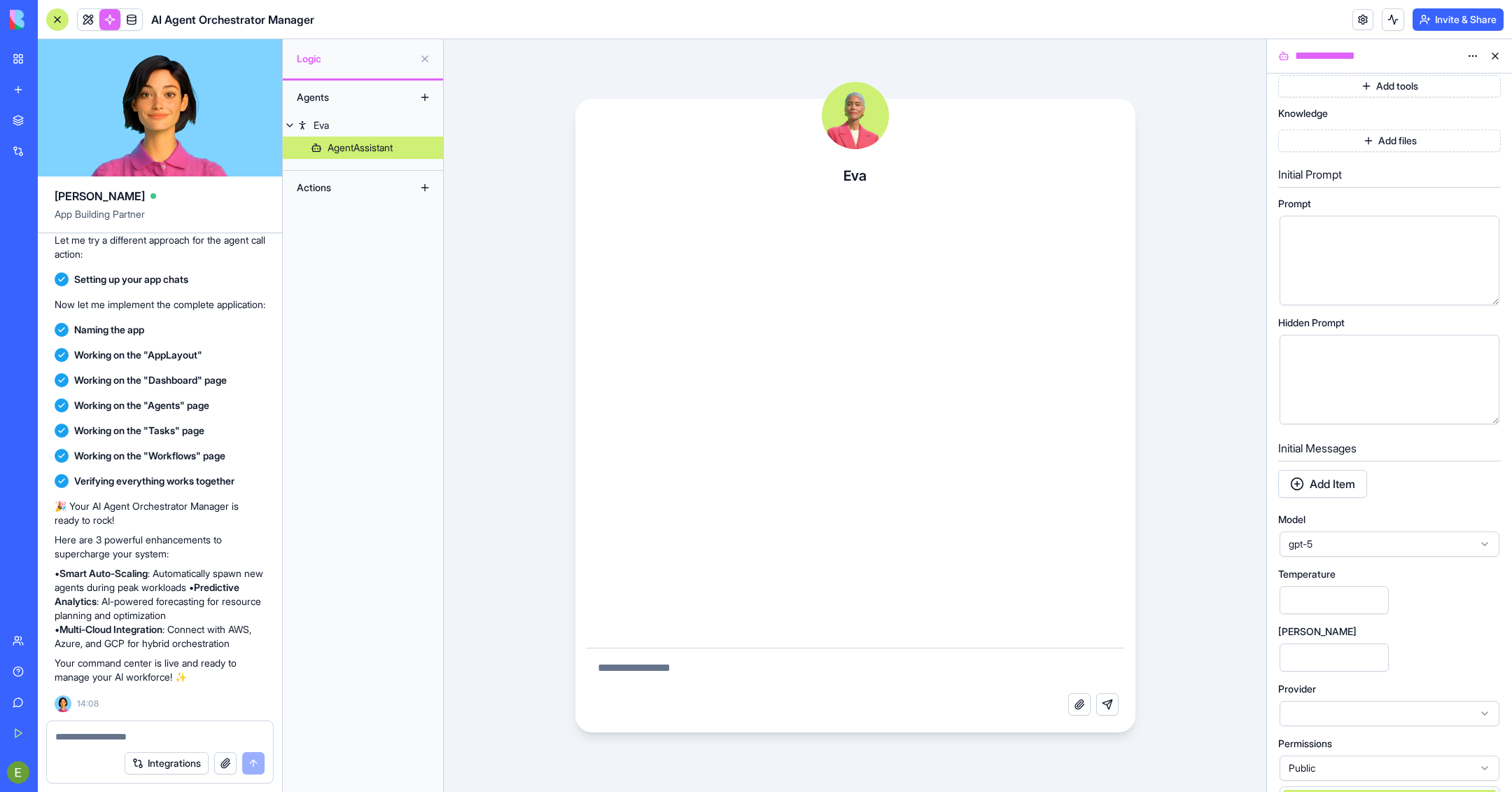
click at [1008, 528] on div "**********" at bounding box center [1389, 272] width 223 height 1021
click at [1008, 528] on input "***" at bounding box center [1334, 600] width 109 height 28
click at [1008, 528] on input "[PERSON_NAME]" at bounding box center [1334, 658] width 109 height 28
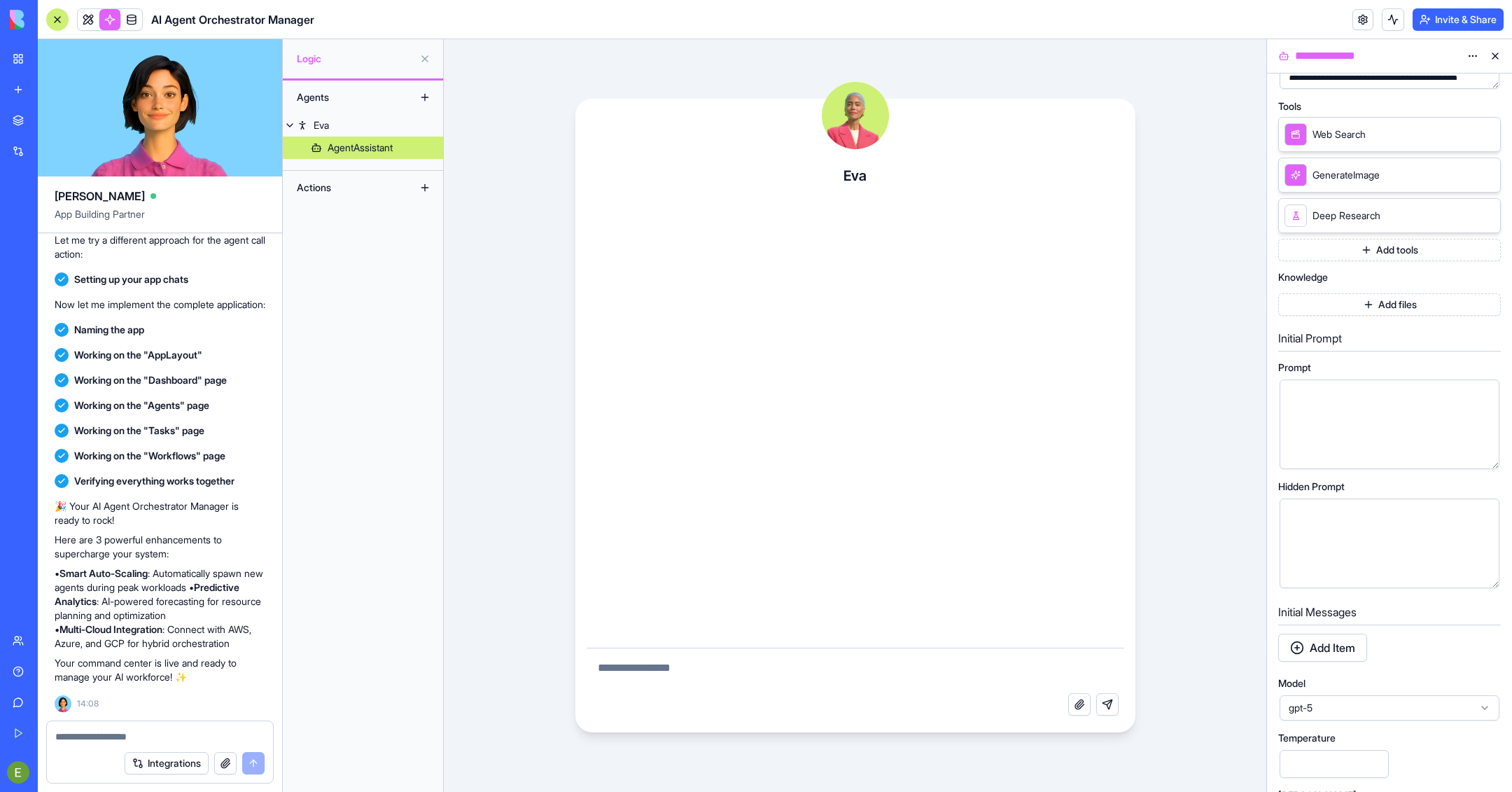
scroll to position [156, 0]
click at [1008, 528] on div at bounding box center [1378, 547] width 187 height 71
click at [1008, 528] on h5 "Initial Messages" at bounding box center [1389, 615] width 223 height 17
click at [1008, 528] on button "Add Item" at bounding box center [1323, 651] width 89 height 28
click at [1008, 528] on button "button" at bounding box center [1486, 727] width 28 height 28
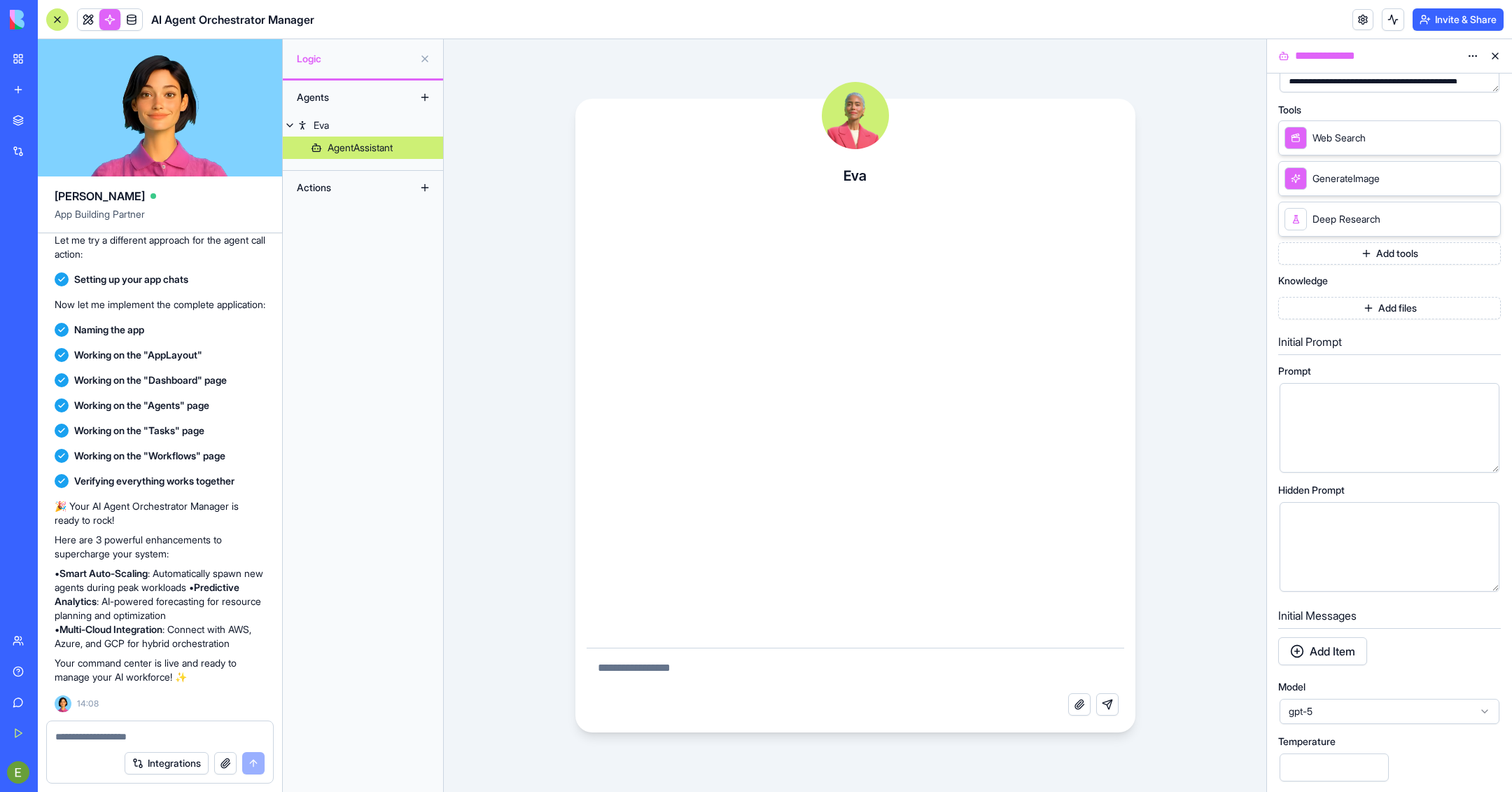
scroll to position [0, 0]
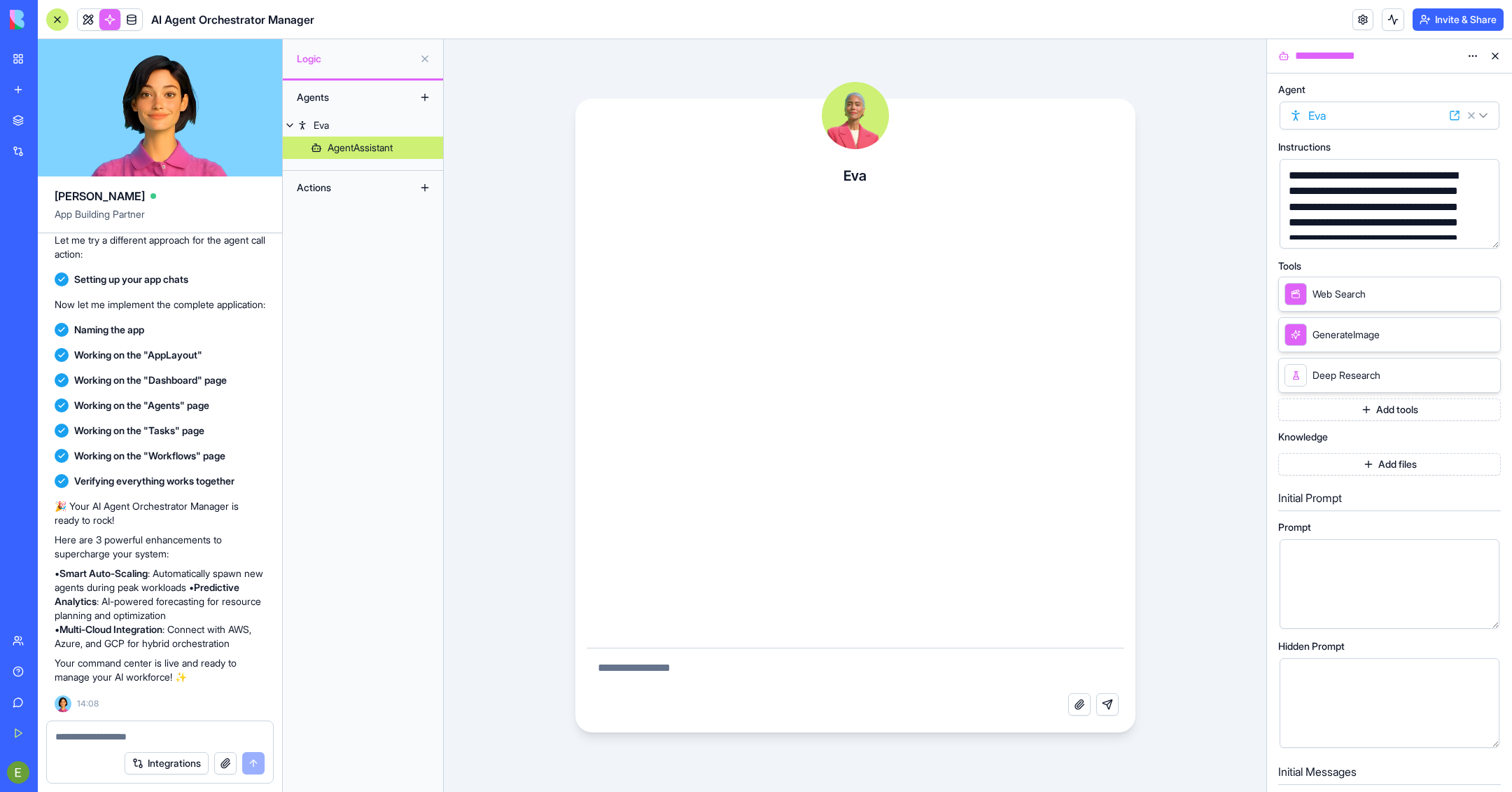
click at [1008, 461] on button "Add files" at bounding box center [1389, 464] width 223 height 23
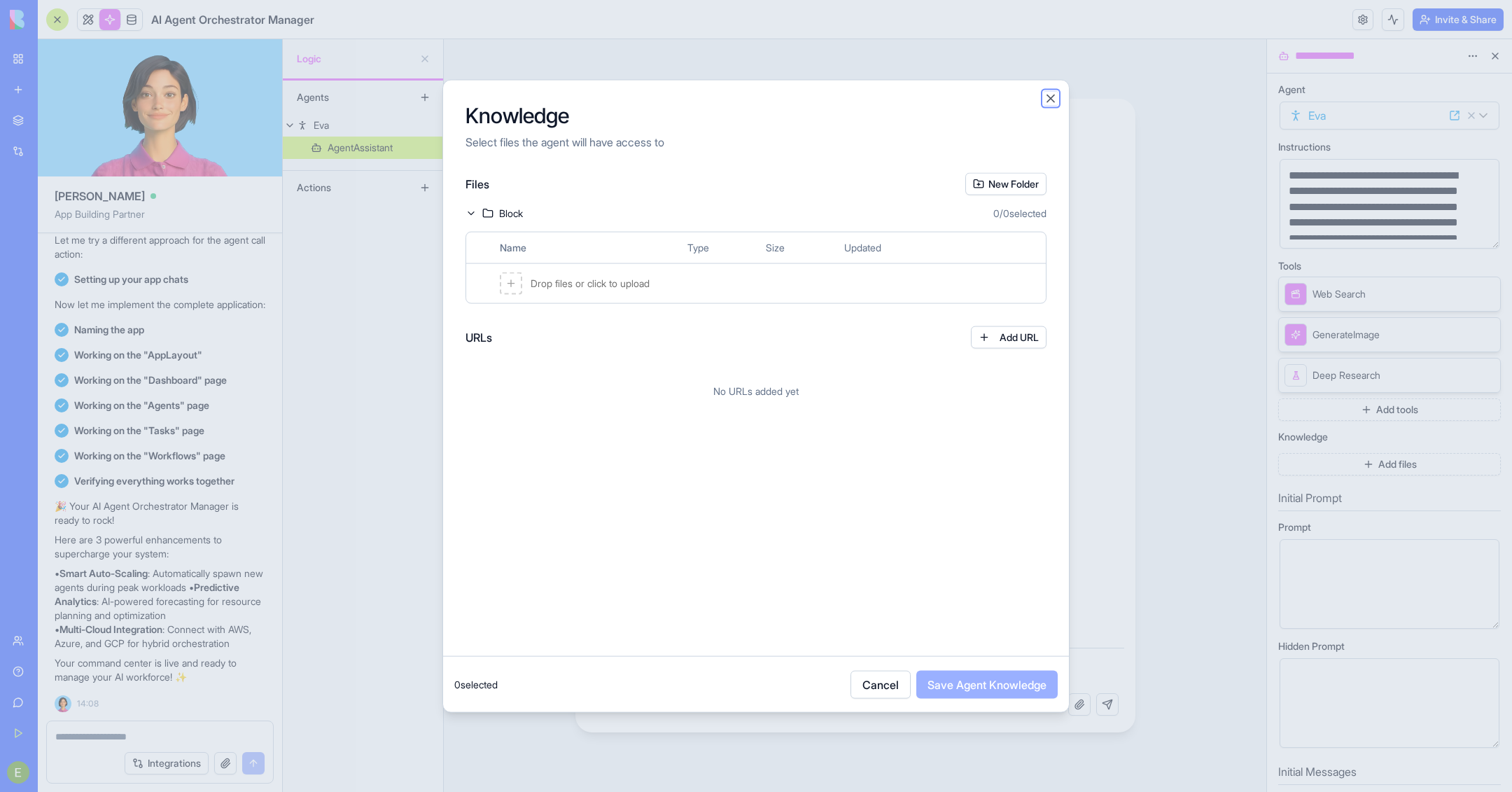
click at [1008, 99] on button "Close" at bounding box center [1050, 98] width 14 height 14
